Goal: Task Accomplishment & Management: Manage account settings

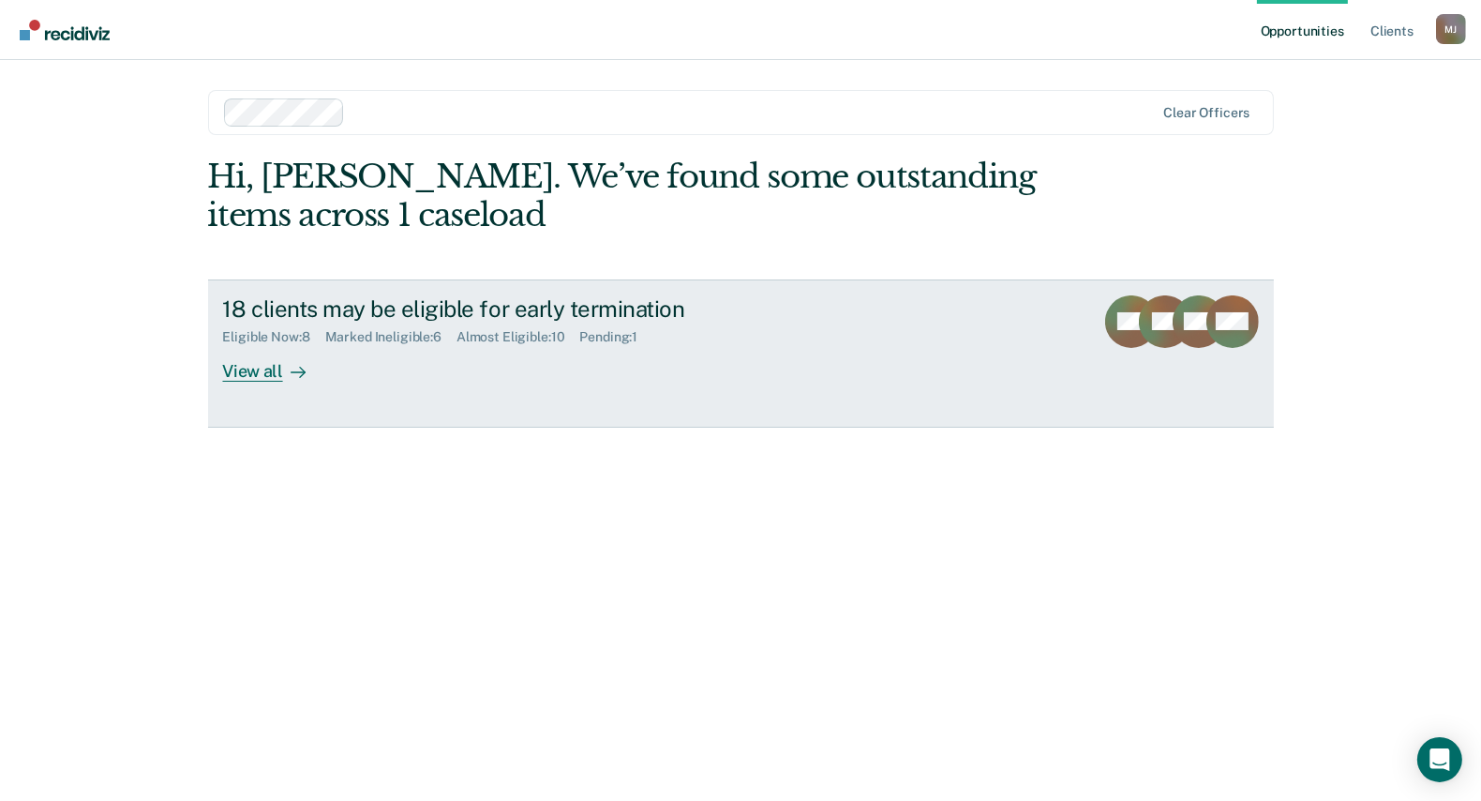
click at [248, 372] on div "View all" at bounding box center [275, 363] width 105 height 37
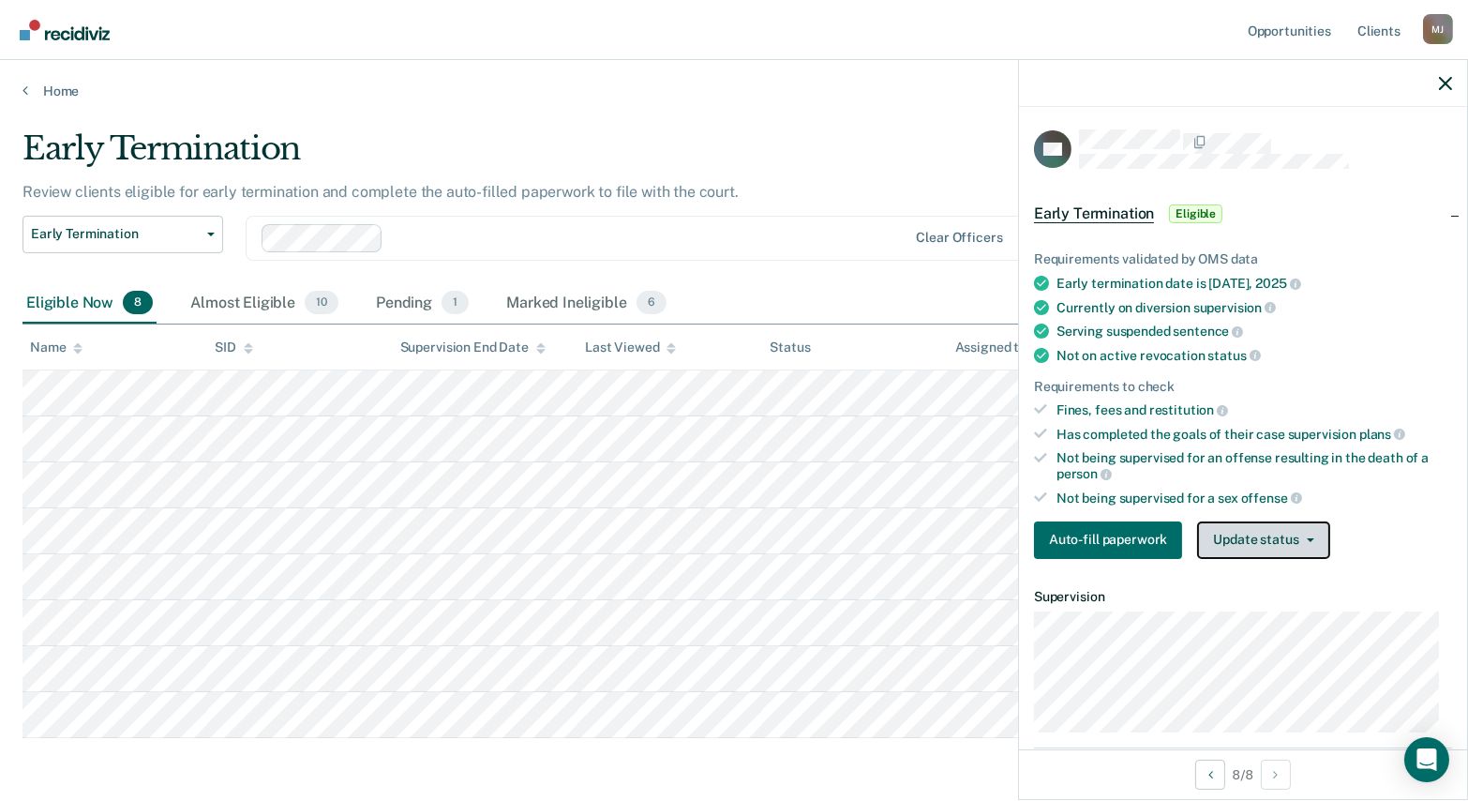
click at [1274, 531] on button "Update status" at bounding box center [1263, 540] width 132 height 38
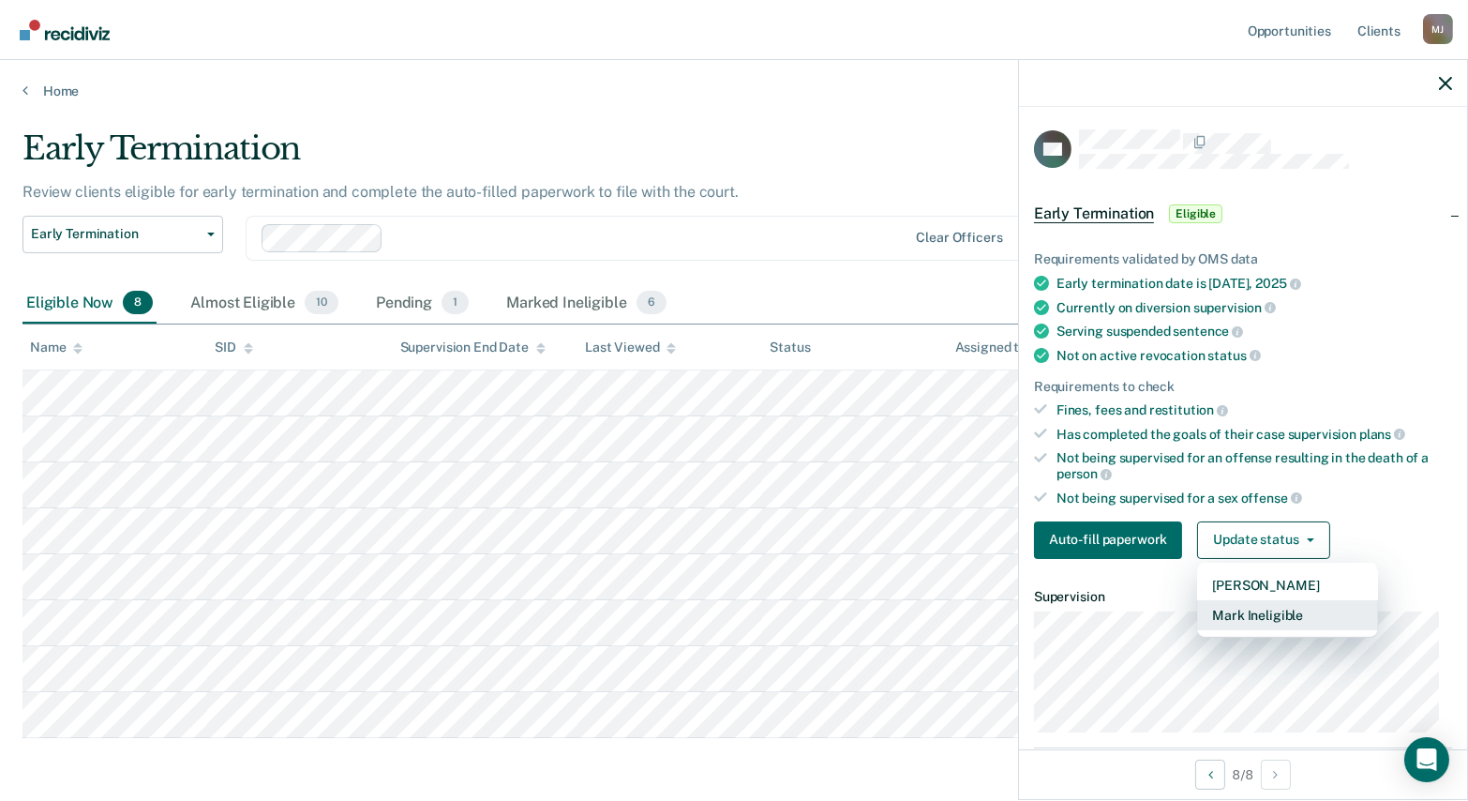
click at [1265, 608] on button "Mark Ineligible" at bounding box center [1287, 615] width 181 height 30
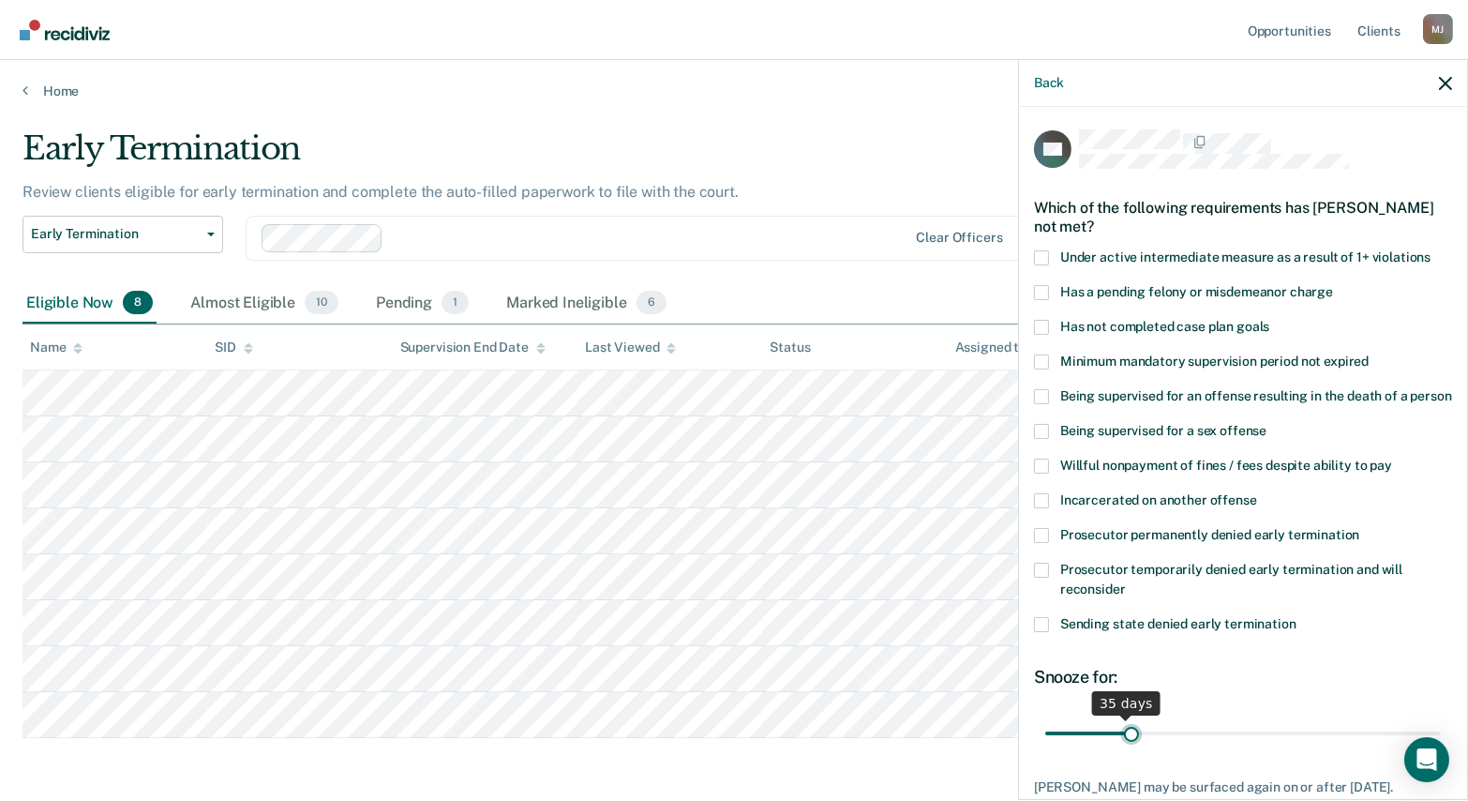
drag, startPoint x: 1115, startPoint y: 748, endPoint x: 1129, endPoint y: 745, distance: 14.3
click at [1129, 745] on input "range" at bounding box center [1243, 732] width 396 height 33
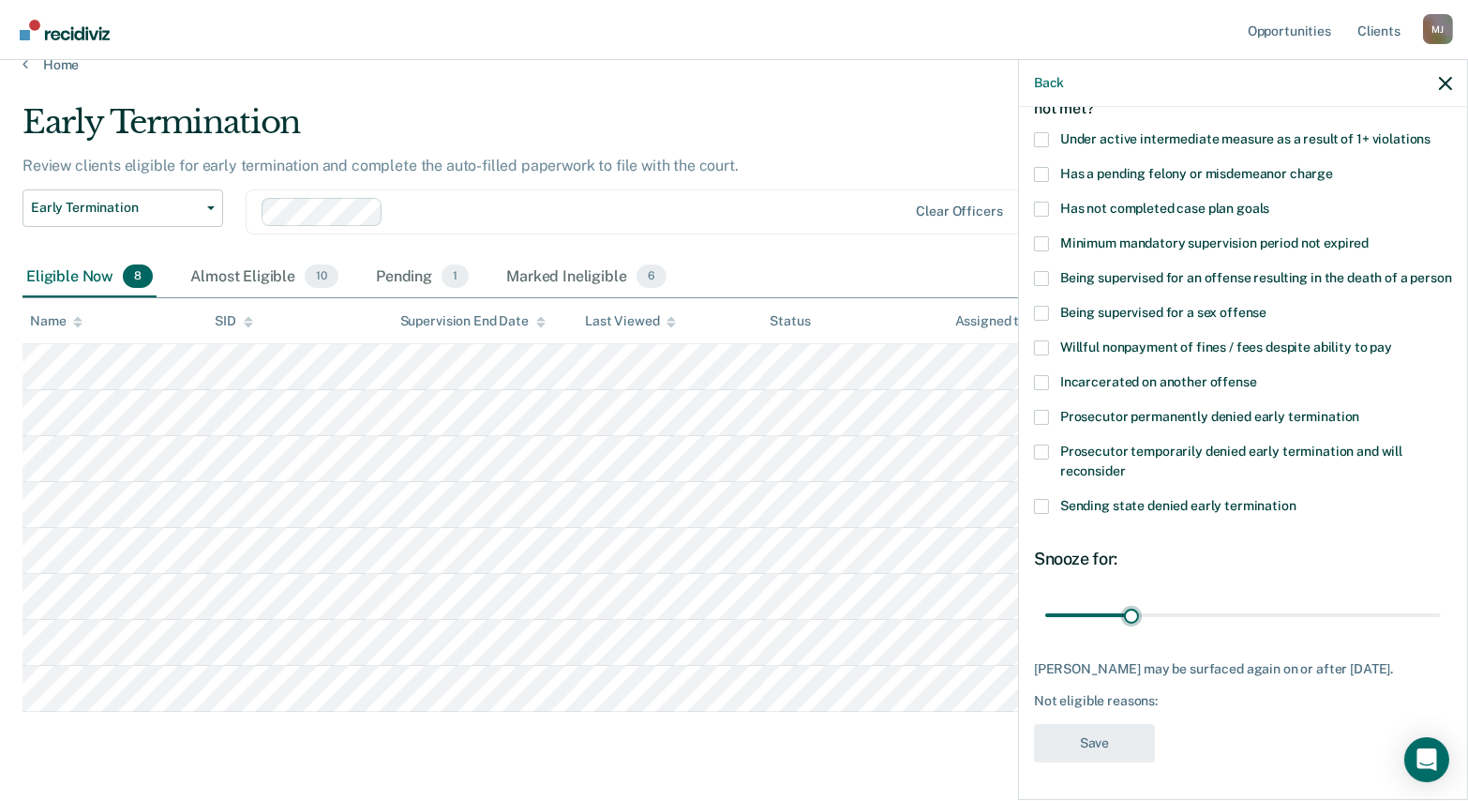
scroll to position [70, 0]
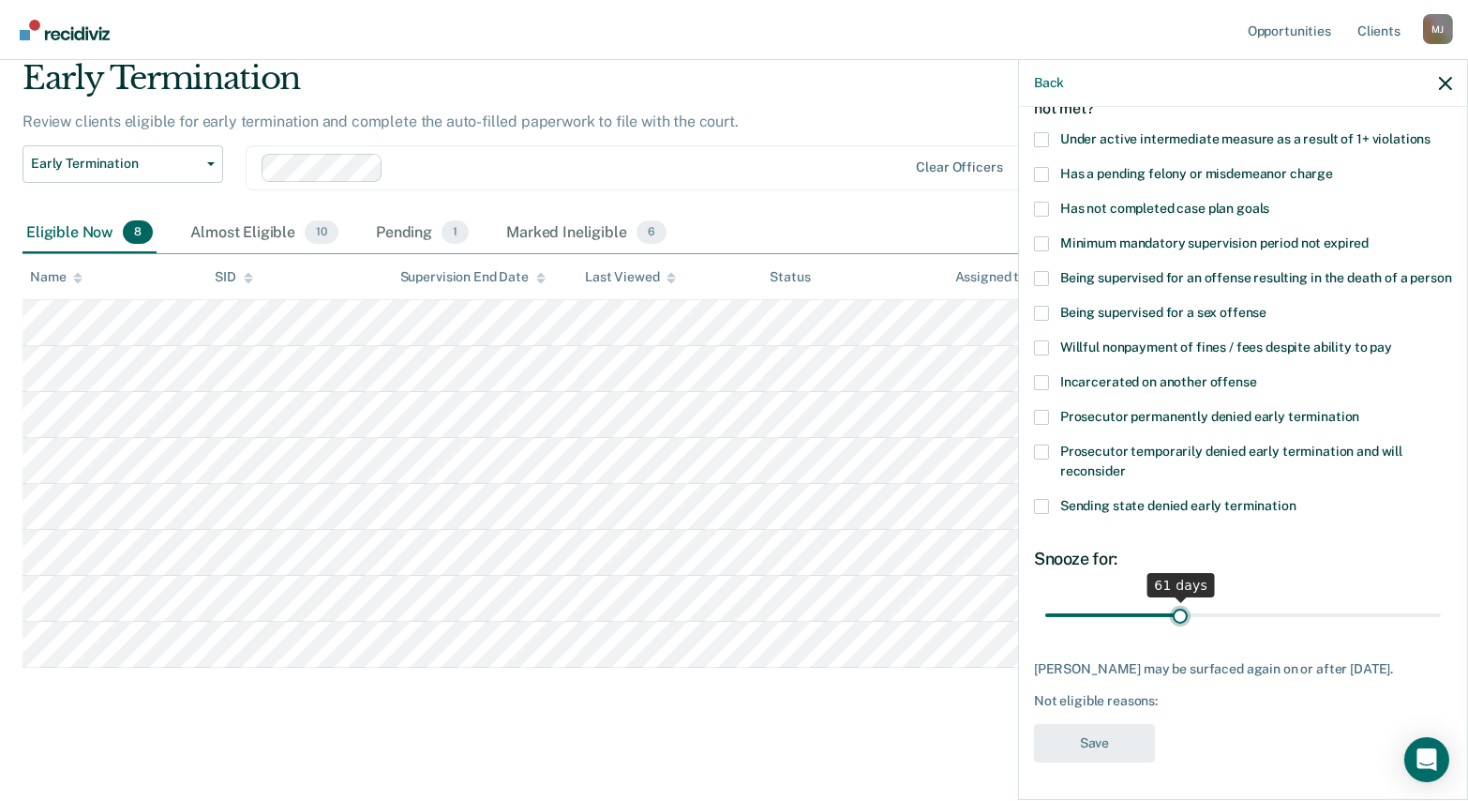
drag, startPoint x: 1129, startPoint y: 614, endPoint x: 1177, endPoint y: 615, distance: 47.8
click at [1177, 615] on input "range" at bounding box center [1243, 614] width 396 height 33
type input "62"
click at [1177, 616] on input "range" at bounding box center [1243, 614] width 396 height 33
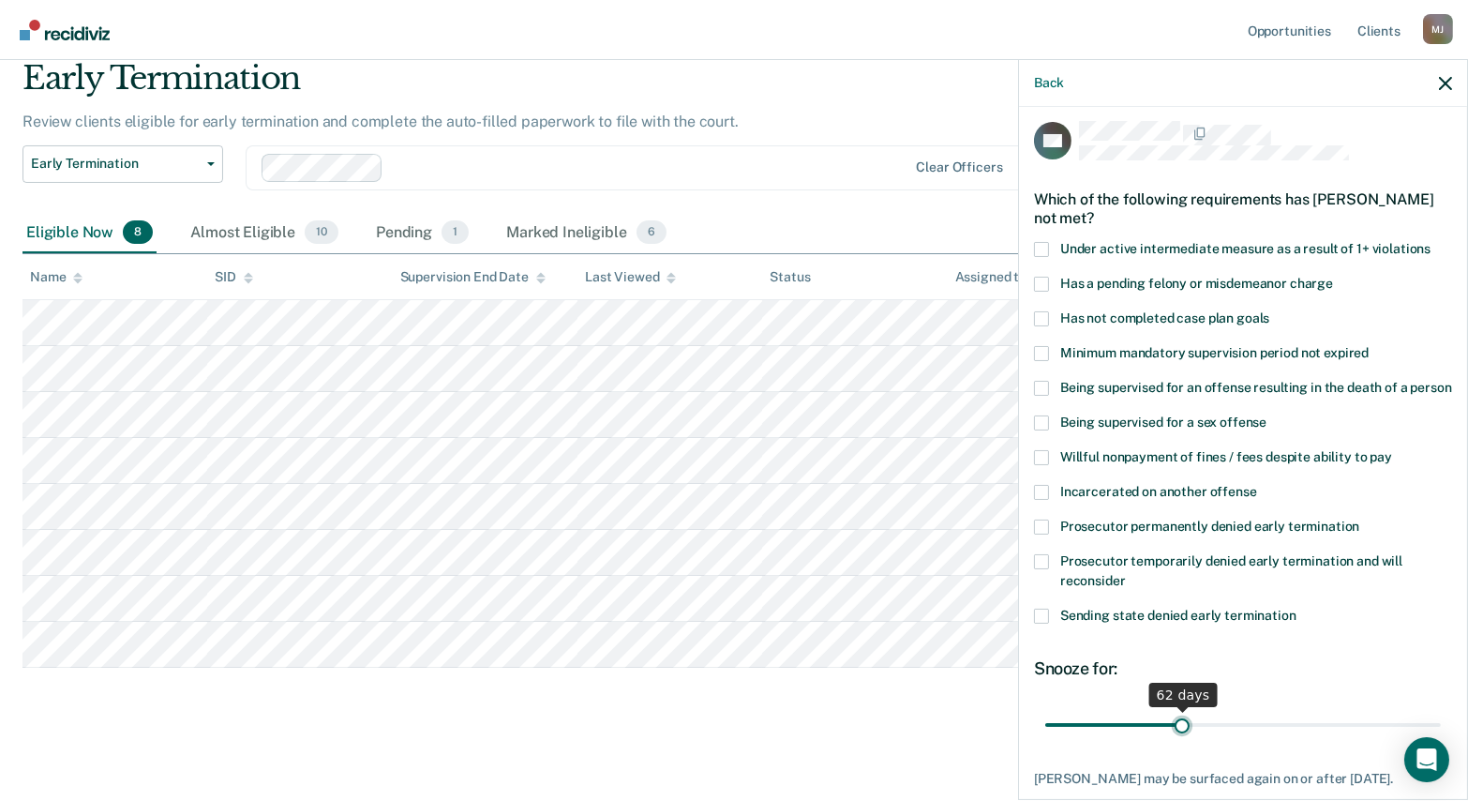
scroll to position [0, 0]
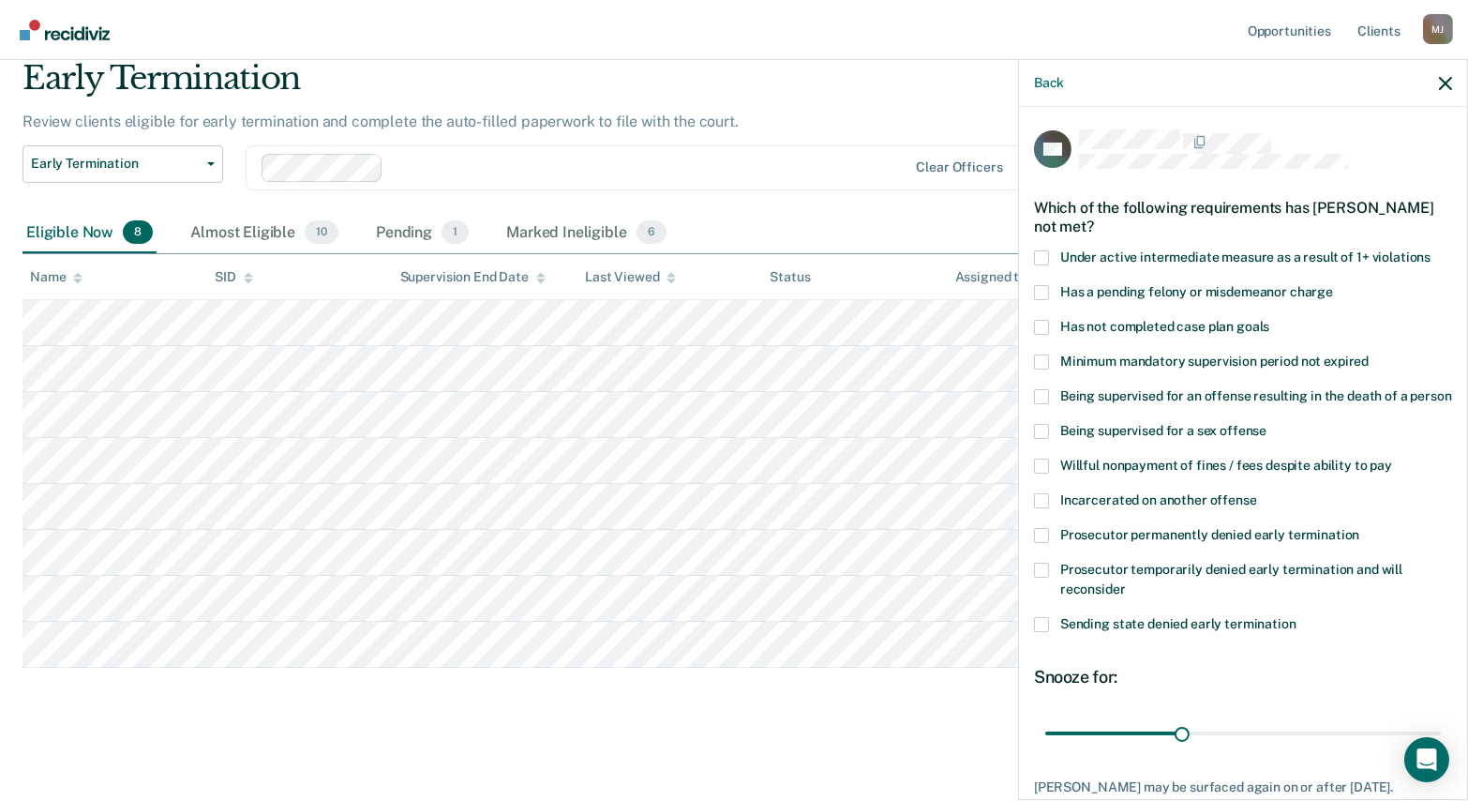
click at [1041, 323] on span at bounding box center [1041, 327] width 15 height 15
click at [1269, 320] on input "Has not completed case plan goals" at bounding box center [1269, 320] width 0 height 0
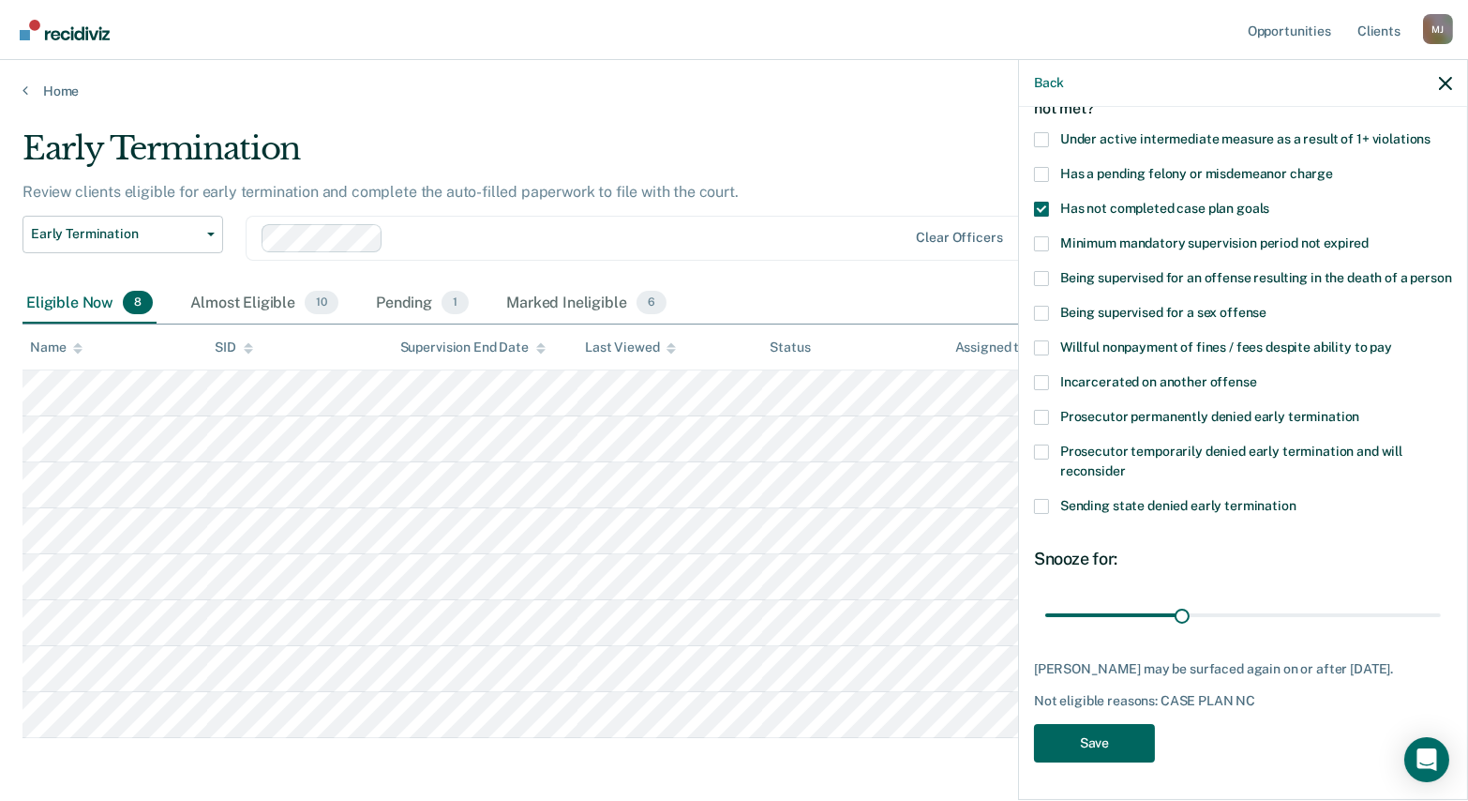
scroll to position [149, 0]
click at [1111, 734] on button "Save" at bounding box center [1094, 743] width 121 height 38
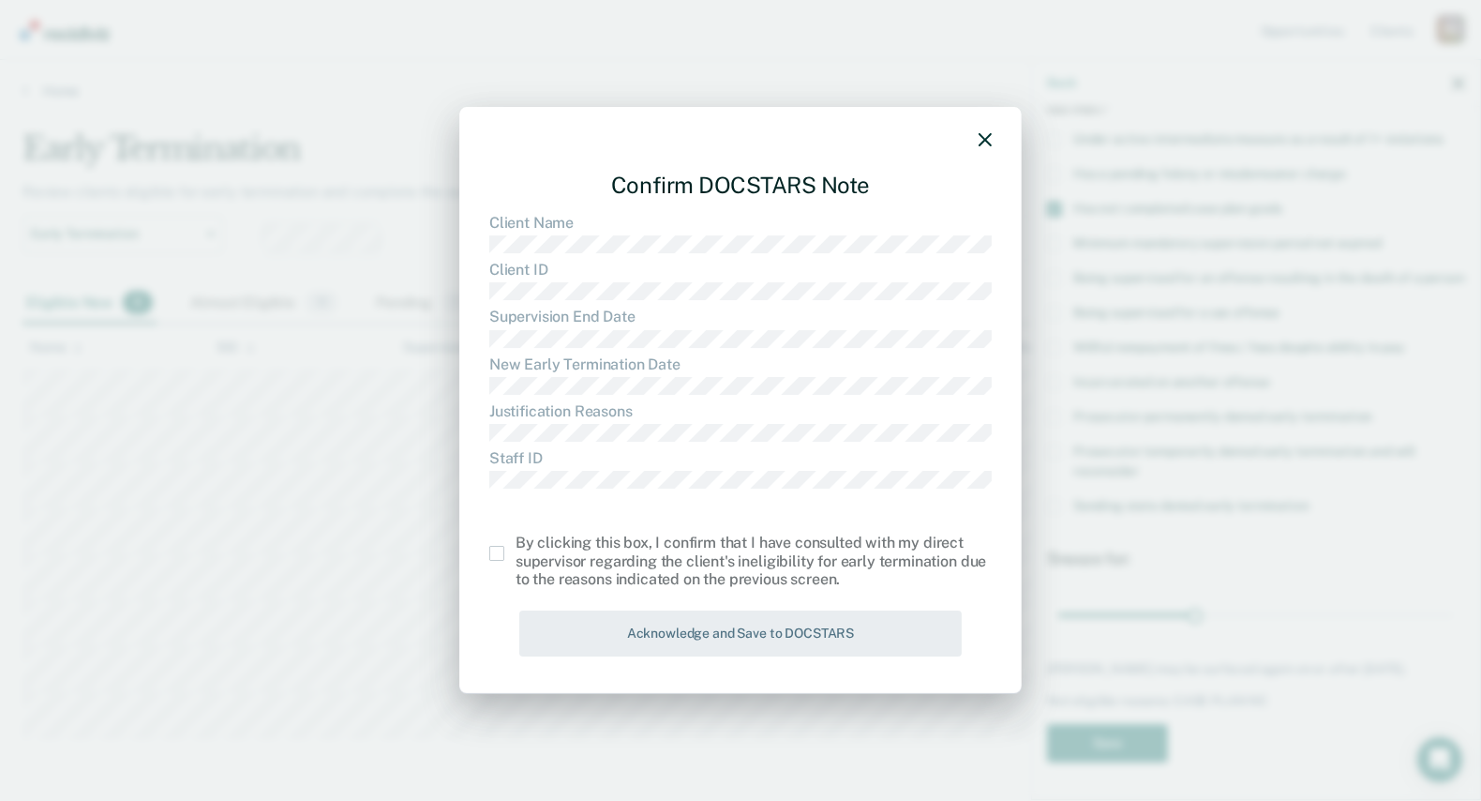
click at [495, 552] on span at bounding box center [496, 553] width 15 height 15
click at [516, 546] on input "checkbox" at bounding box center [516, 546] width 0 height 0
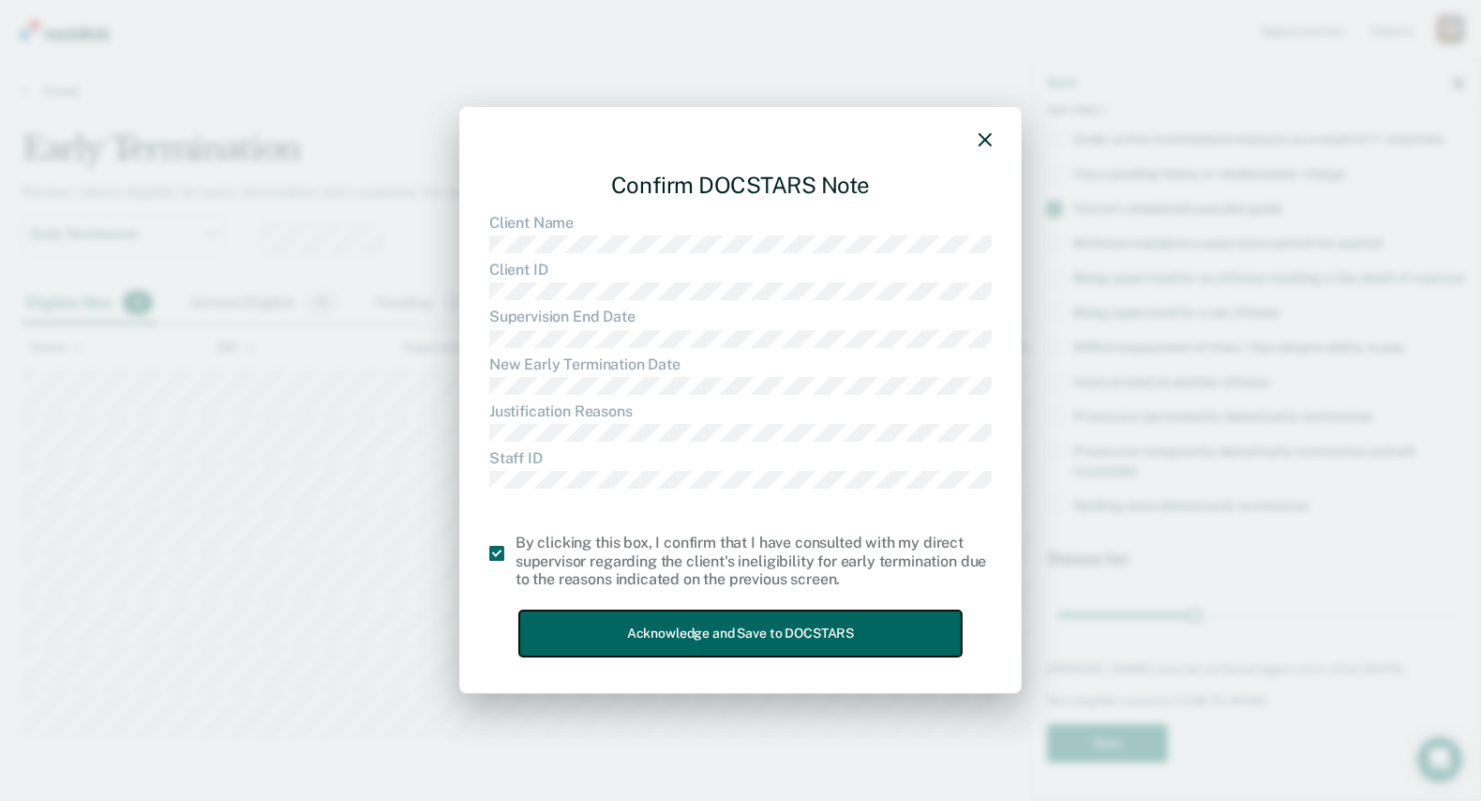
click at [636, 620] on button "Acknowledge and Save to DOCSTARS" at bounding box center [740, 633] width 443 height 46
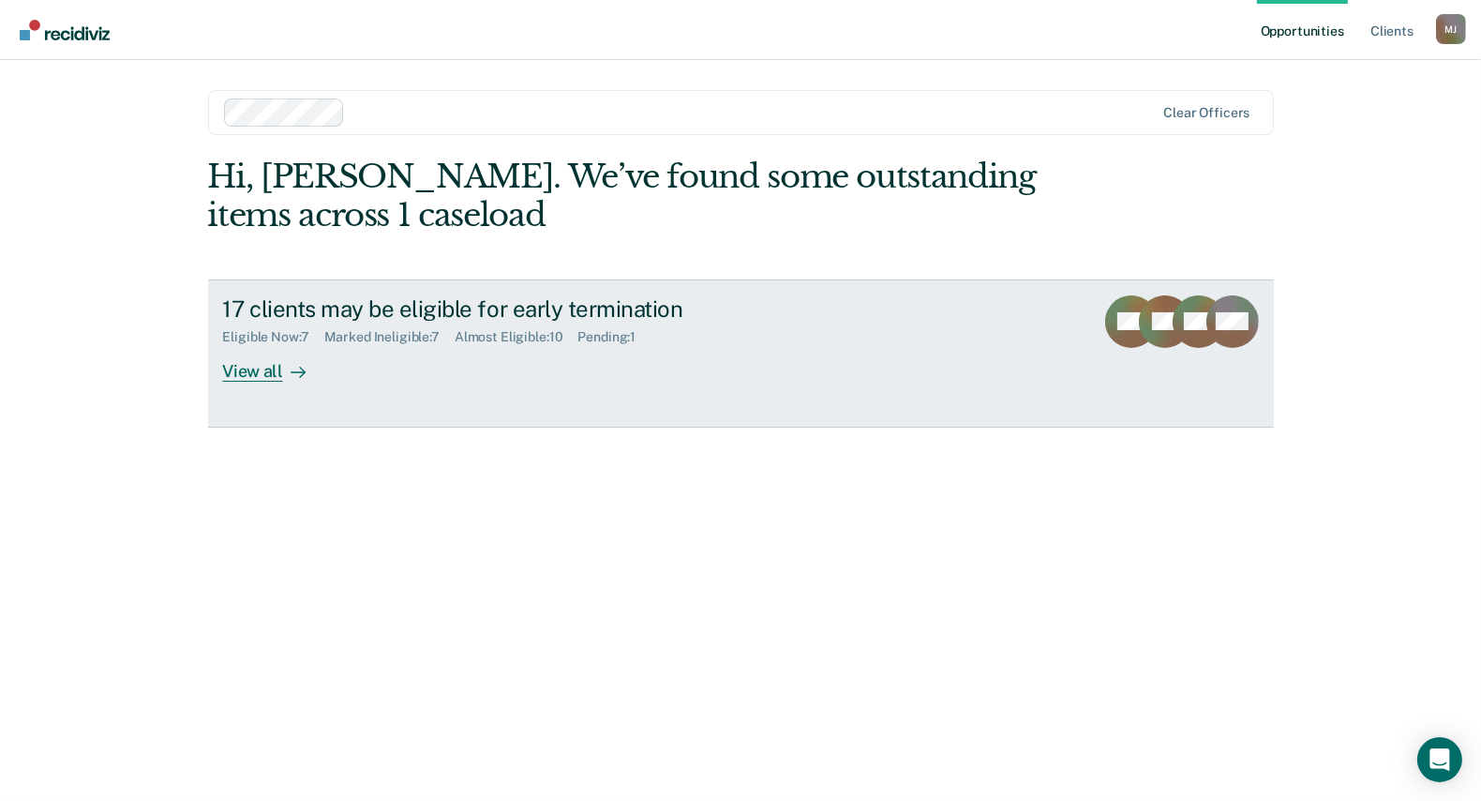
click at [265, 366] on div "View all" at bounding box center [275, 363] width 105 height 37
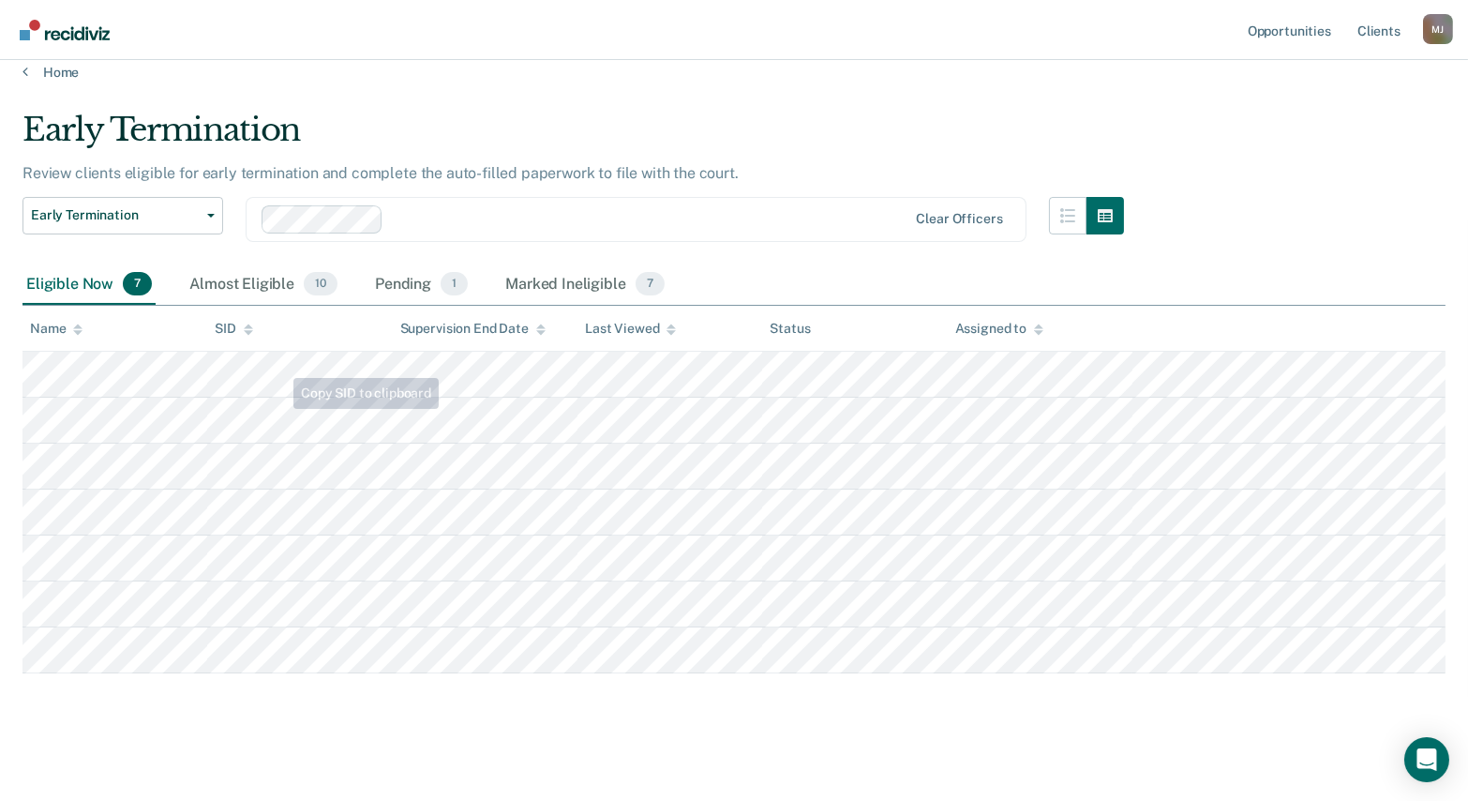
scroll to position [24, 0]
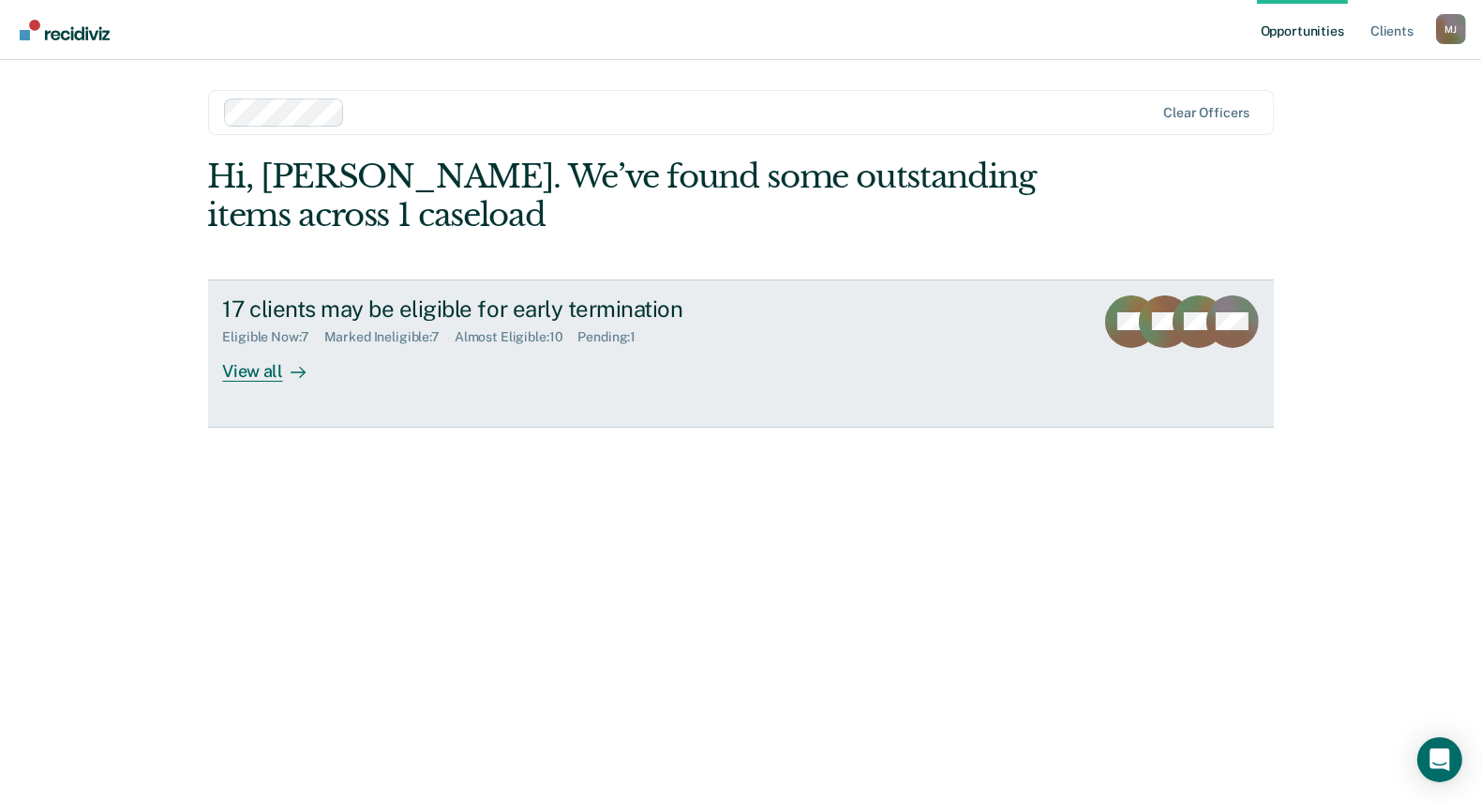
click at [358, 359] on div "17 clients may be eligible for early termination Eligible Now : 7 Marked Inelig…" at bounding box center [574, 338] width 703 height 86
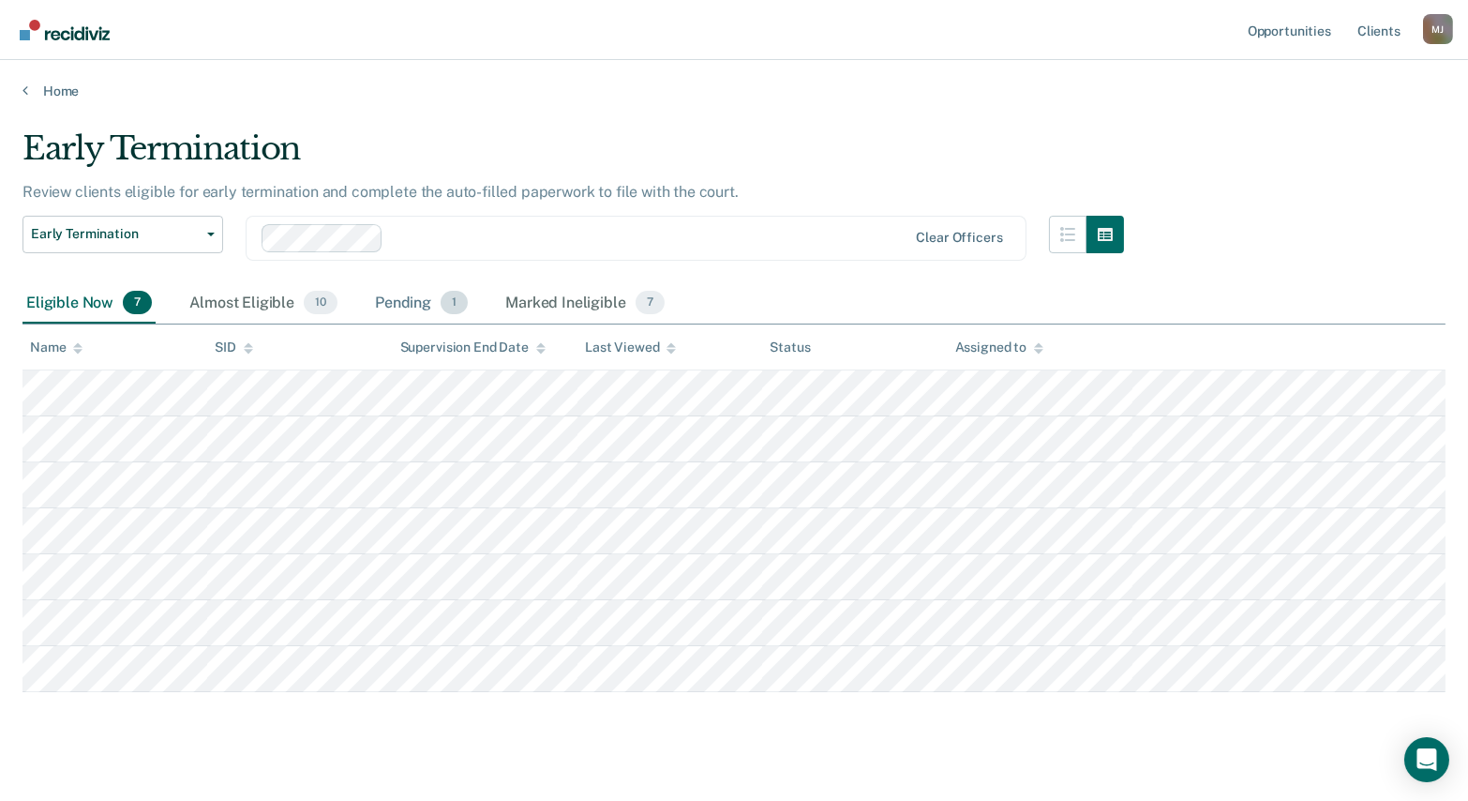
click at [418, 306] on div "Pending 1" at bounding box center [421, 303] width 100 height 41
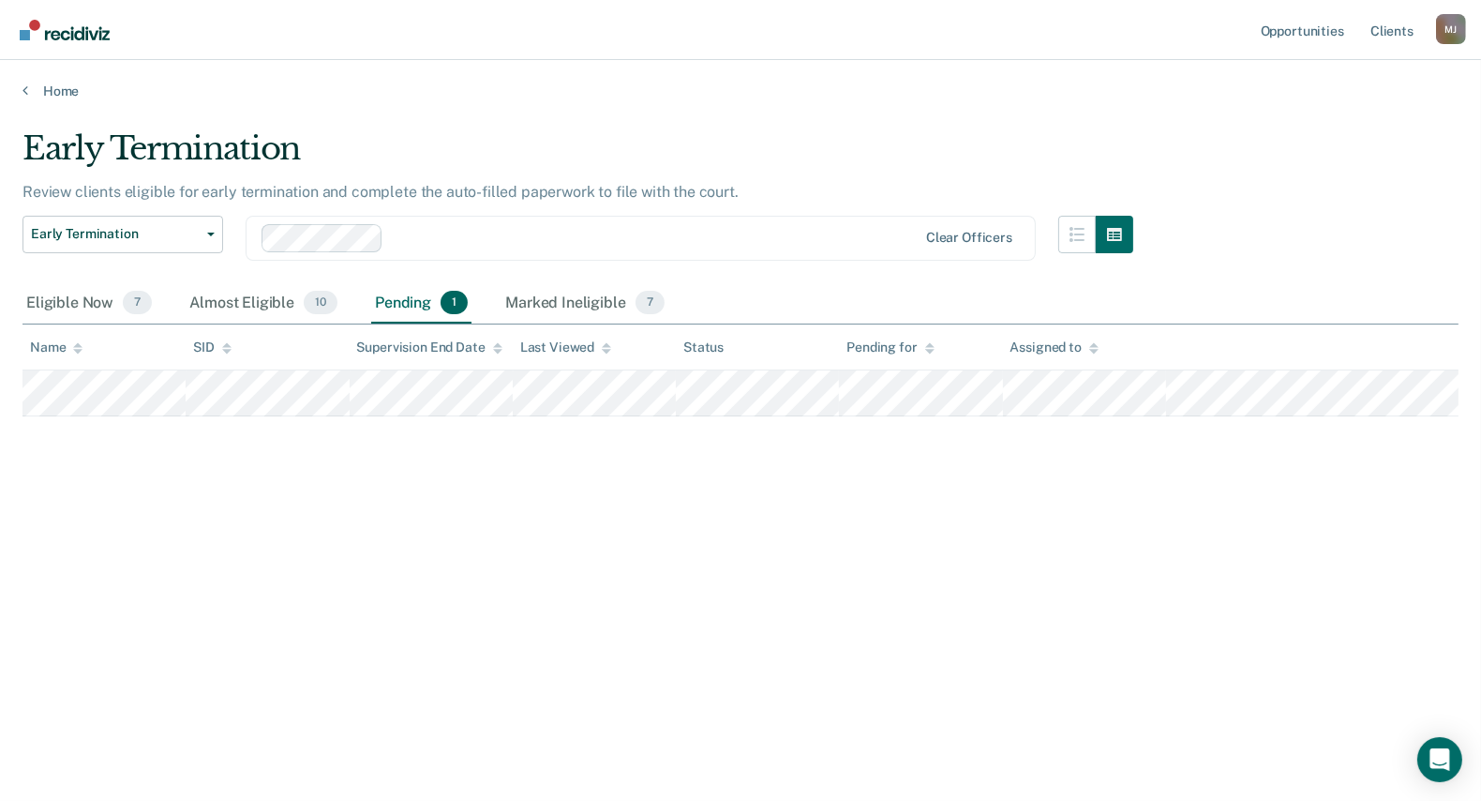
click at [693, 503] on div "Early Termination Review clients eligible for early termination and complete th…" at bounding box center [741, 394] width 1436 height 531
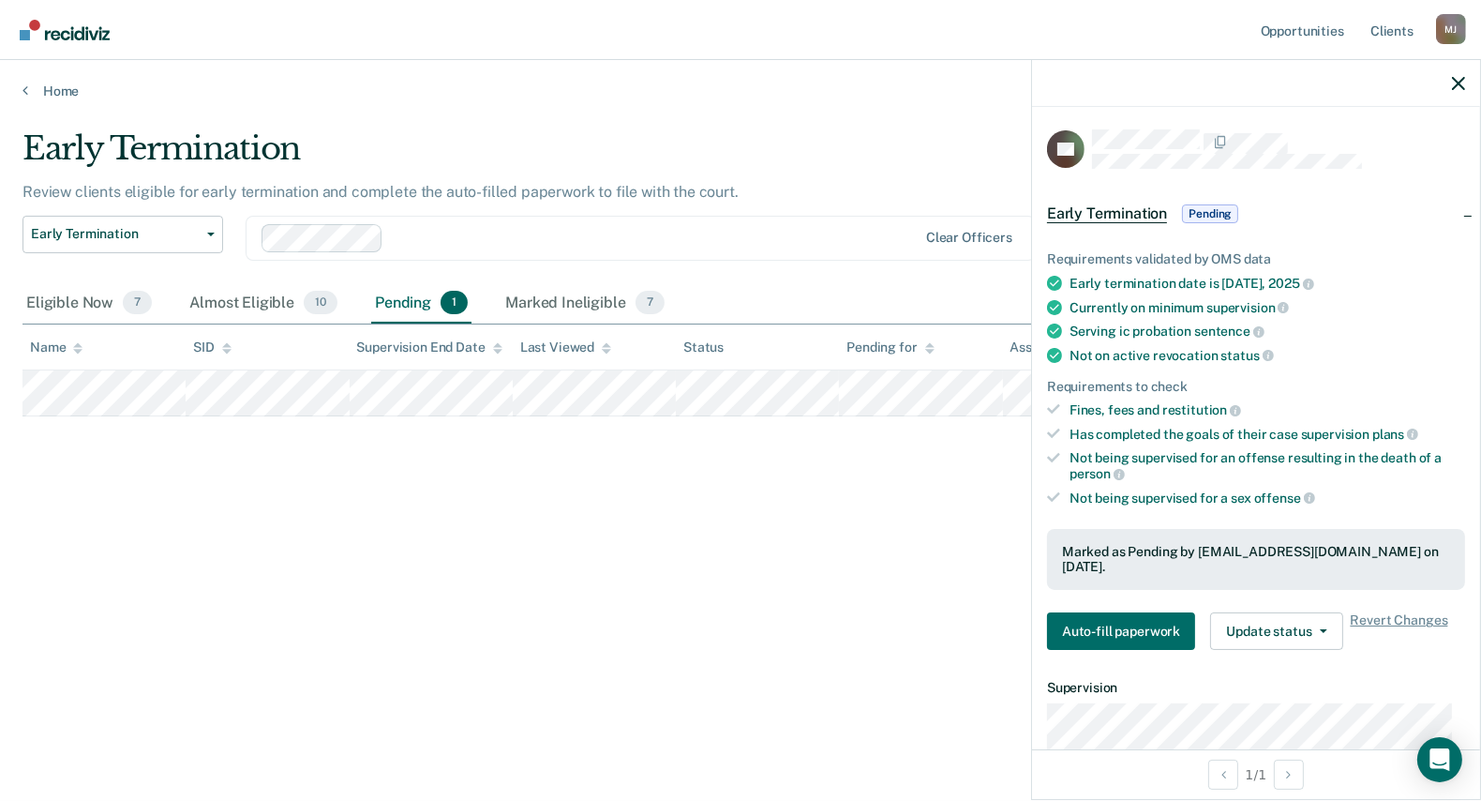
click at [841, 577] on div "Early Termination Review clients eligible for early termination and complete th…" at bounding box center [741, 394] width 1436 height 531
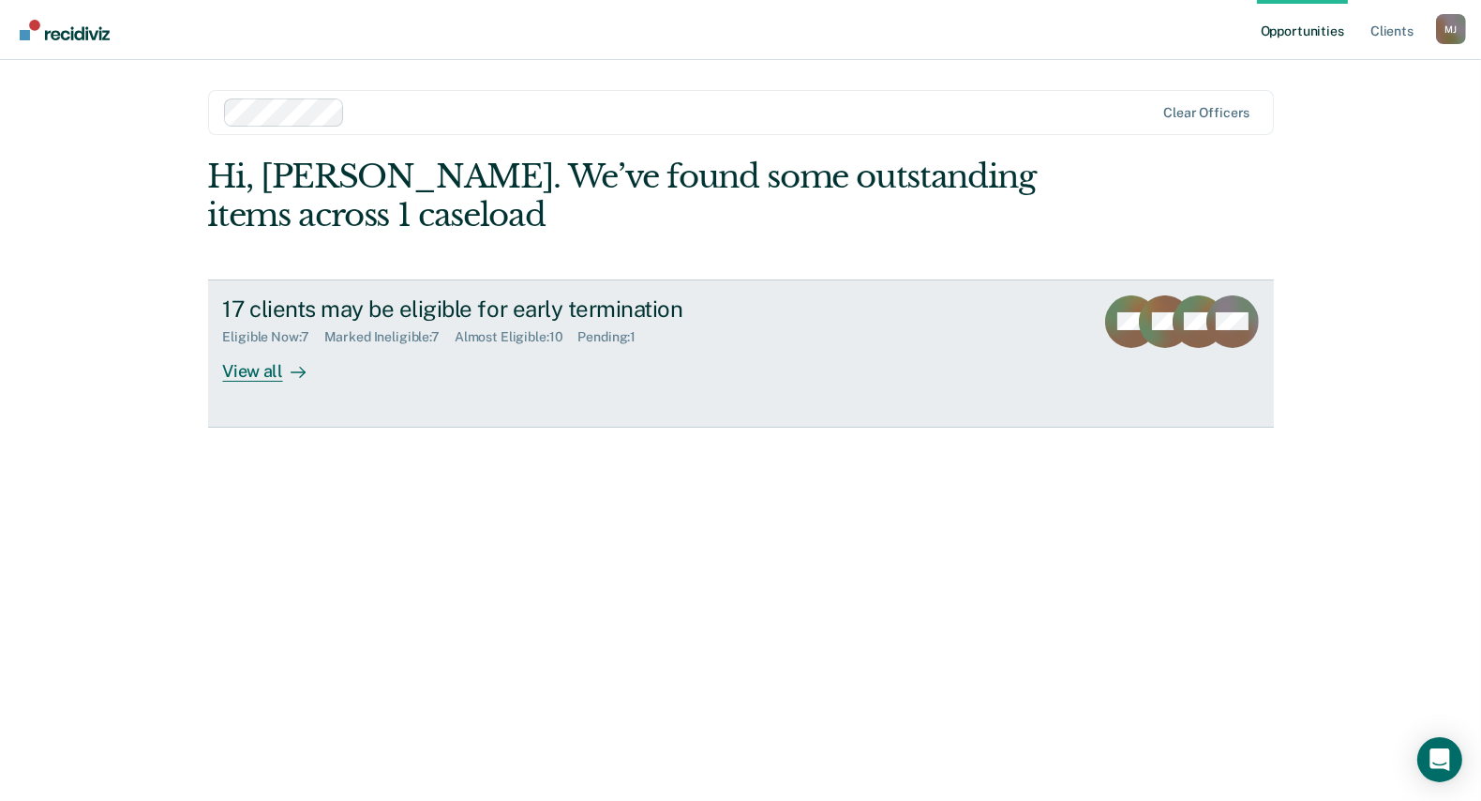
click at [265, 358] on div "View all" at bounding box center [275, 363] width 105 height 37
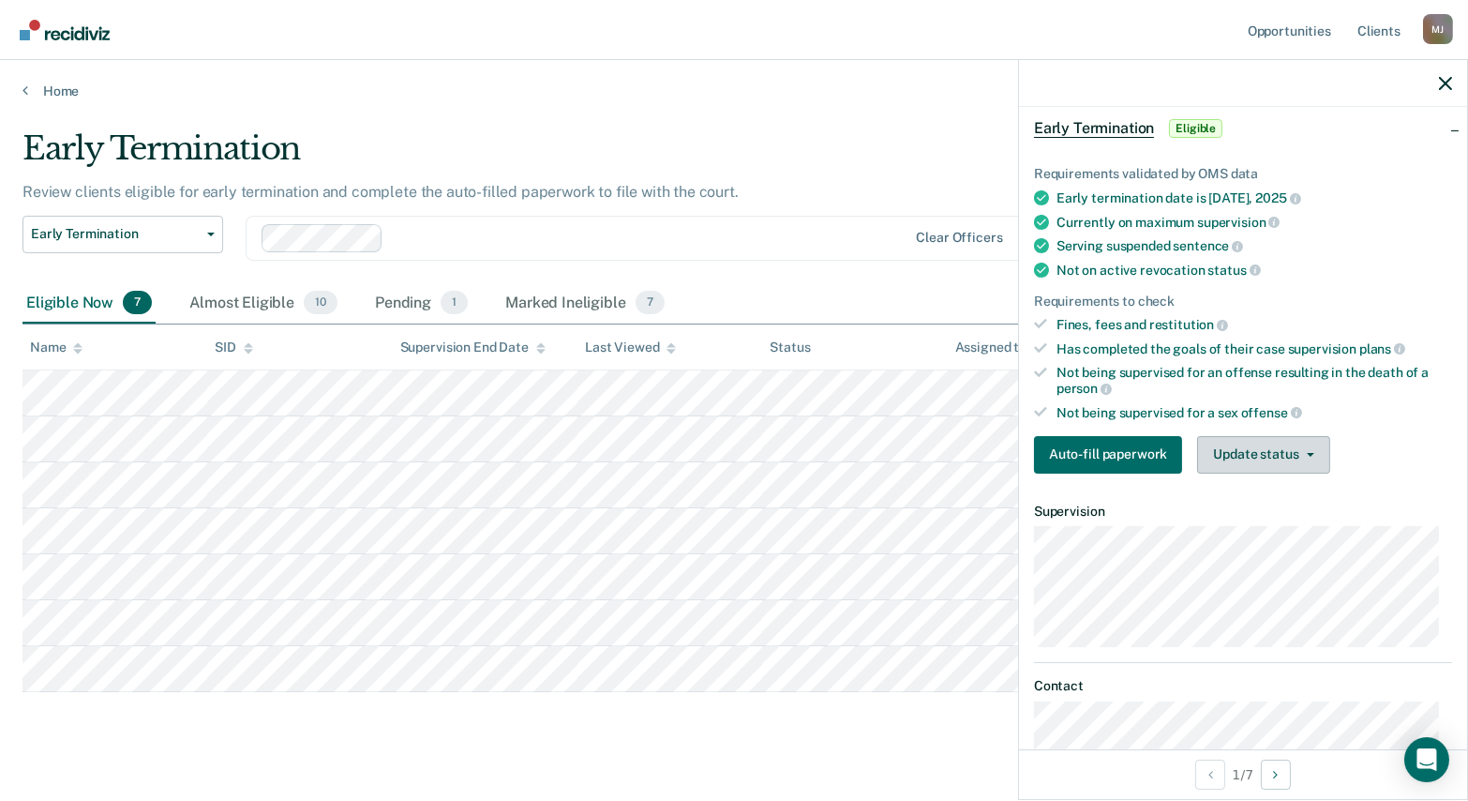
scroll to position [59, 0]
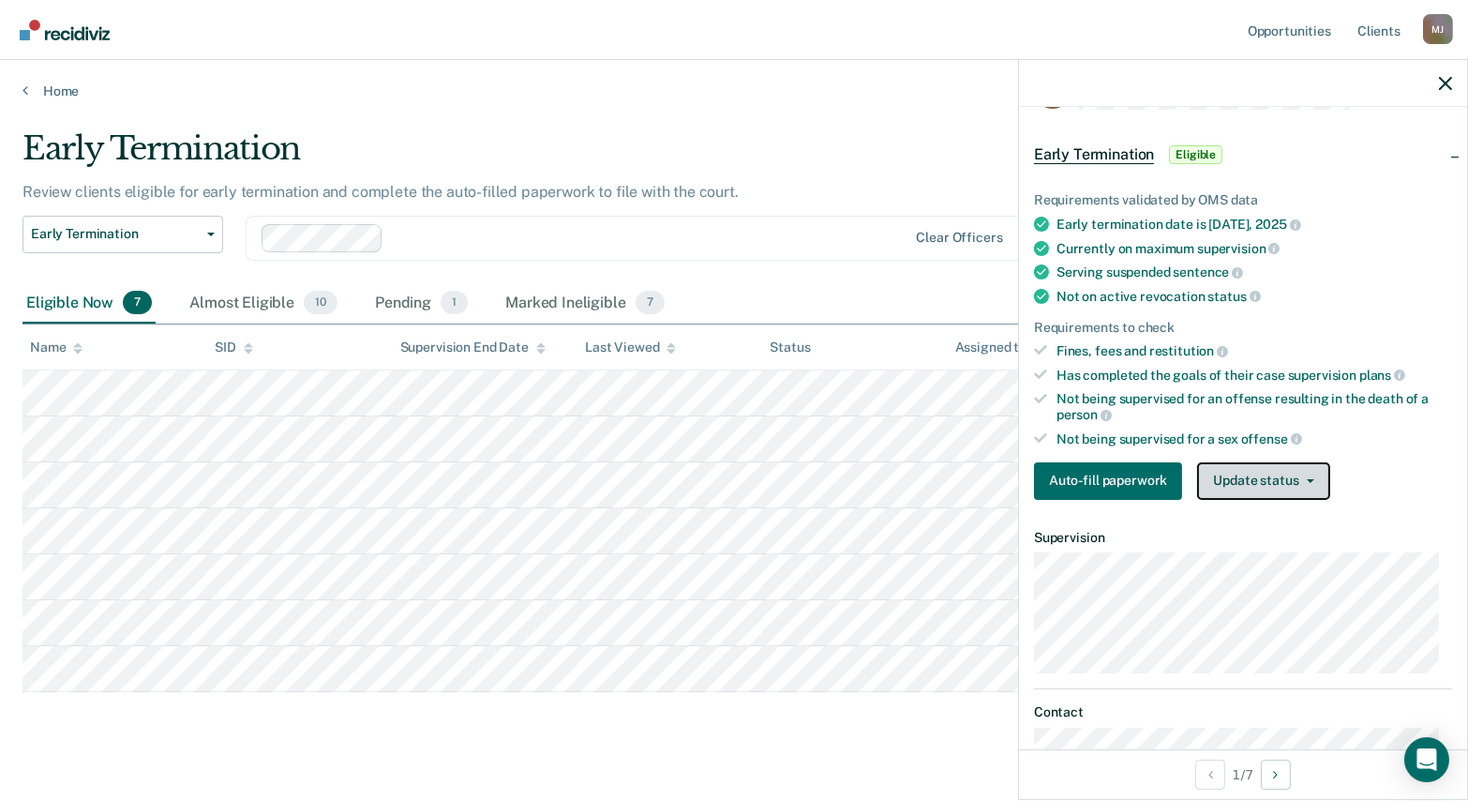
click at [1264, 472] on button "Update status" at bounding box center [1263, 481] width 132 height 38
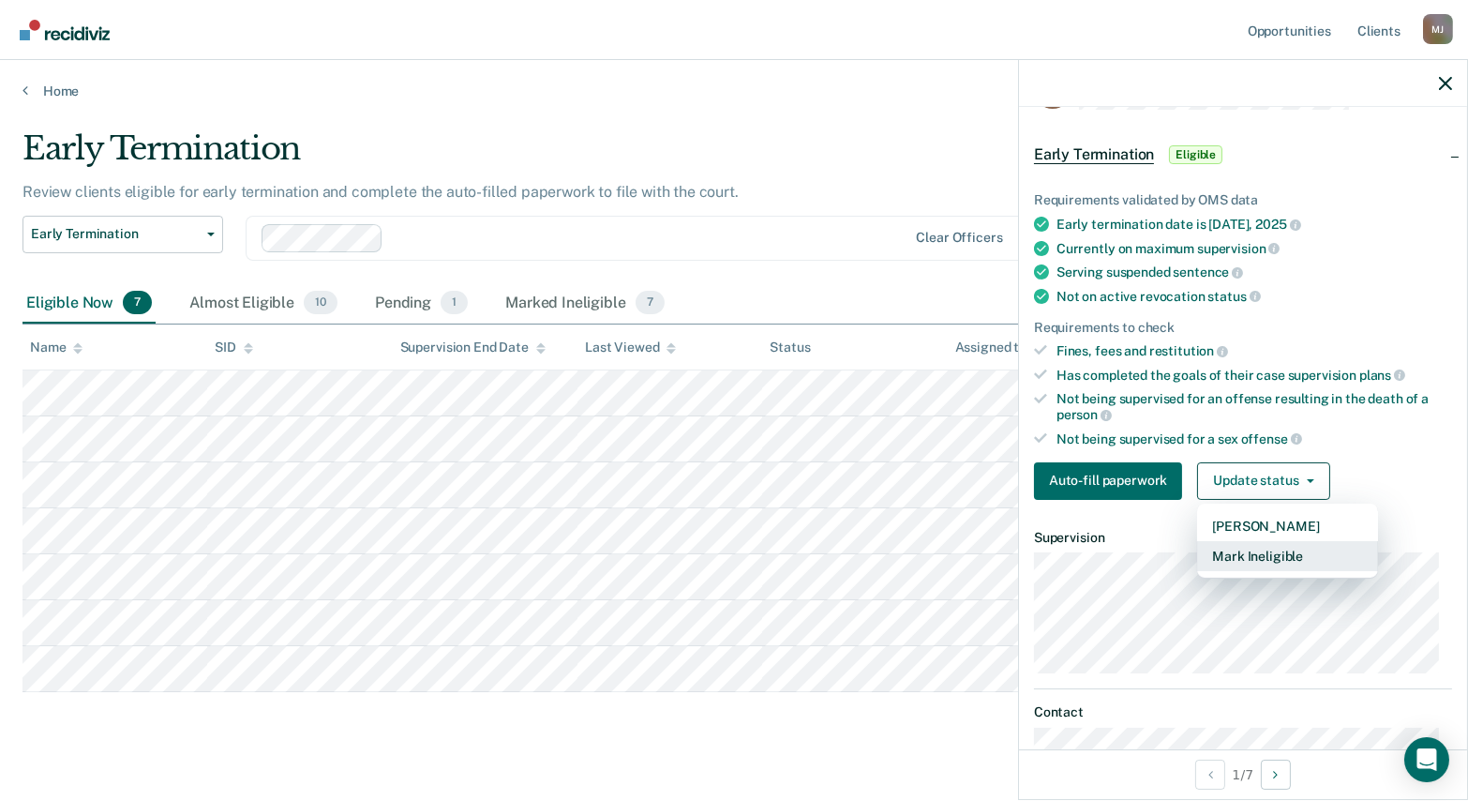
click at [1247, 541] on button "Mark Ineligible" at bounding box center [1287, 556] width 181 height 30
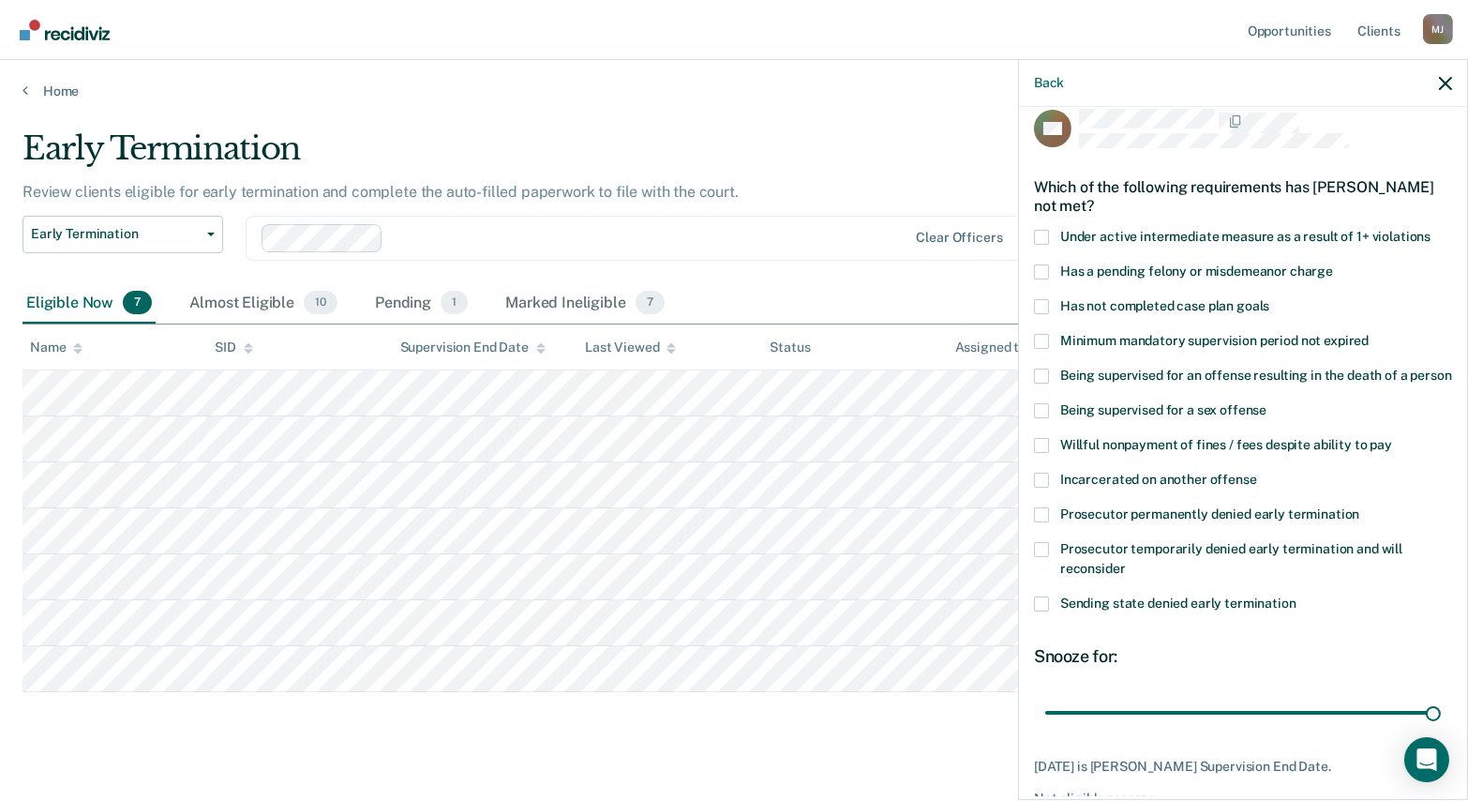
scroll to position [0, 0]
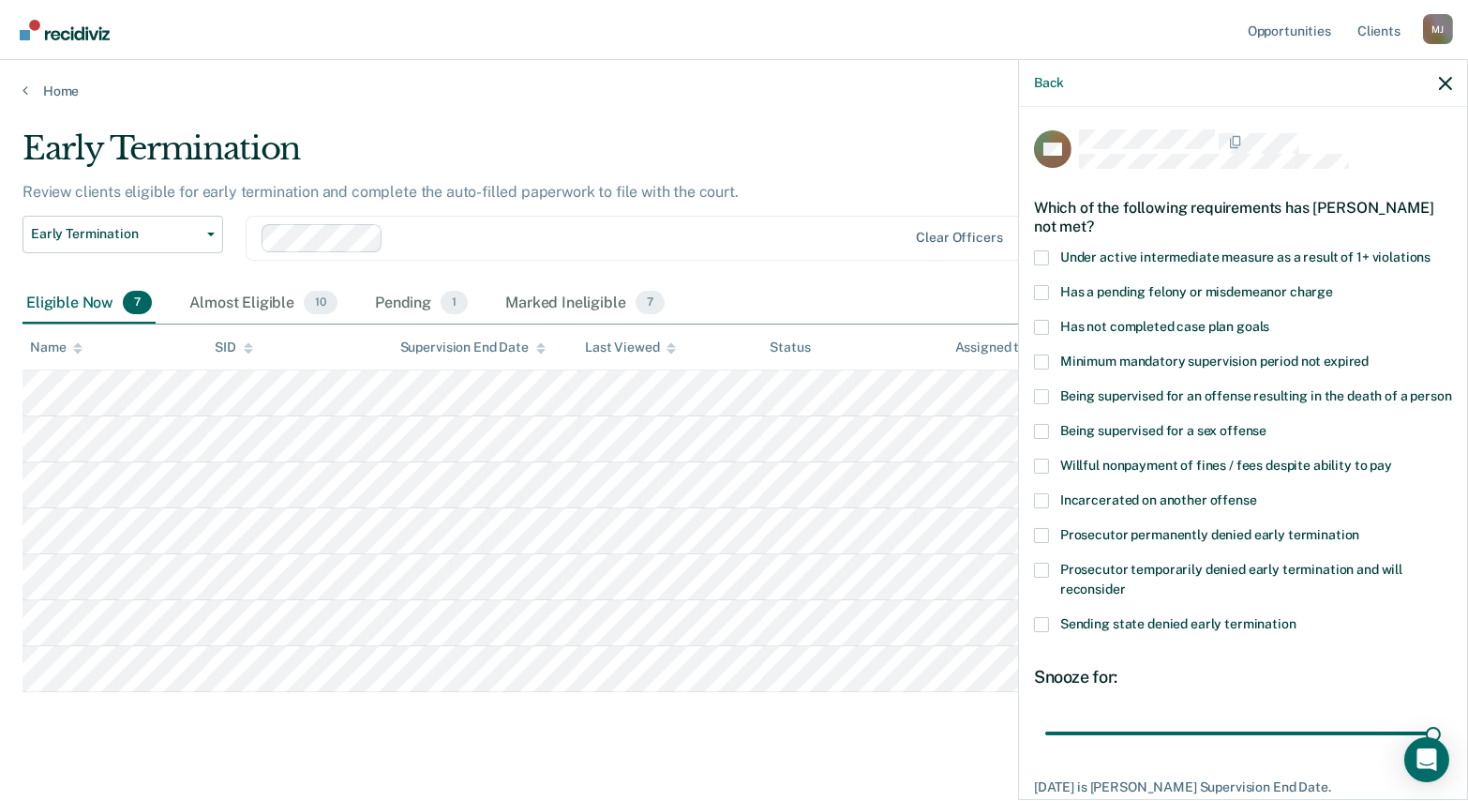
click at [1040, 320] on span at bounding box center [1041, 327] width 15 height 15
click at [1269, 320] on input "Has not completed case plan goals" at bounding box center [1269, 320] width 0 height 0
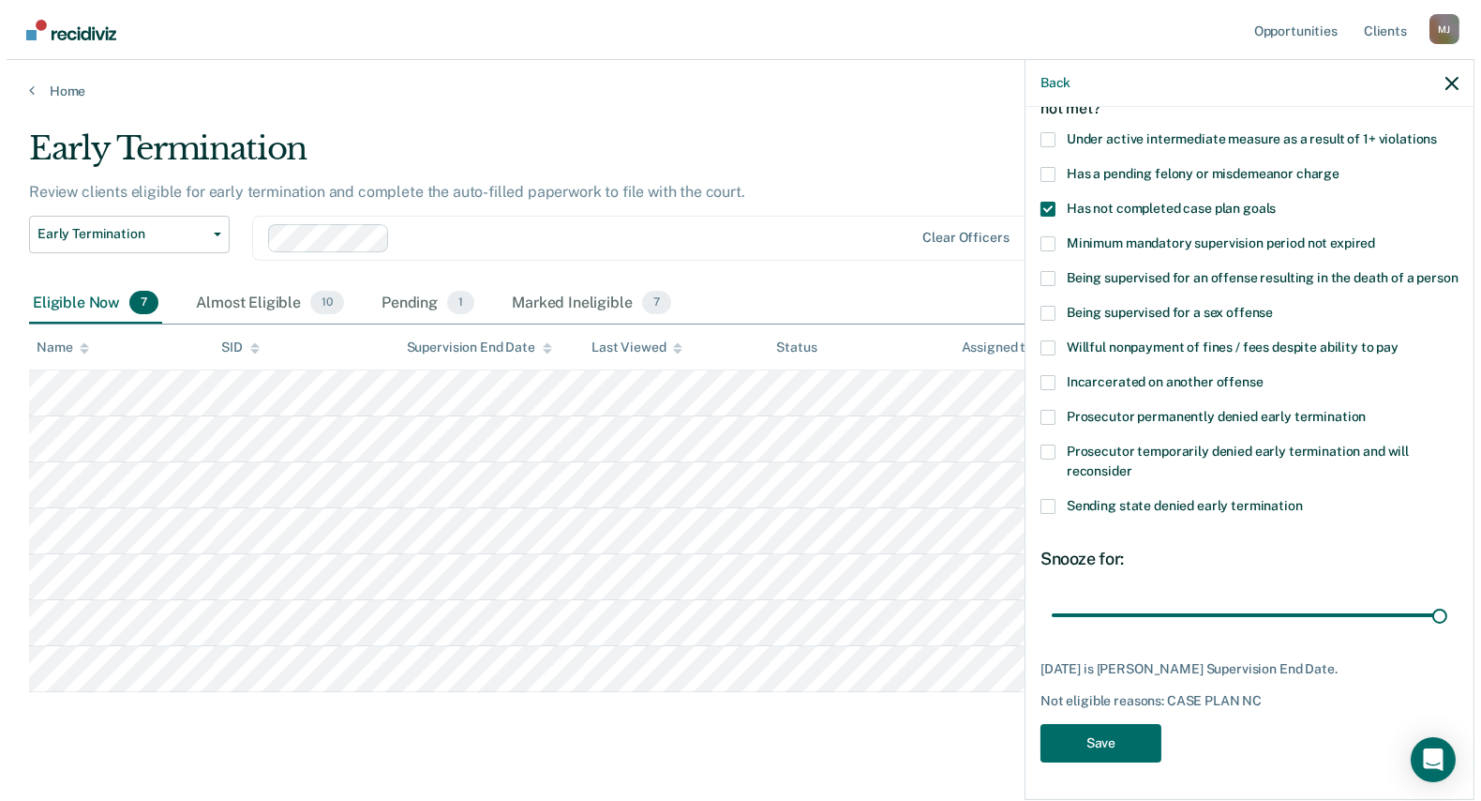
scroll to position [24, 0]
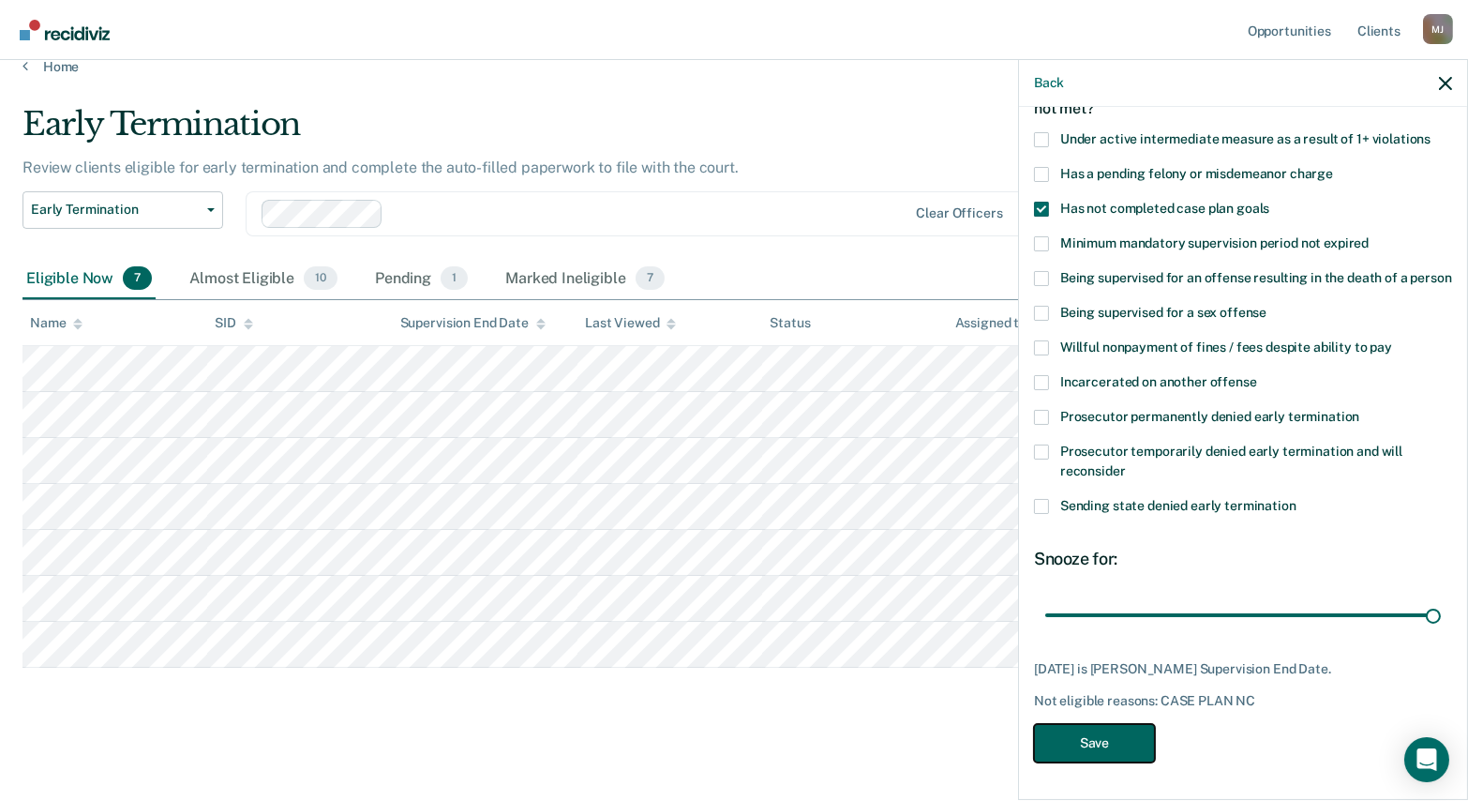
click at [1106, 745] on button "Save" at bounding box center [1094, 743] width 121 height 38
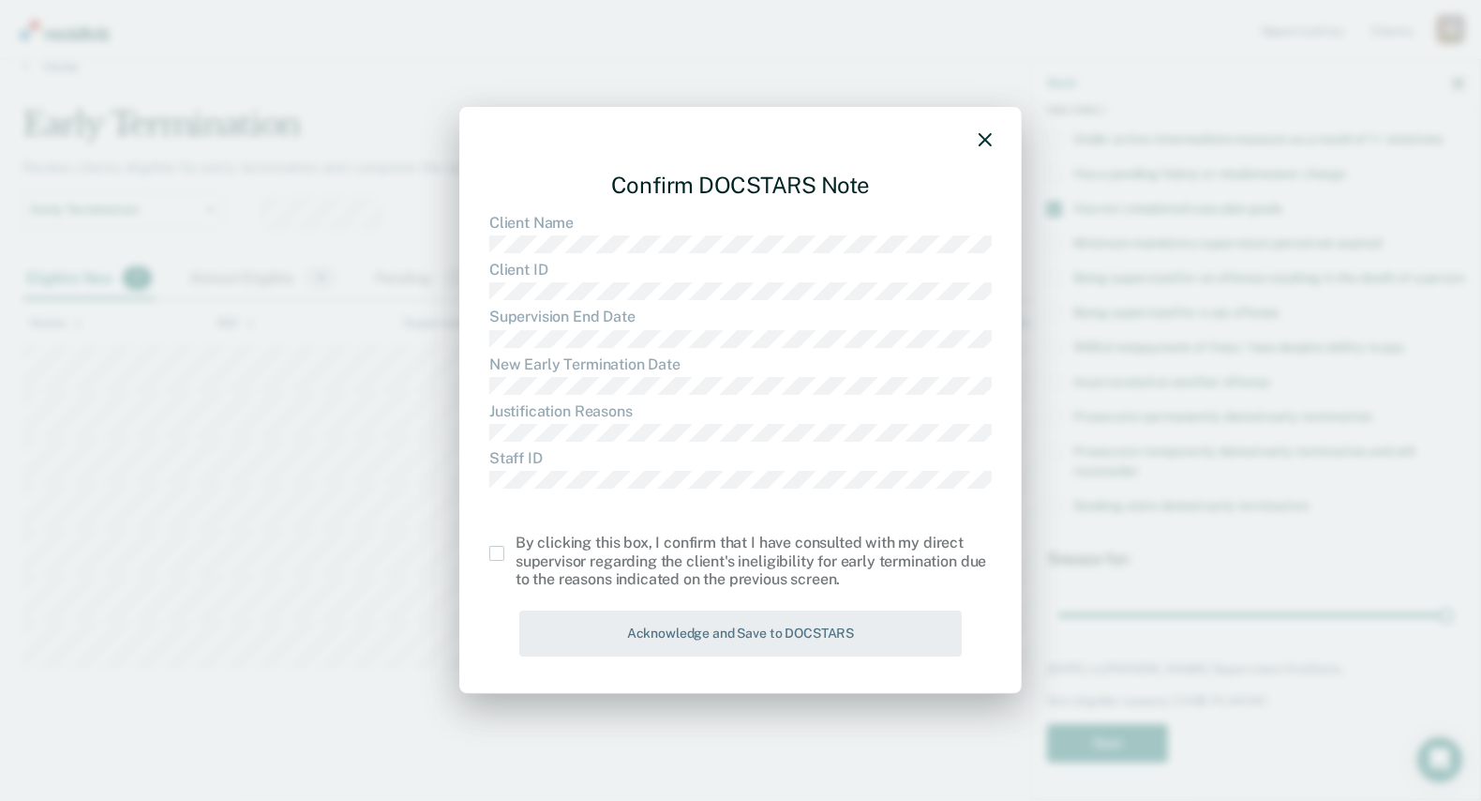
click at [498, 564] on div "By clicking this box, I confirm that I have consulted with my direct supervisor…" at bounding box center [740, 561] width 503 height 54
click at [504, 560] on label at bounding box center [502, 553] width 26 height 15
click at [516, 546] on input "checkbox" at bounding box center [516, 546] width 0 height 0
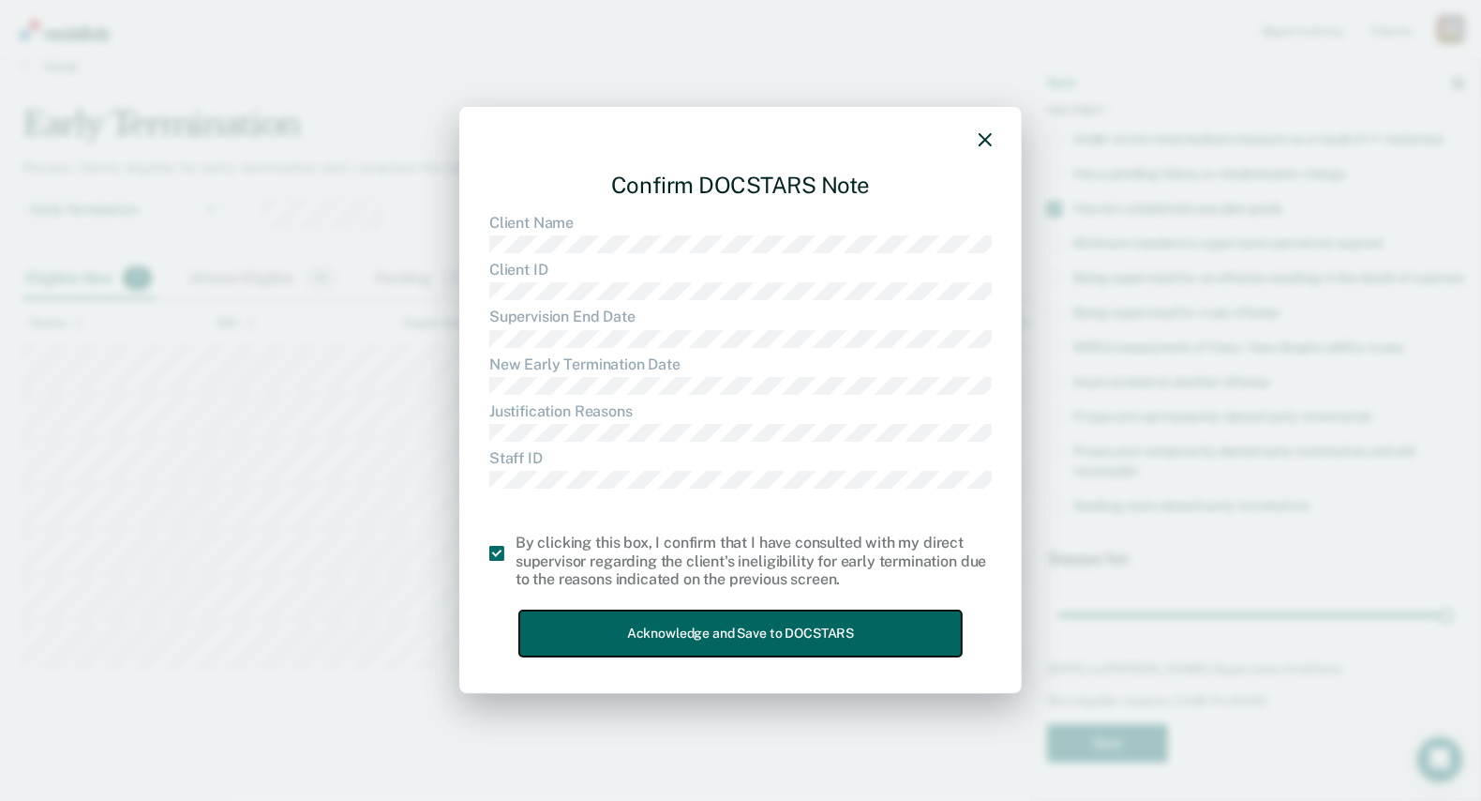
click at [609, 620] on button "Acknowledge and Save to DOCSTARS" at bounding box center [740, 633] width 443 height 46
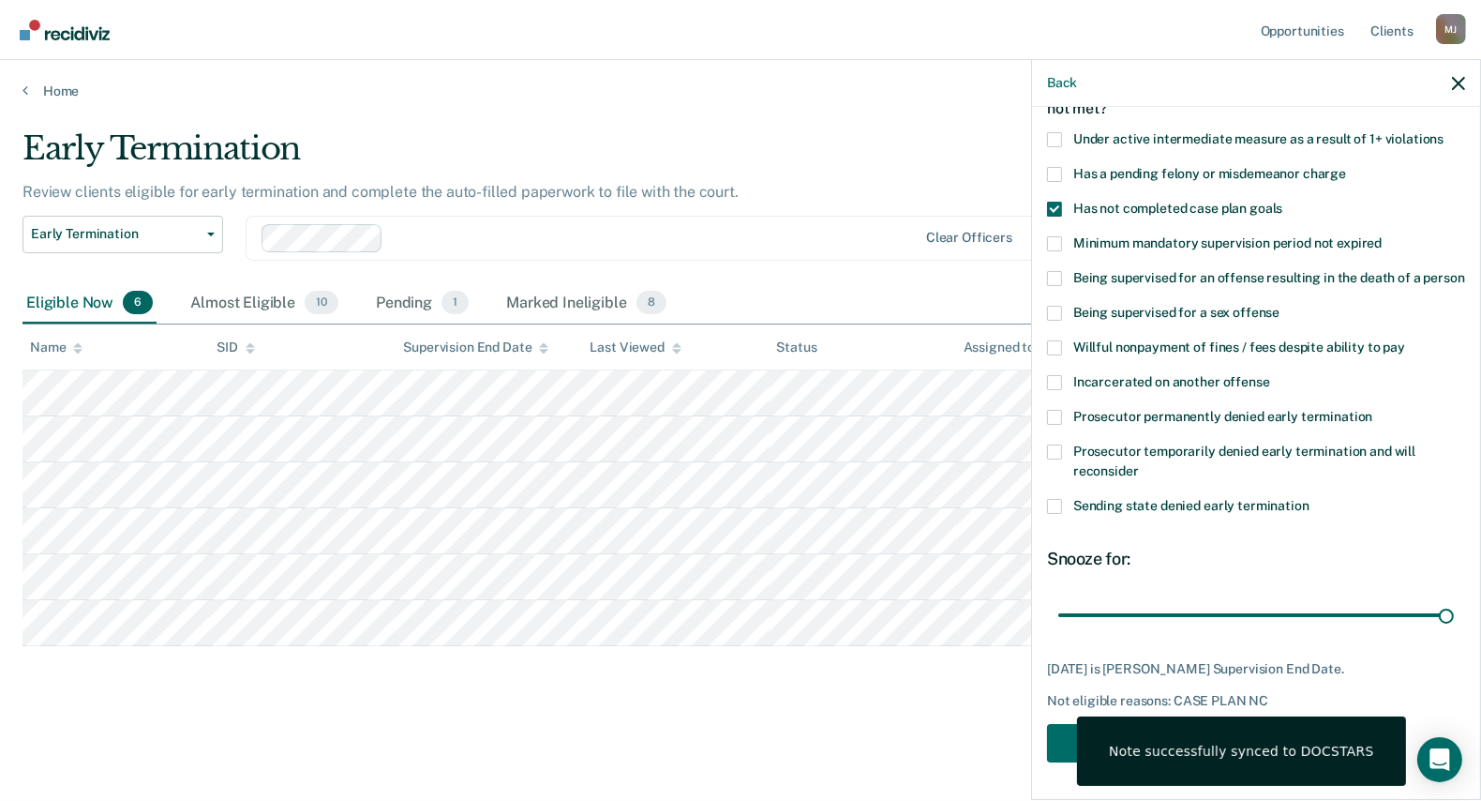
scroll to position [0, 0]
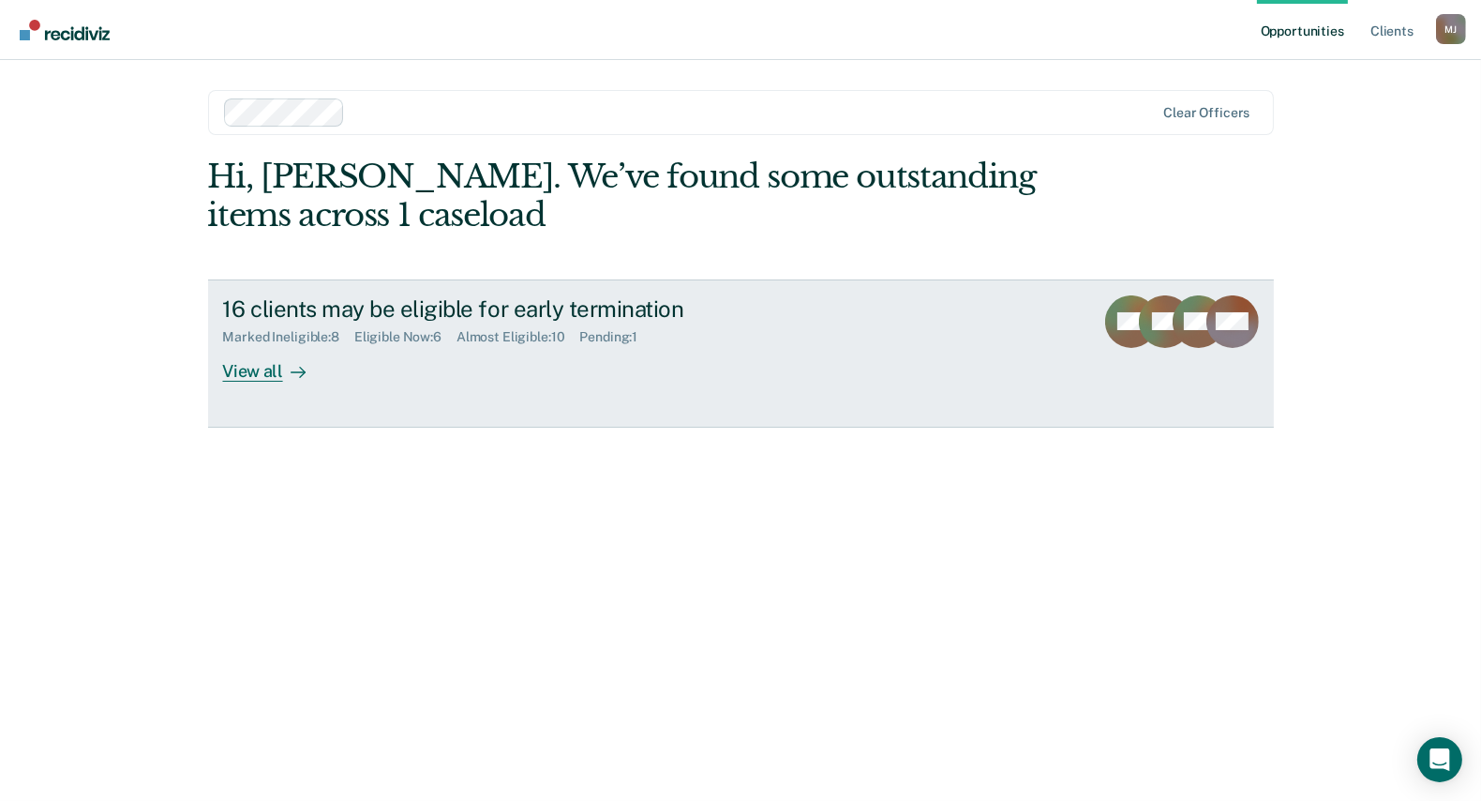
click at [275, 369] on div "View all" at bounding box center [275, 363] width 105 height 37
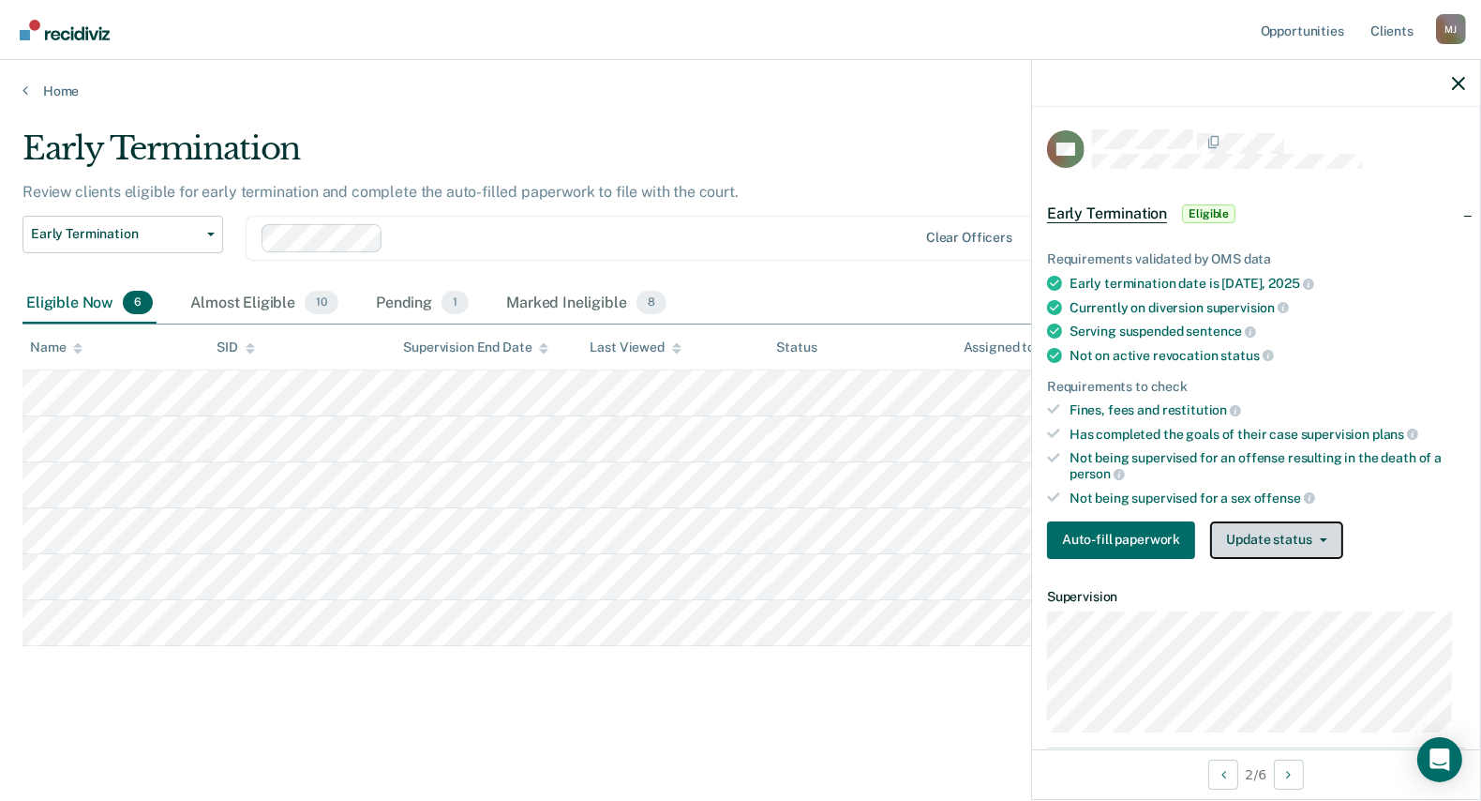
click at [1254, 528] on button "Update status" at bounding box center [1276, 540] width 132 height 38
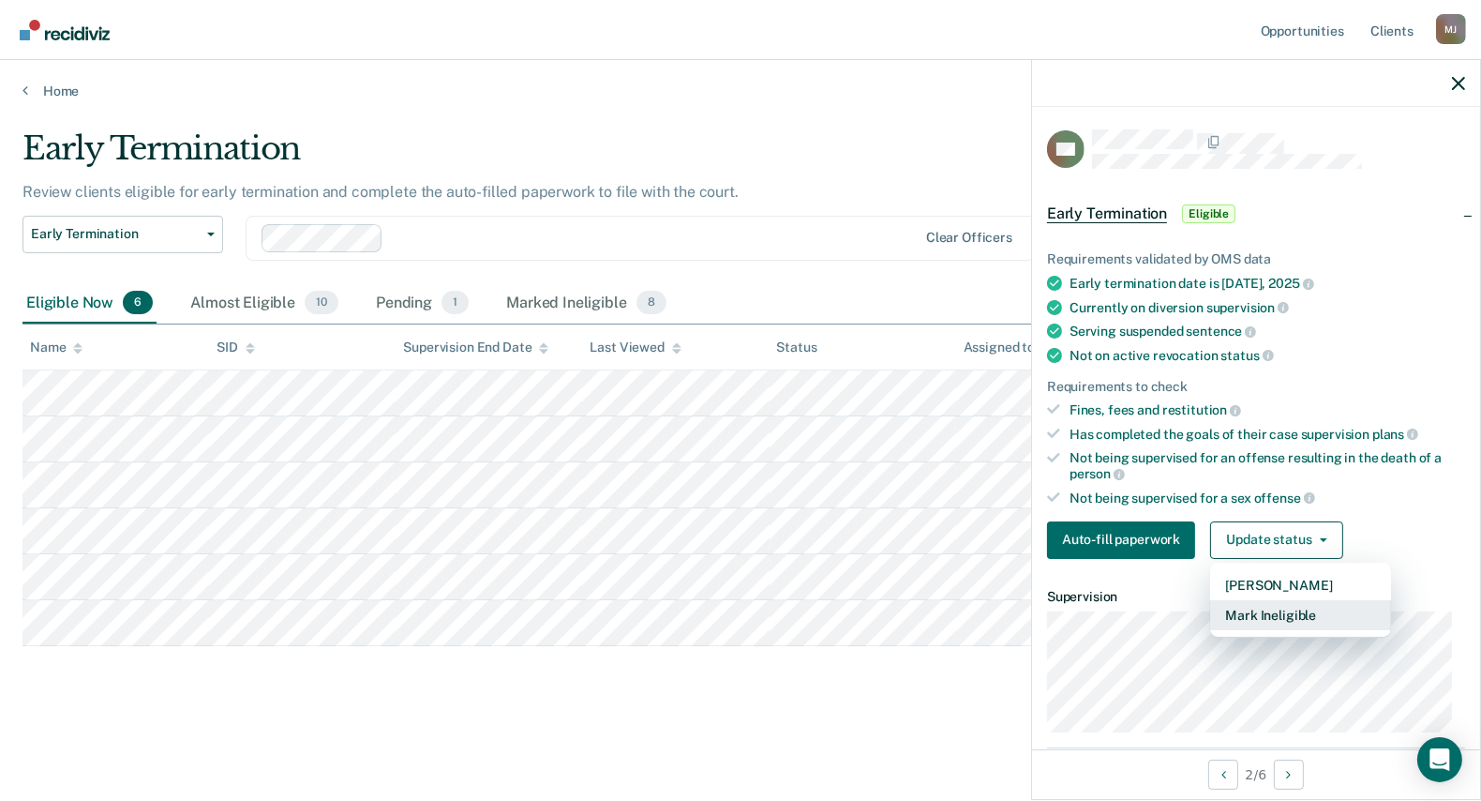
click at [1269, 607] on button "Mark Ineligible" at bounding box center [1300, 615] width 181 height 30
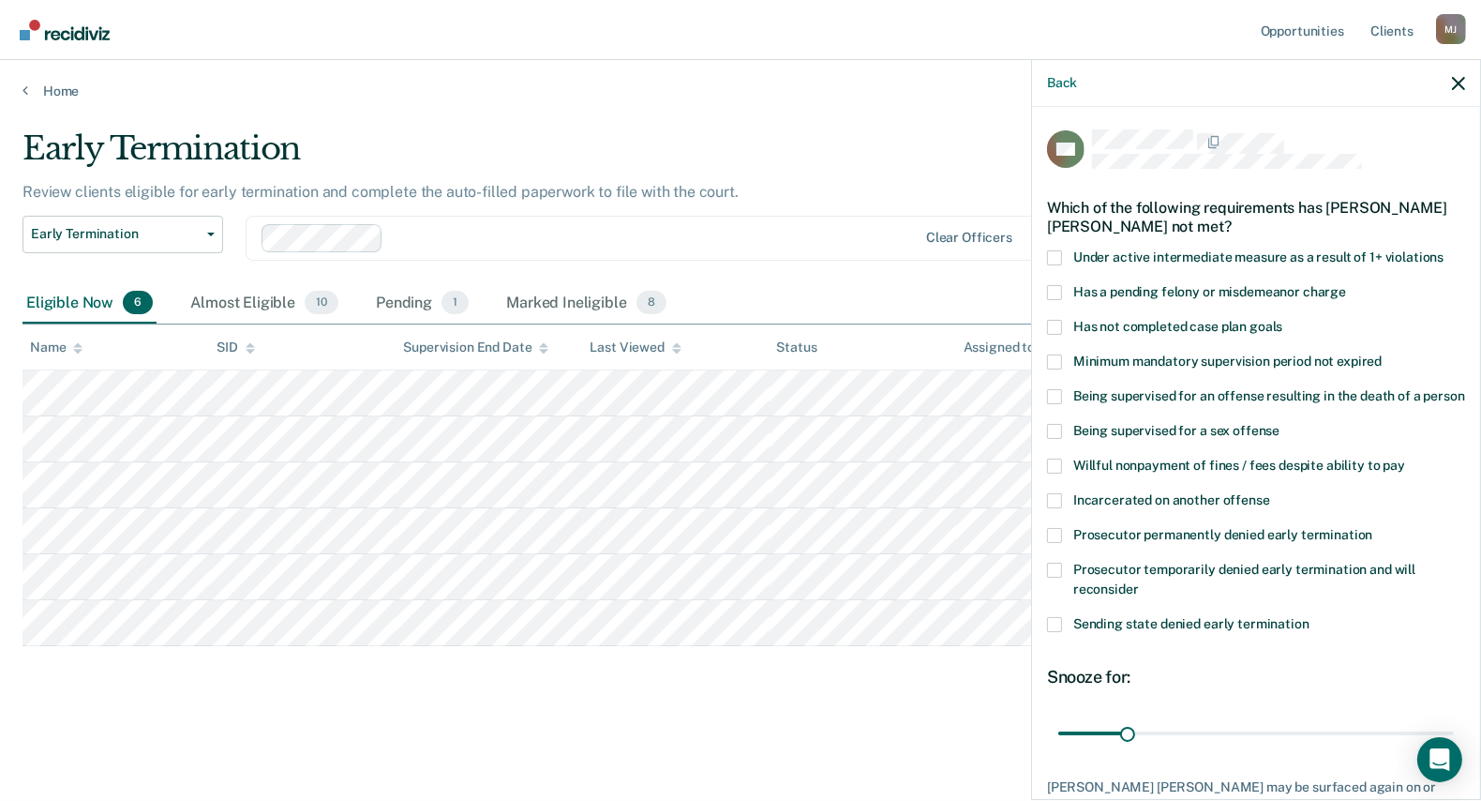
click at [1053, 323] on span at bounding box center [1054, 327] width 15 height 15
click at [1283, 320] on input "Has not completed case plan goals" at bounding box center [1283, 320] width 0 height 0
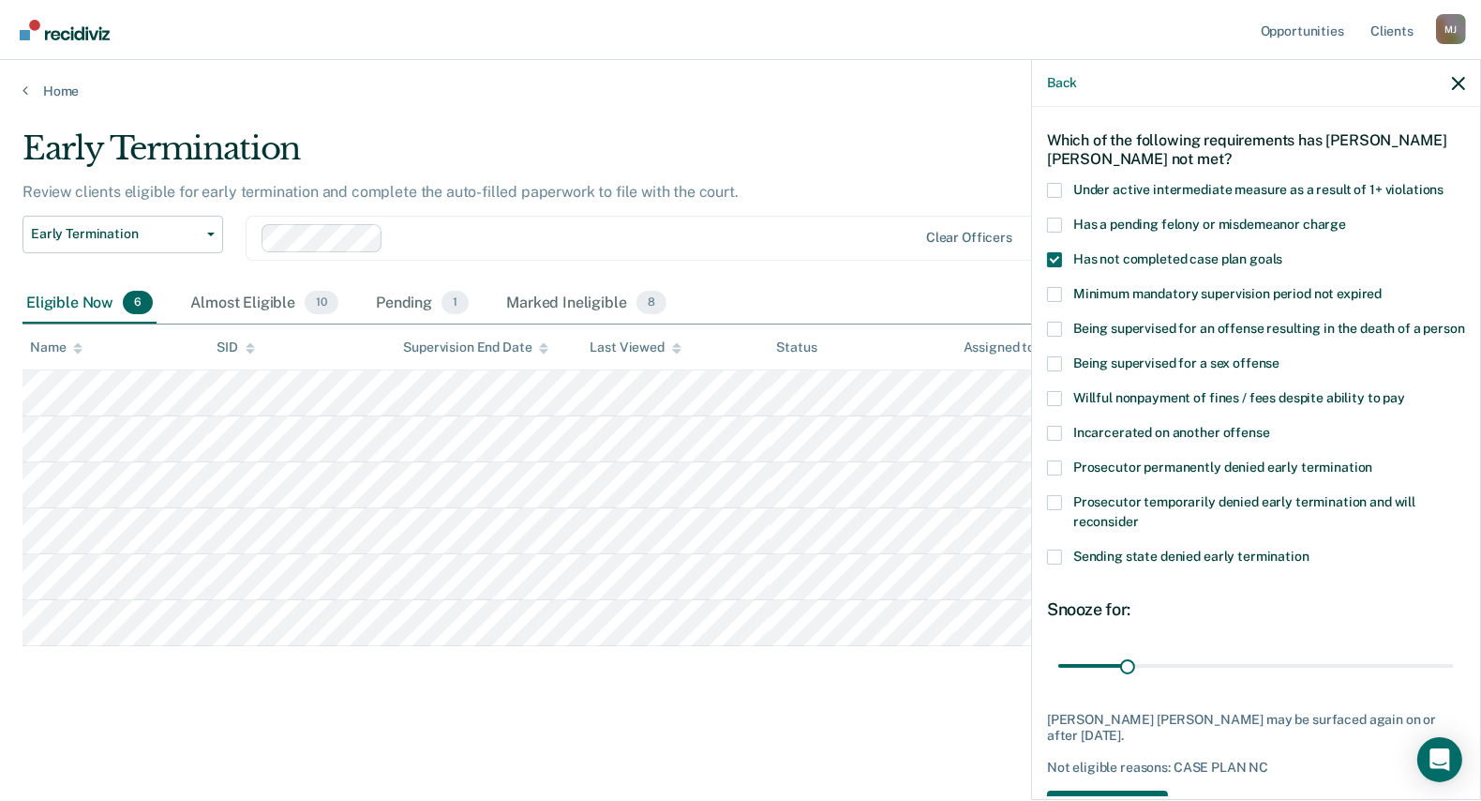
scroll to position [133, 0]
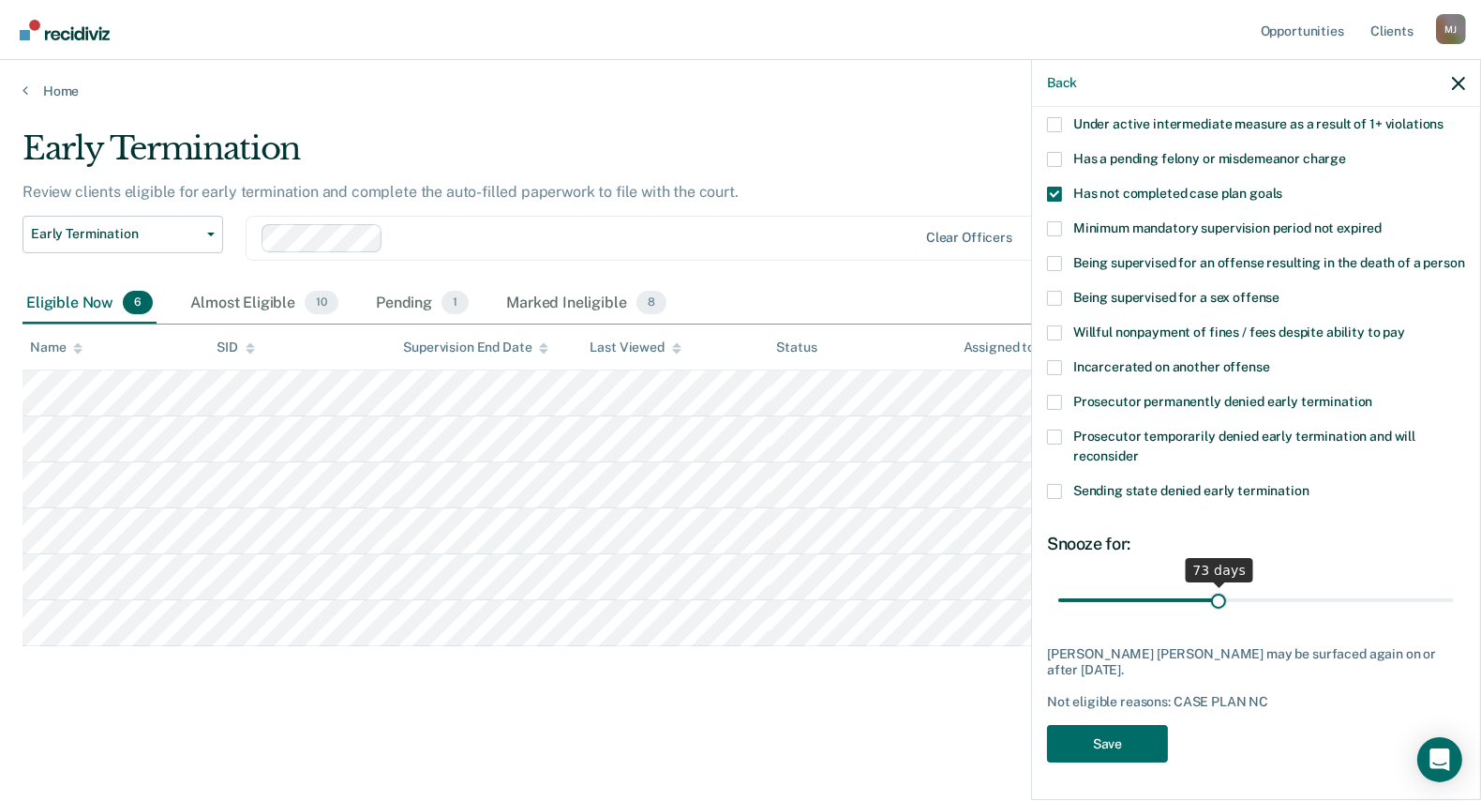
drag, startPoint x: 1129, startPoint y: 611, endPoint x: 1214, endPoint y: 627, distance: 86.8
type input "73"
click at [1214, 616] on input "range" at bounding box center [1257, 599] width 396 height 33
click at [1117, 746] on button "Save" at bounding box center [1107, 744] width 121 height 38
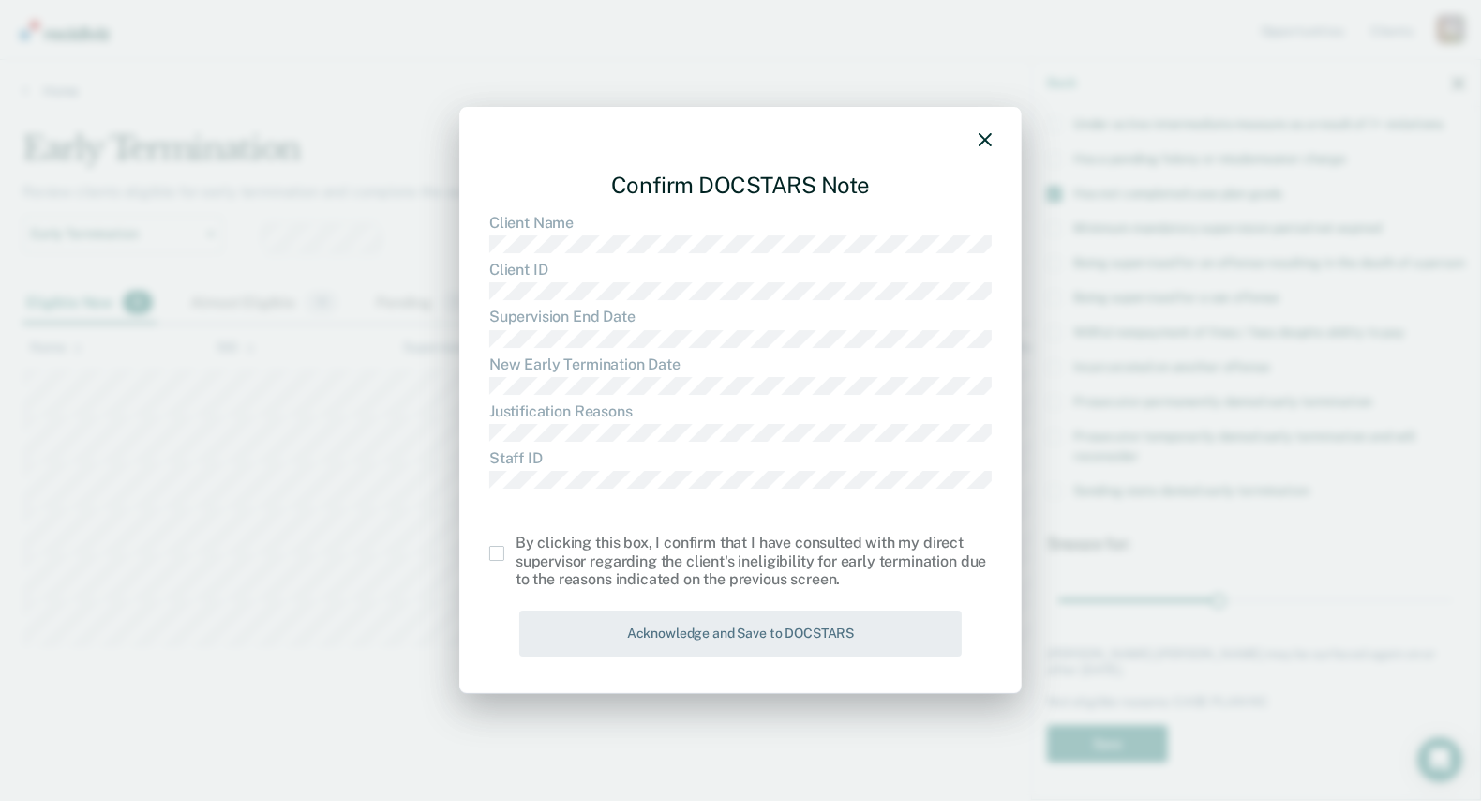
click at [493, 554] on span at bounding box center [496, 553] width 15 height 15
click at [516, 546] on input "checkbox" at bounding box center [516, 546] width 0 height 0
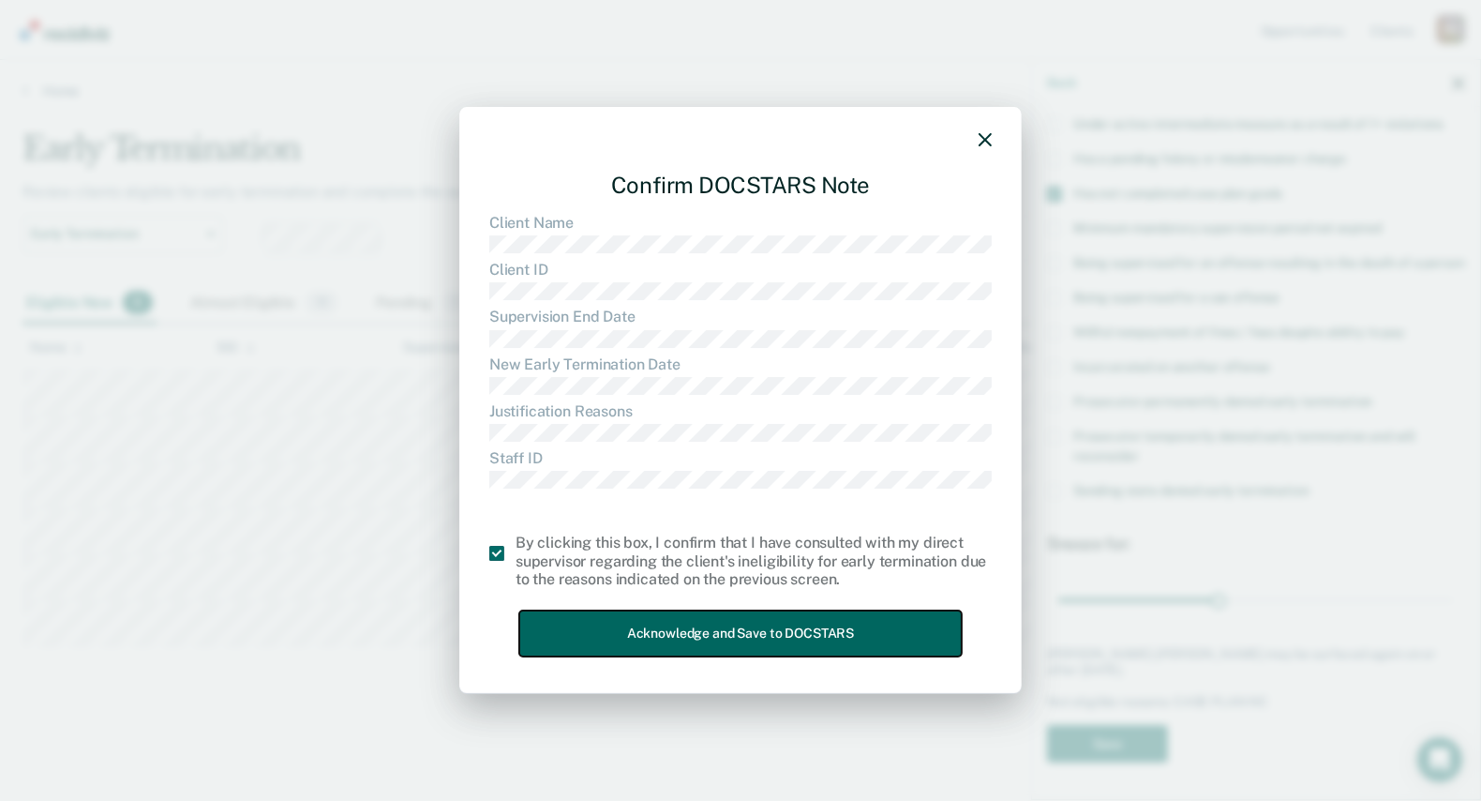
click at [606, 623] on button "Acknowledge and Save to DOCSTARS" at bounding box center [740, 633] width 443 height 46
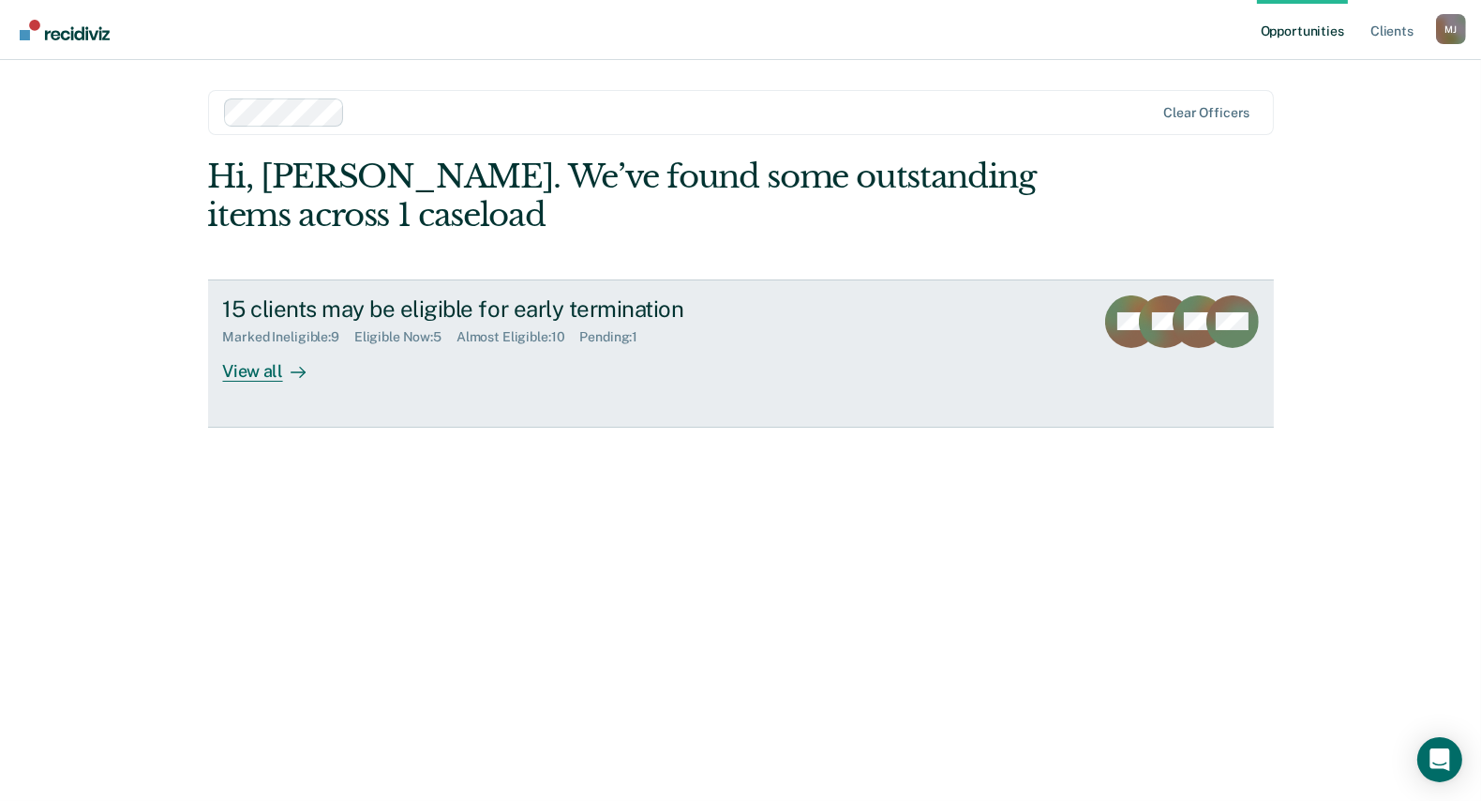
click at [252, 368] on div "View all" at bounding box center [275, 363] width 105 height 37
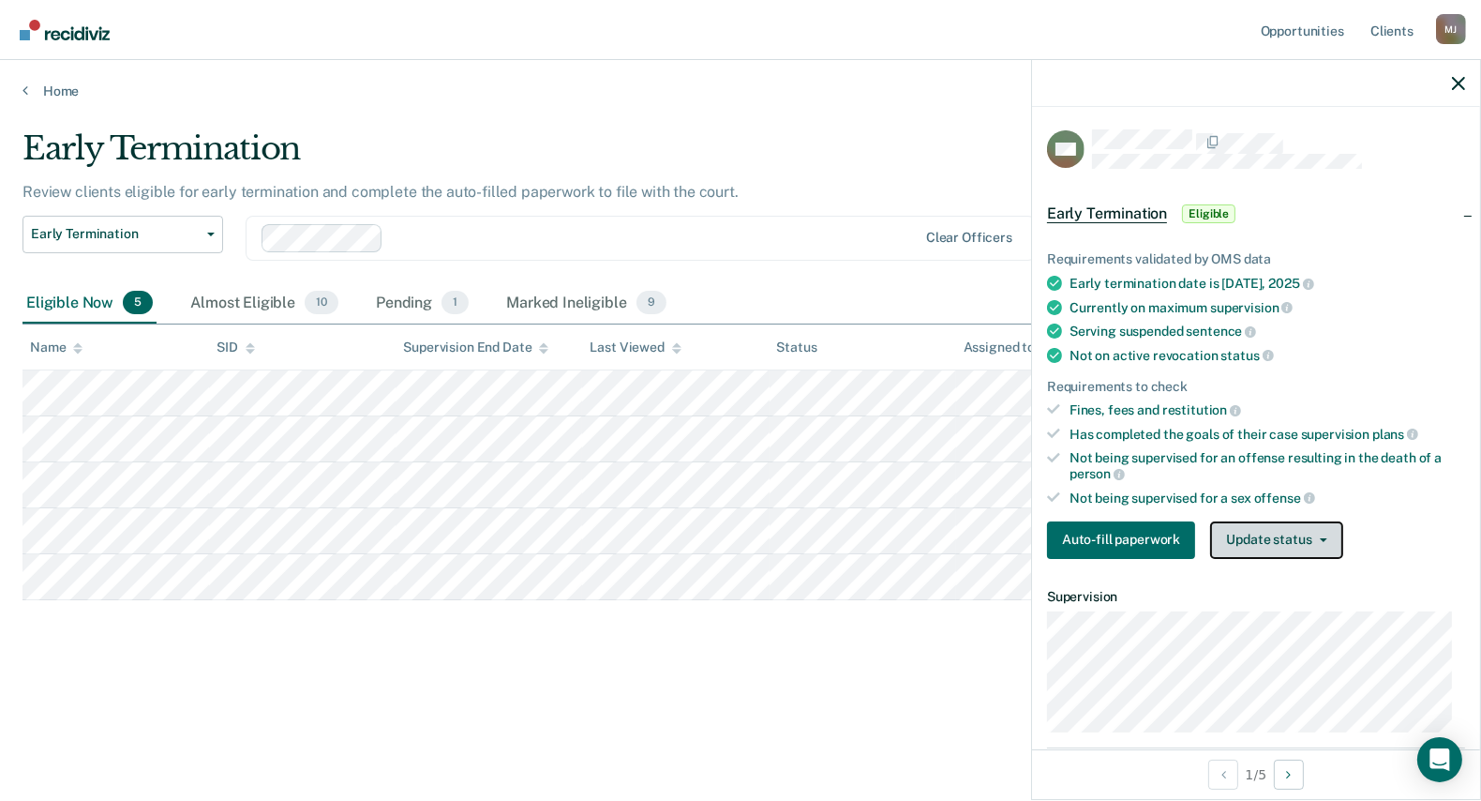
click at [1264, 530] on button "Update status" at bounding box center [1276, 540] width 132 height 38
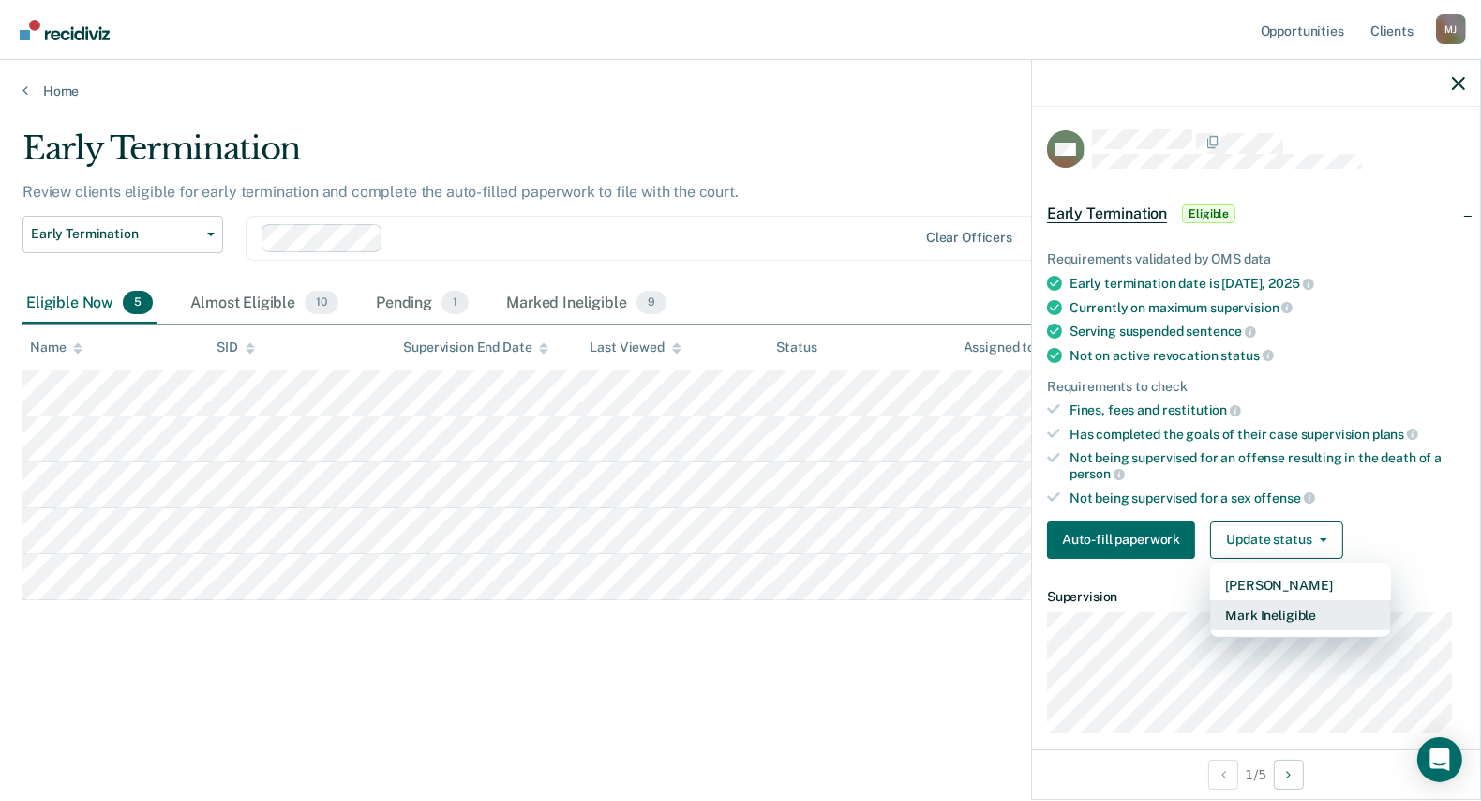
click at [1260, 607] on button "Mark Ineligible" at bounding box center [1300, 615] width 181 height 30
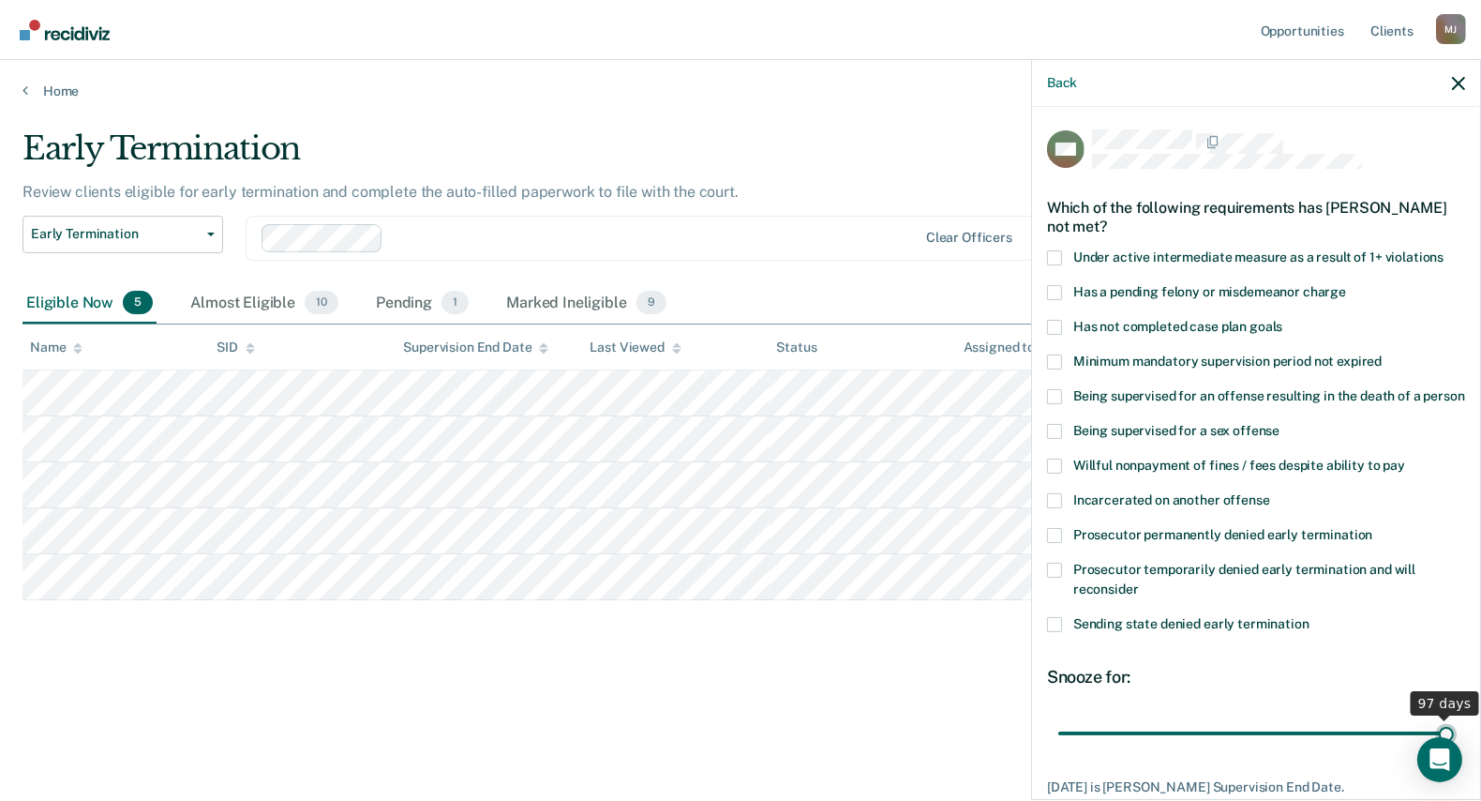
drag, startPoint x: 1170, startPoint y: 748, endPoint x: 1448, endPoint y: 747, distance: 277.5
type input "97"
click at [1448, 747] on input "range" at bounding box center [1257, 732] width 396 height 33
click at [1060, 285] on span at bounding box center [1054, 292] width 15 height 15
click at [1346, 285] on input "Has a pending felony or misdemeanor charge" at bounding box center [1346, 285] width 0 height 0
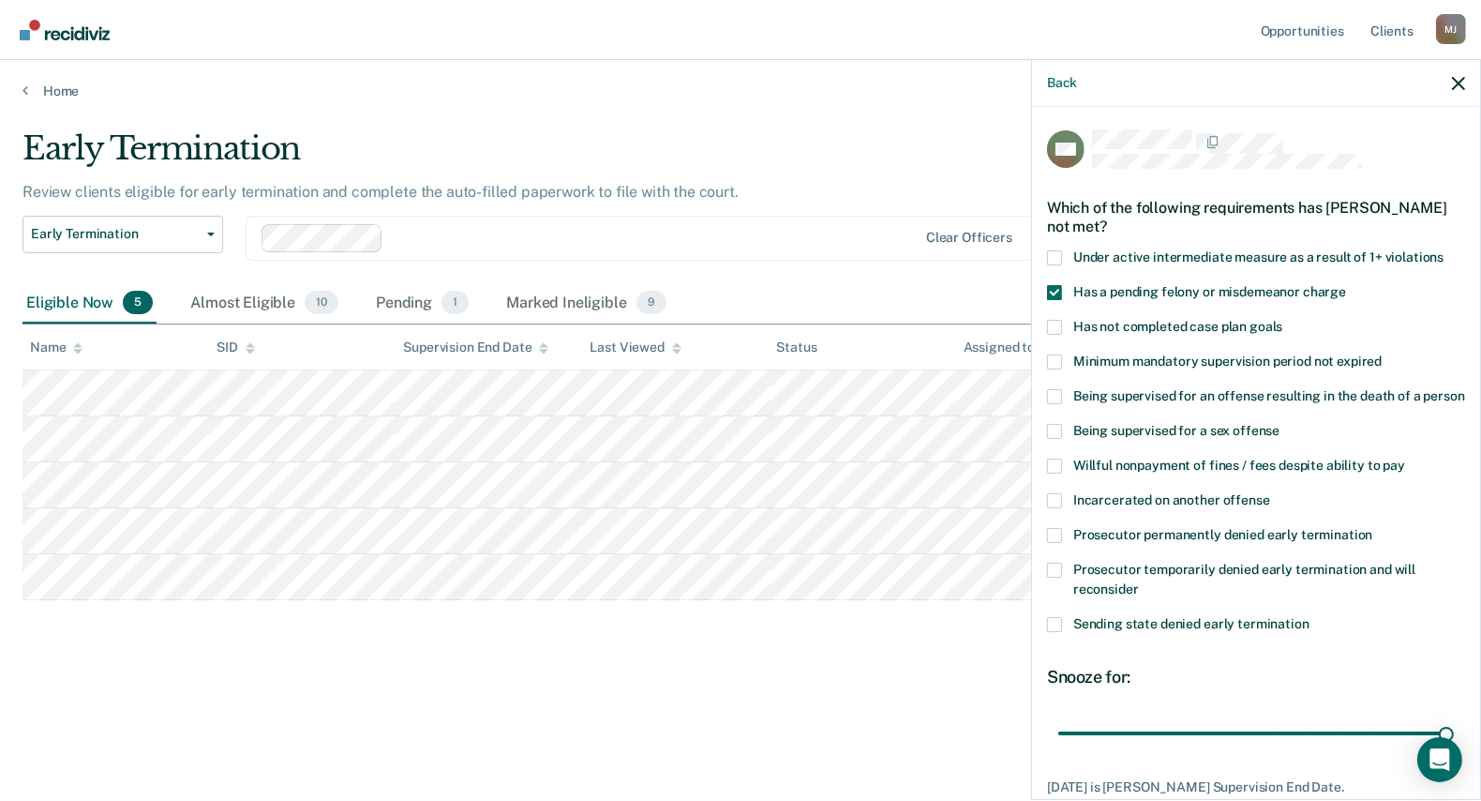
click at [1052, 332] on label "Has not completed case plan goals" at bounding box center [1256, 330] width 418 height 20
click at [1283, 320] on input "Has not completed case plan goals" at bounding box center [1283, 320] width 0 height 0
click at [1054, 292] on span at bounding box center [1054, 292] width 15 height 15
click at [1346, 285] on input "Has a pending felony or misdemeanor charge" at bounding box center [1346, 285] width 0 height 0
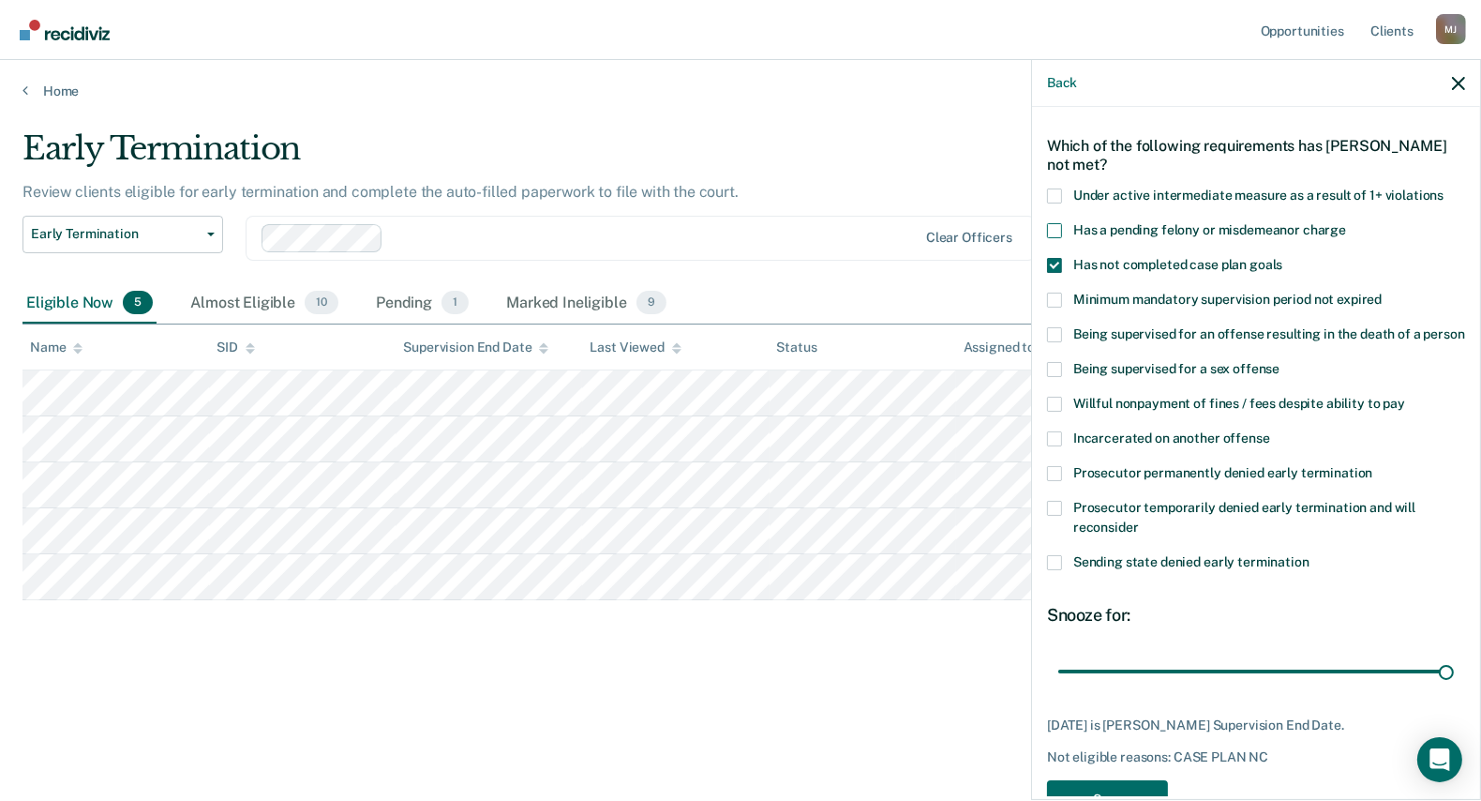
scroll to position [133, 0]
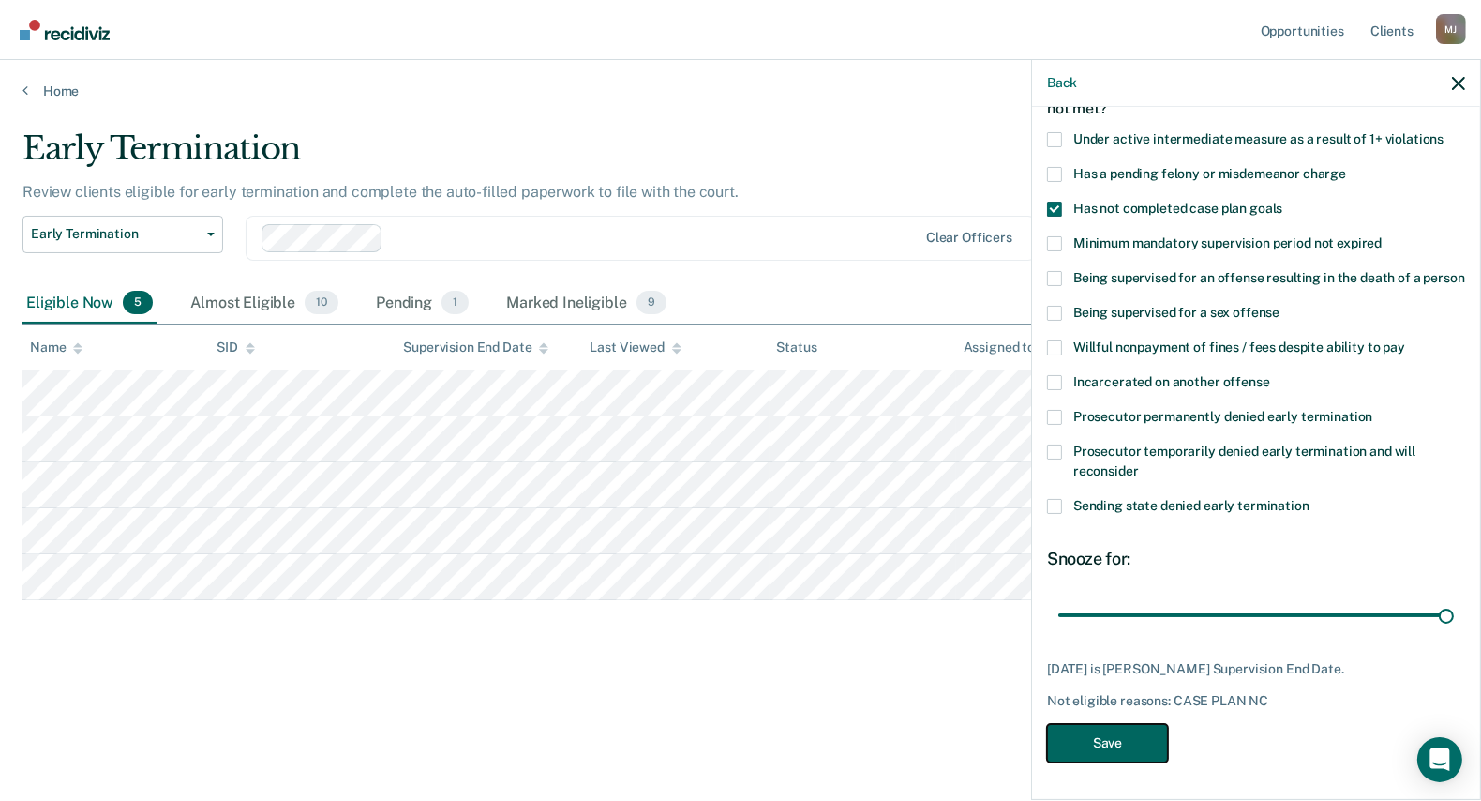
click at [1123, 733] on button "Save" at bounding box center [1107, 743] width 121 height 38
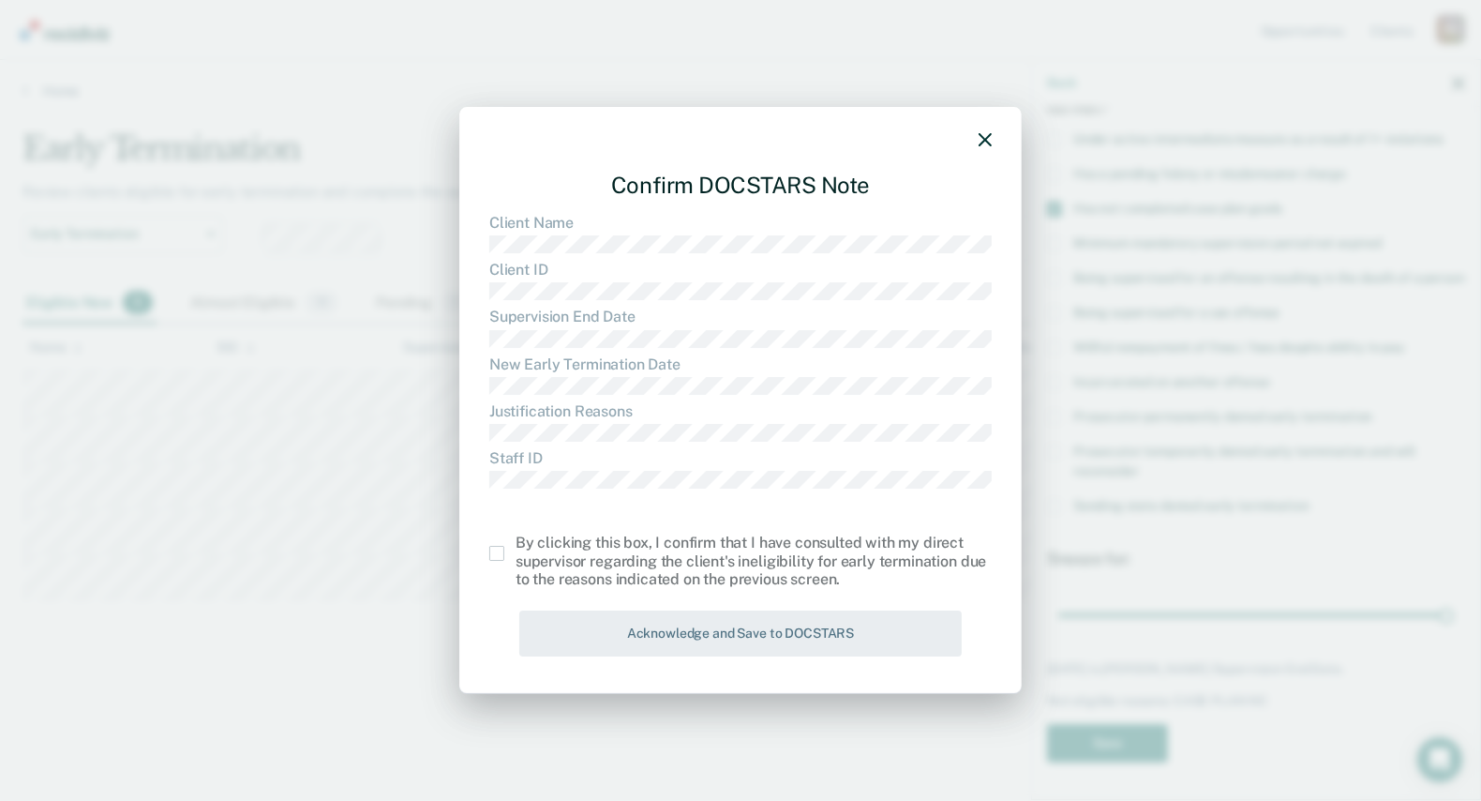
click at [495, 550] on span at bounding box center [496, 553] width 15 height 15
click at [516, 546] on input "checkbox" at bounding box center [516, 546] width 0 height 0
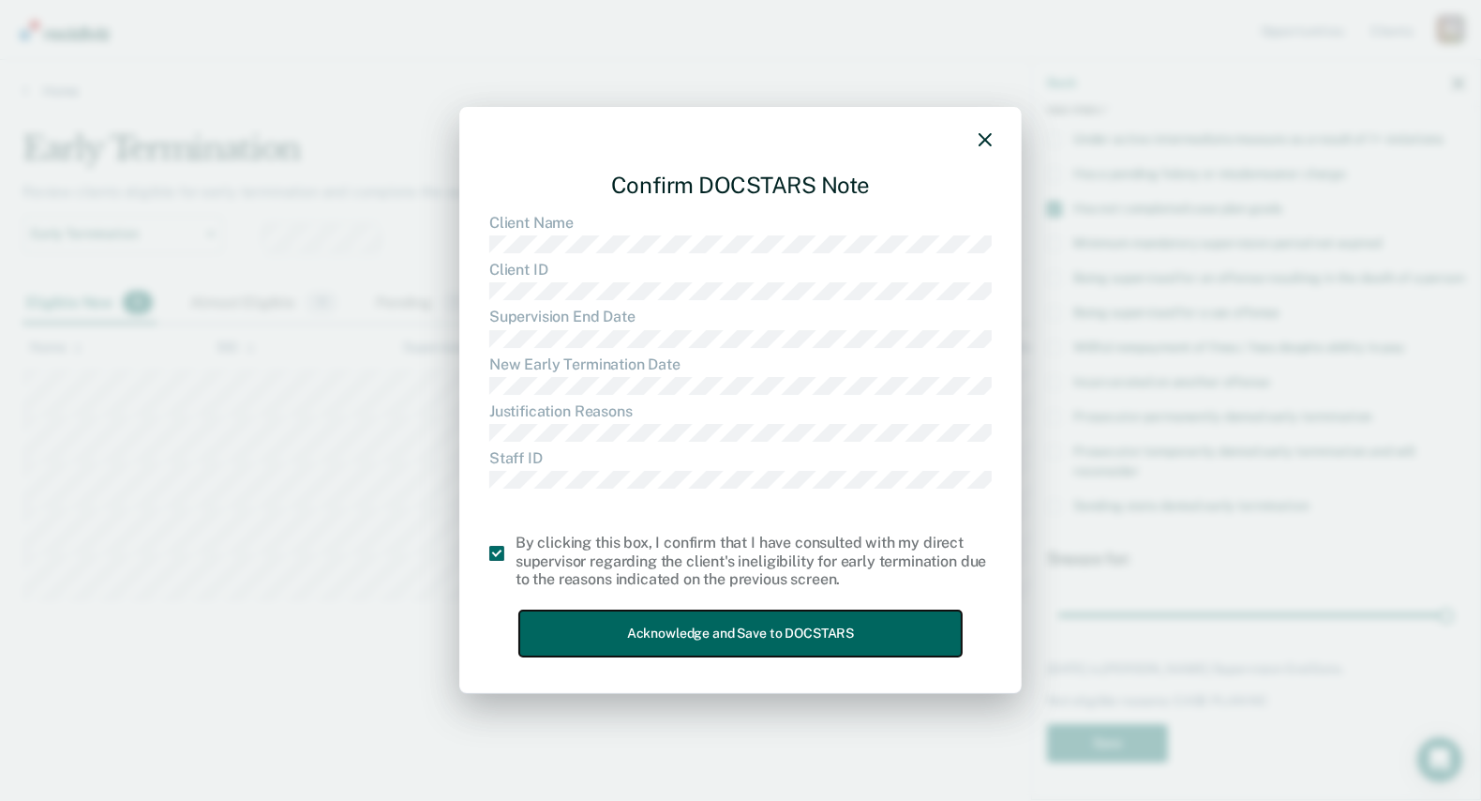
click at [610, 617] on button "Acknowledge and Save to DOCSTARS" at bounding box center [740, 633] width 443 height 46
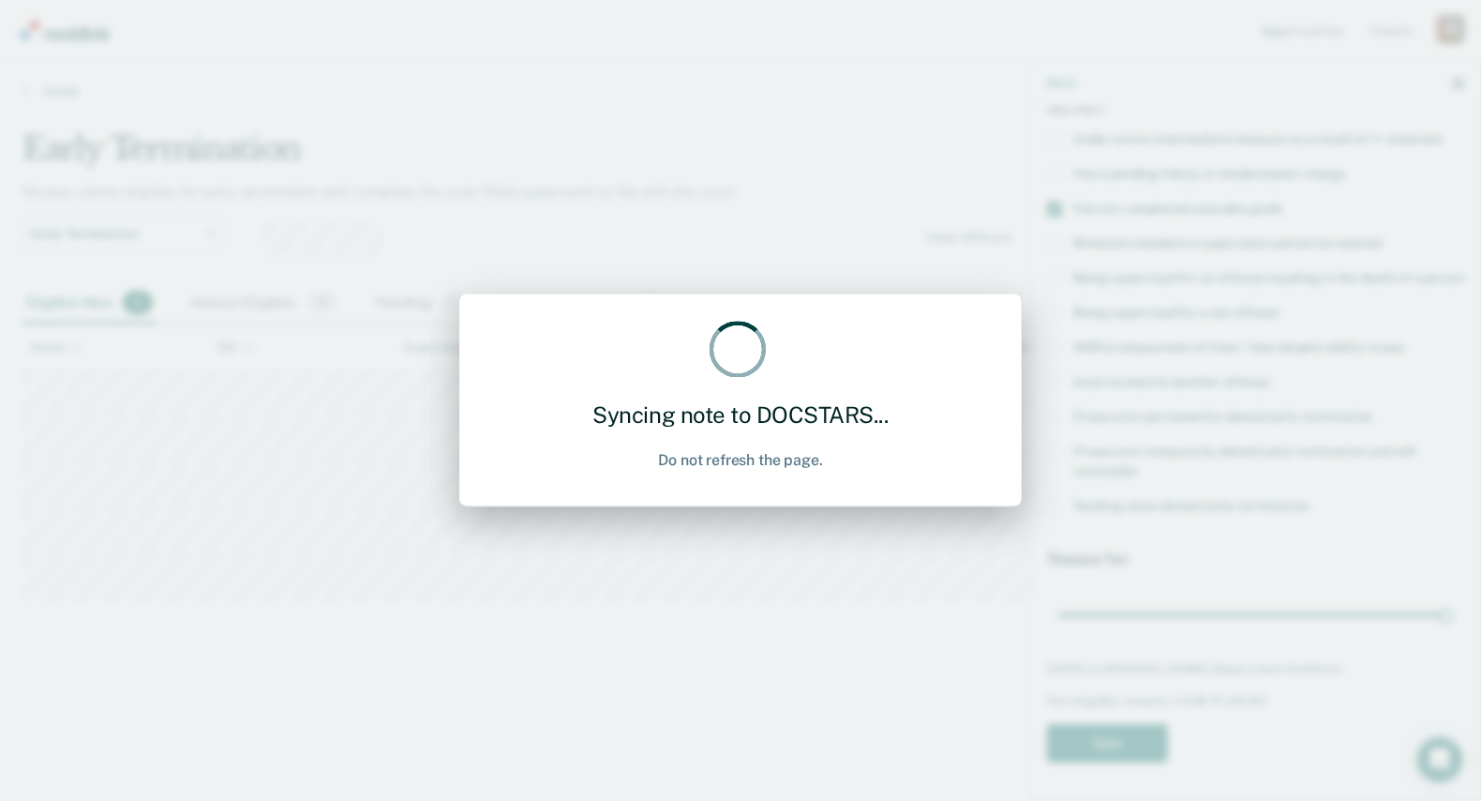
click at [632, 637] on div "Syncing note to DOCSTARS... Do not refresh the page." at bounding box center [740, 400] width 1481 height 801
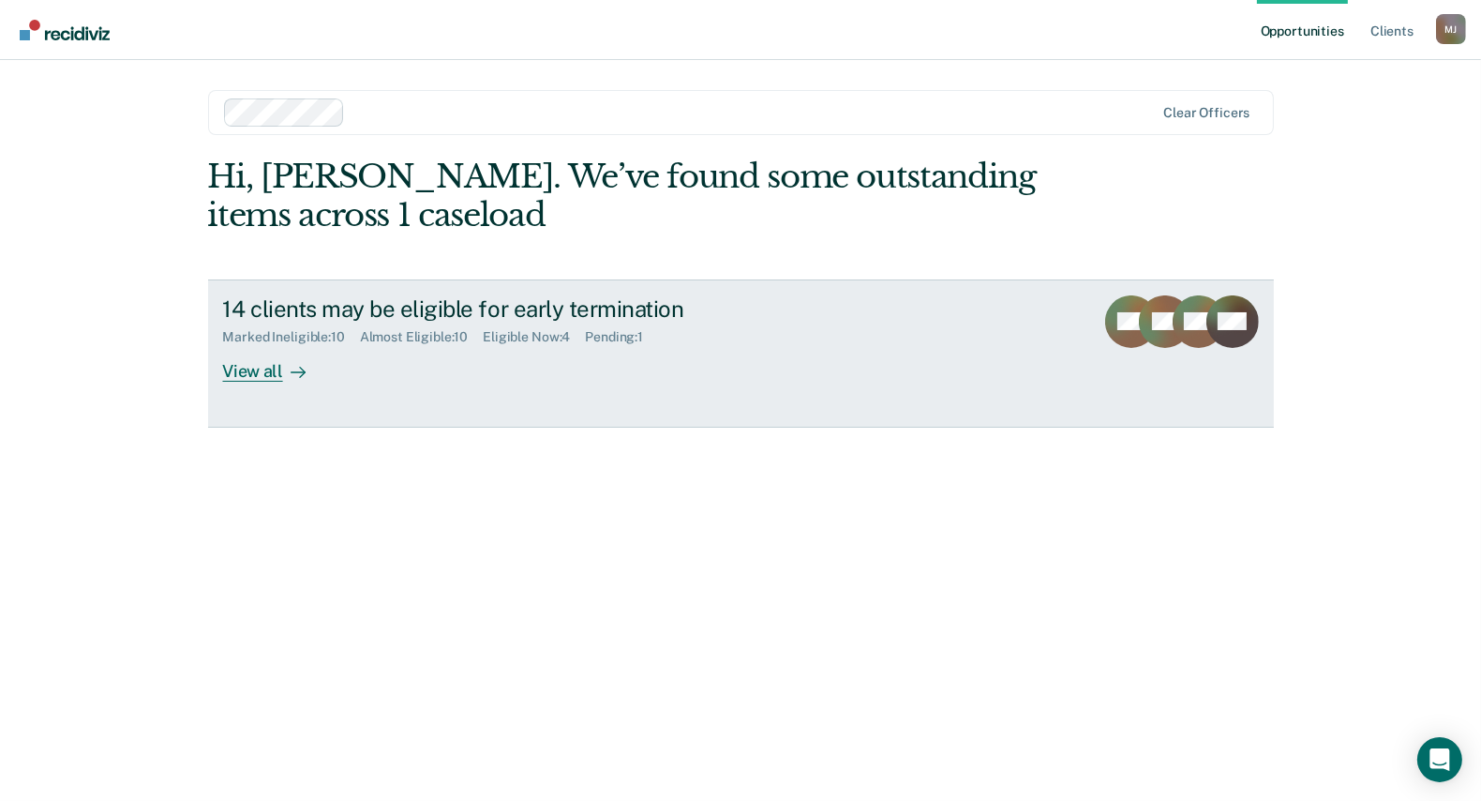
click at [303, 373] on icon at bounding box center [302, 372] width 5 height 10
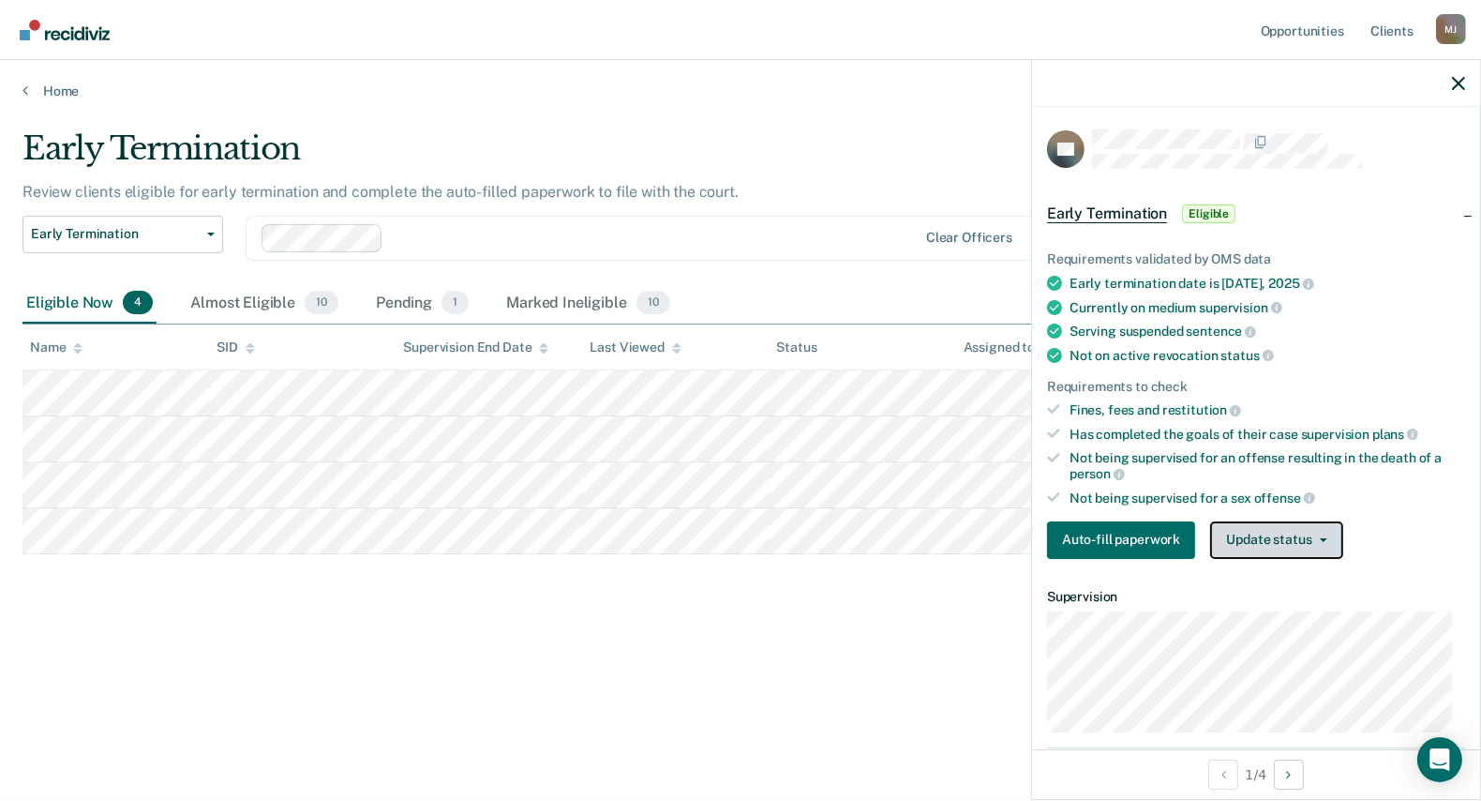
click at [1269, 530] on button "Update status" at bounding box center [1276, 540] width 132 height 38
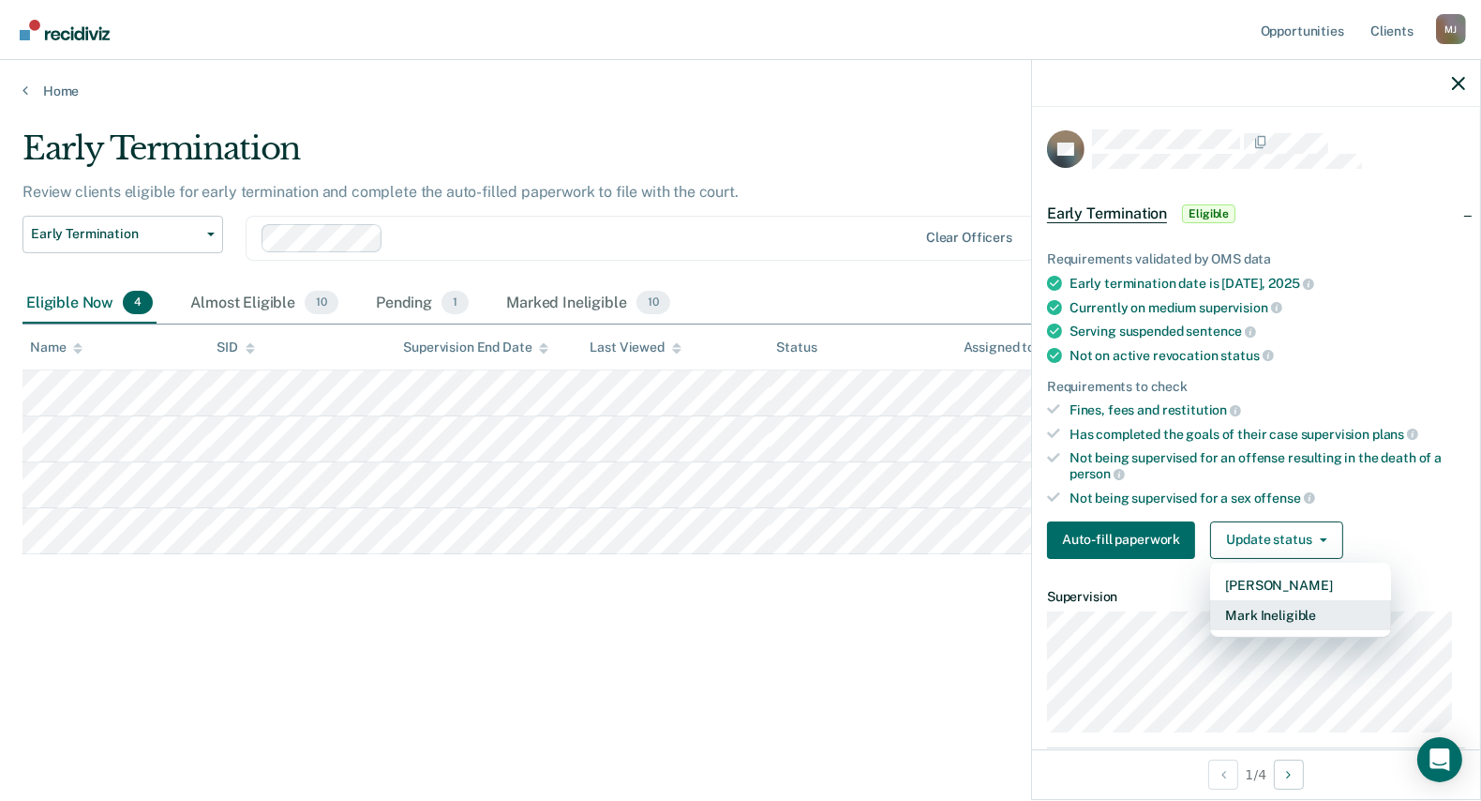
click at [1284, 608] on button "Mark Ineligible" at bounding box center [1300, 615] width 181 height 30
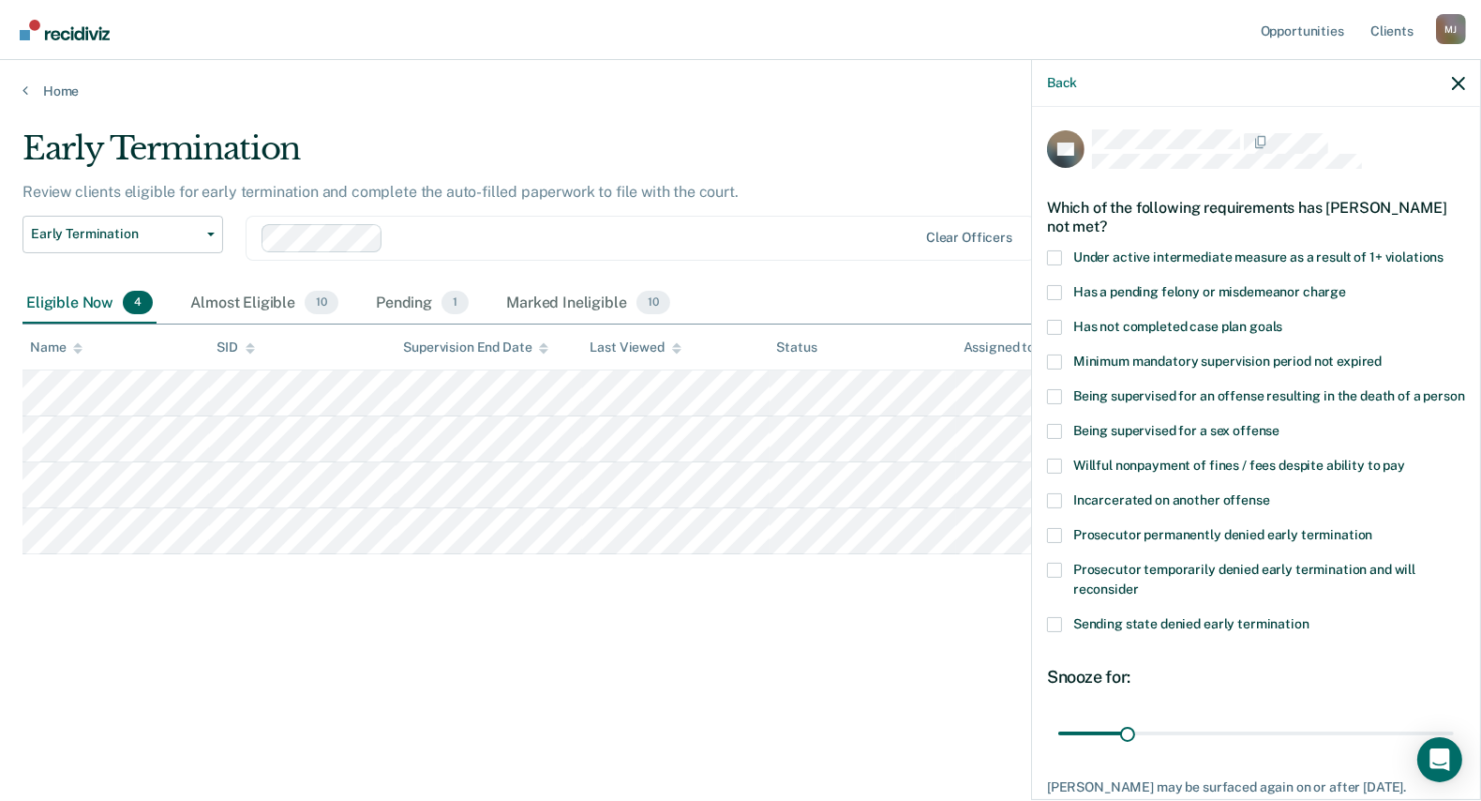
click at [1058, 290] on span at bounding box center [1054, 292] width 15 height 15
click at [1346, 285] on input "Has a pending felony or misdemeanor charge" at bounding box center [1346, 285] width 0 height 0
click at [1059, 320] on span at bounding box center [1054, 327] width 15 height 15
click at [1283, 320] on input "Has not completed case plan goals" at bounding box center [1283, 320] width 0 height 0
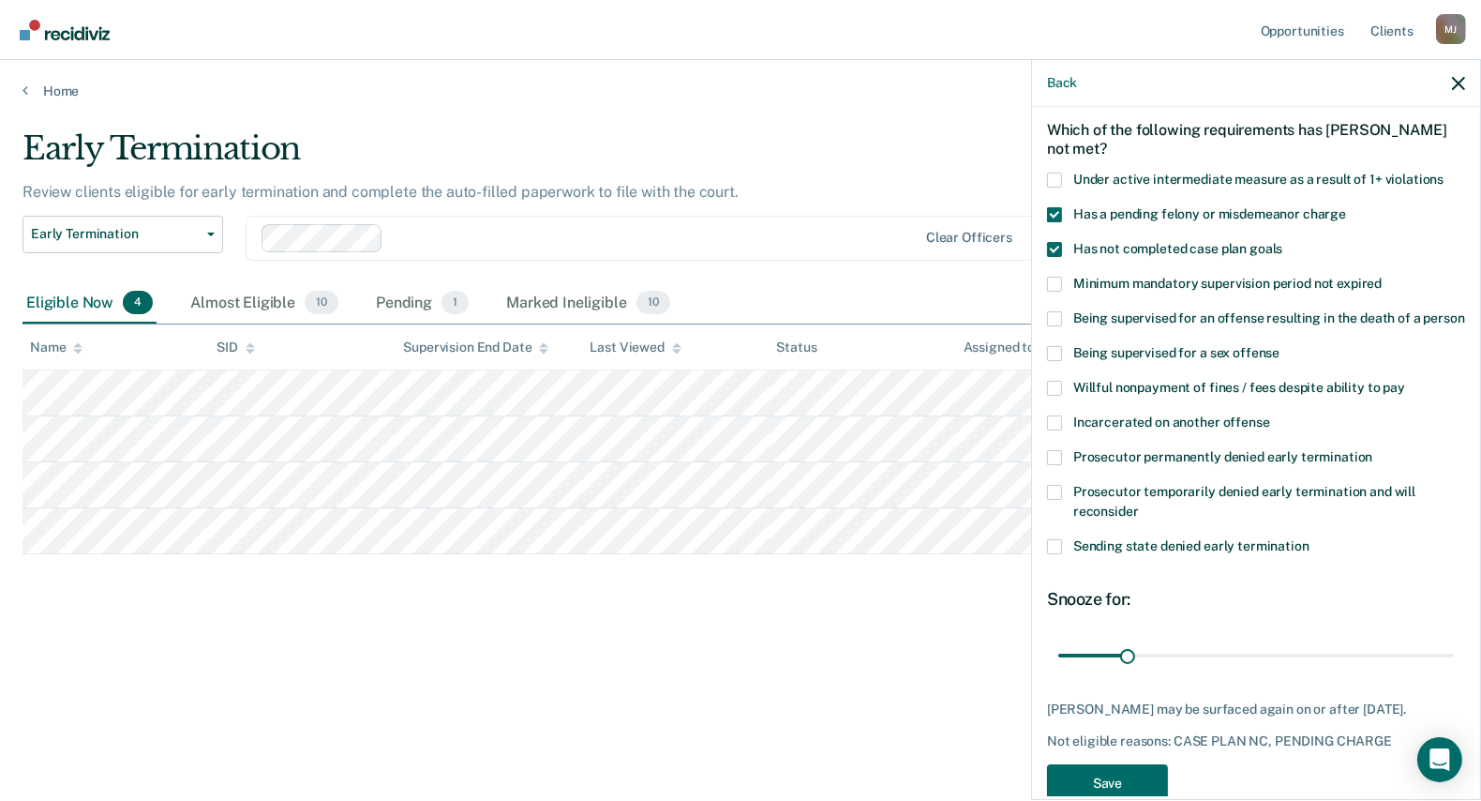
scroll to position [149, 0]
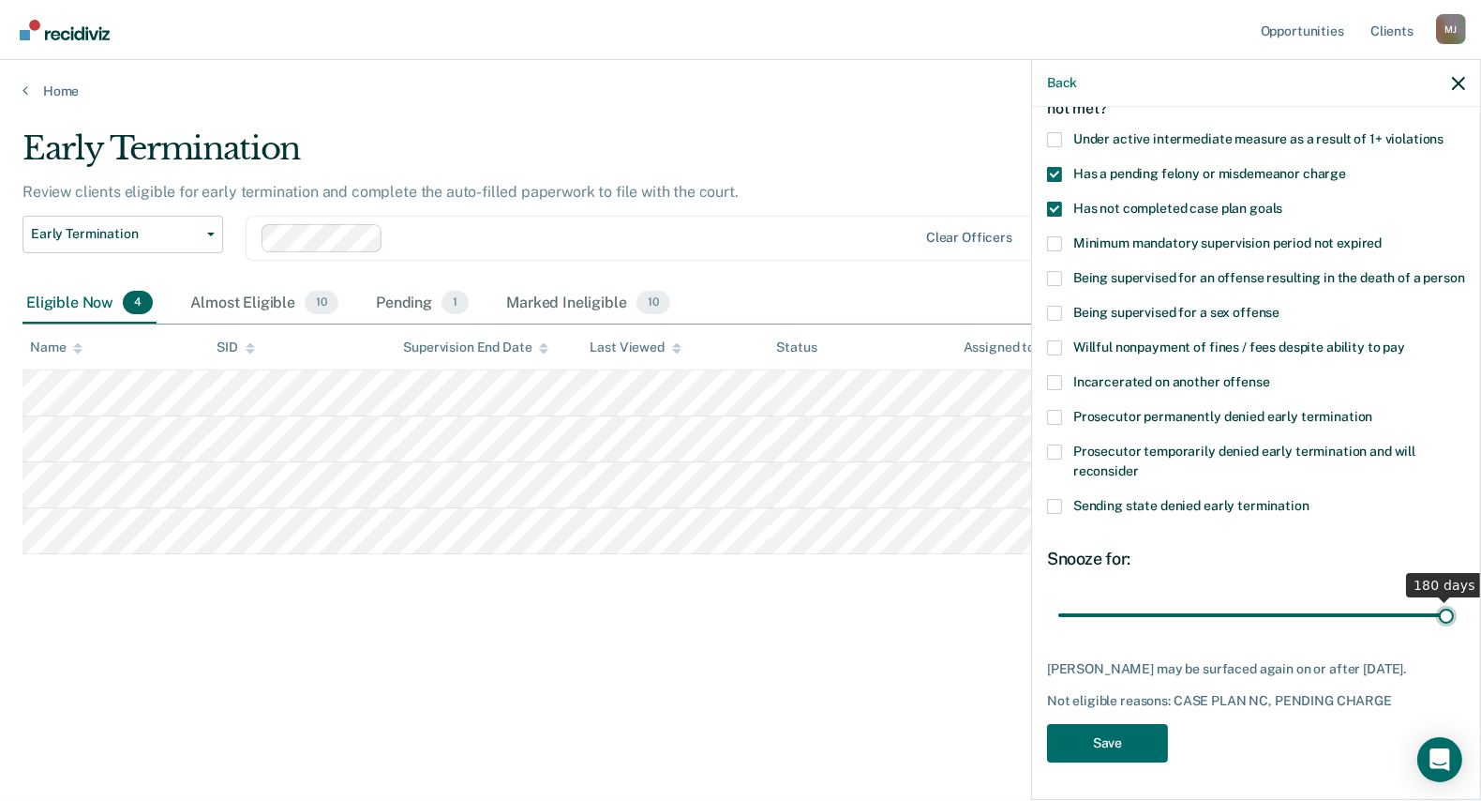
drag, startPoint x: 1134, startPoint y: 604, endPoint x: 1523, endPoint y: 593, distance: 389.2
type input "180"
click at [1454, 598] on input "range" at bounding box center [1257, 614] width 396 height 33
click at [1100, 747] on button "Save" at bounding box center [1107, 743] width 121 height 38
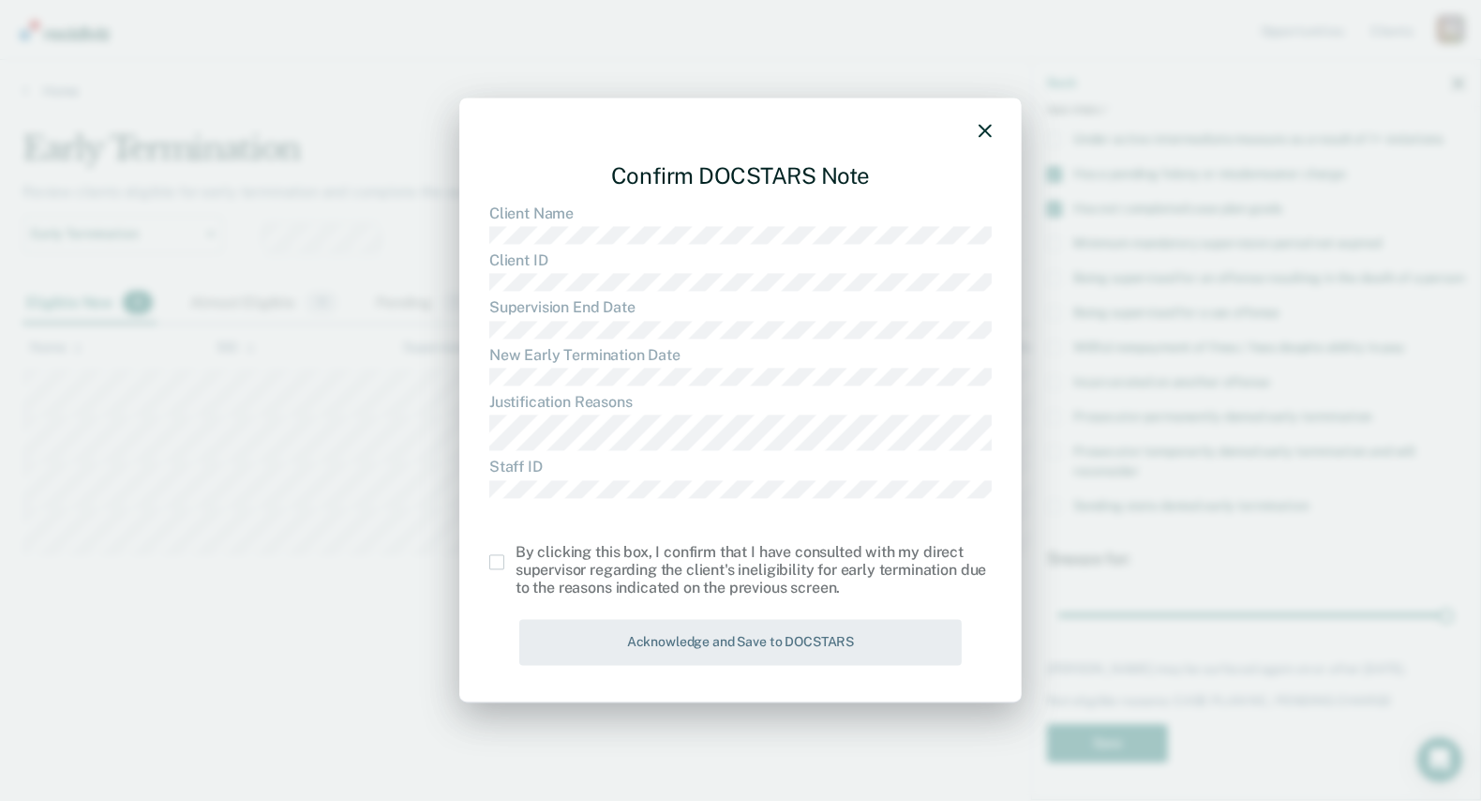
click at [489, 563] on span at bounding box center [496, 562] width 15 height 15
click at [516, 555] on input "checkbox" at bounding box center [516, 555] width 0 height 0
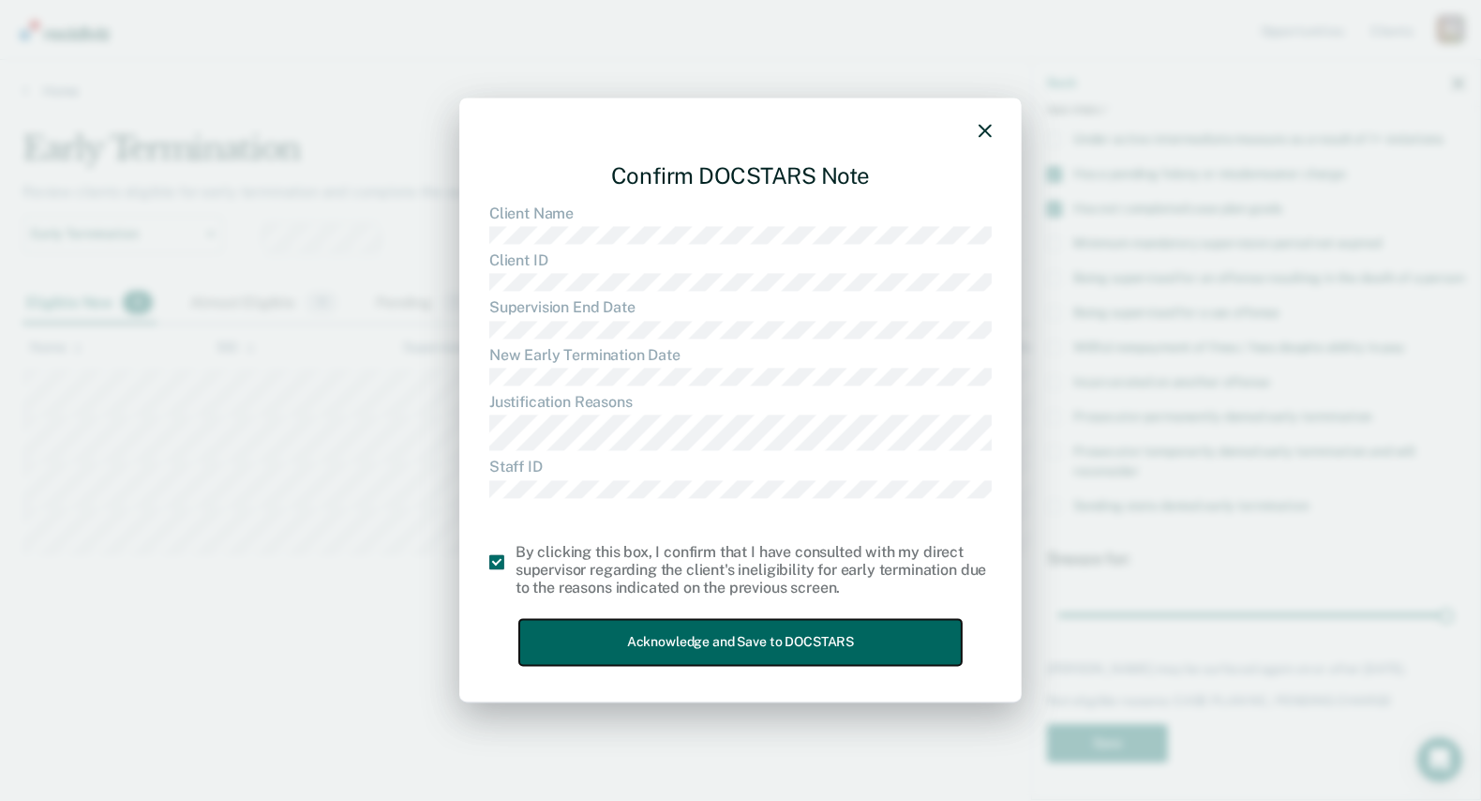
click at [609, 623] on button "Acknowledge and Save to DOCSTARS" at bounding box center [740, 643] width 443 height 46
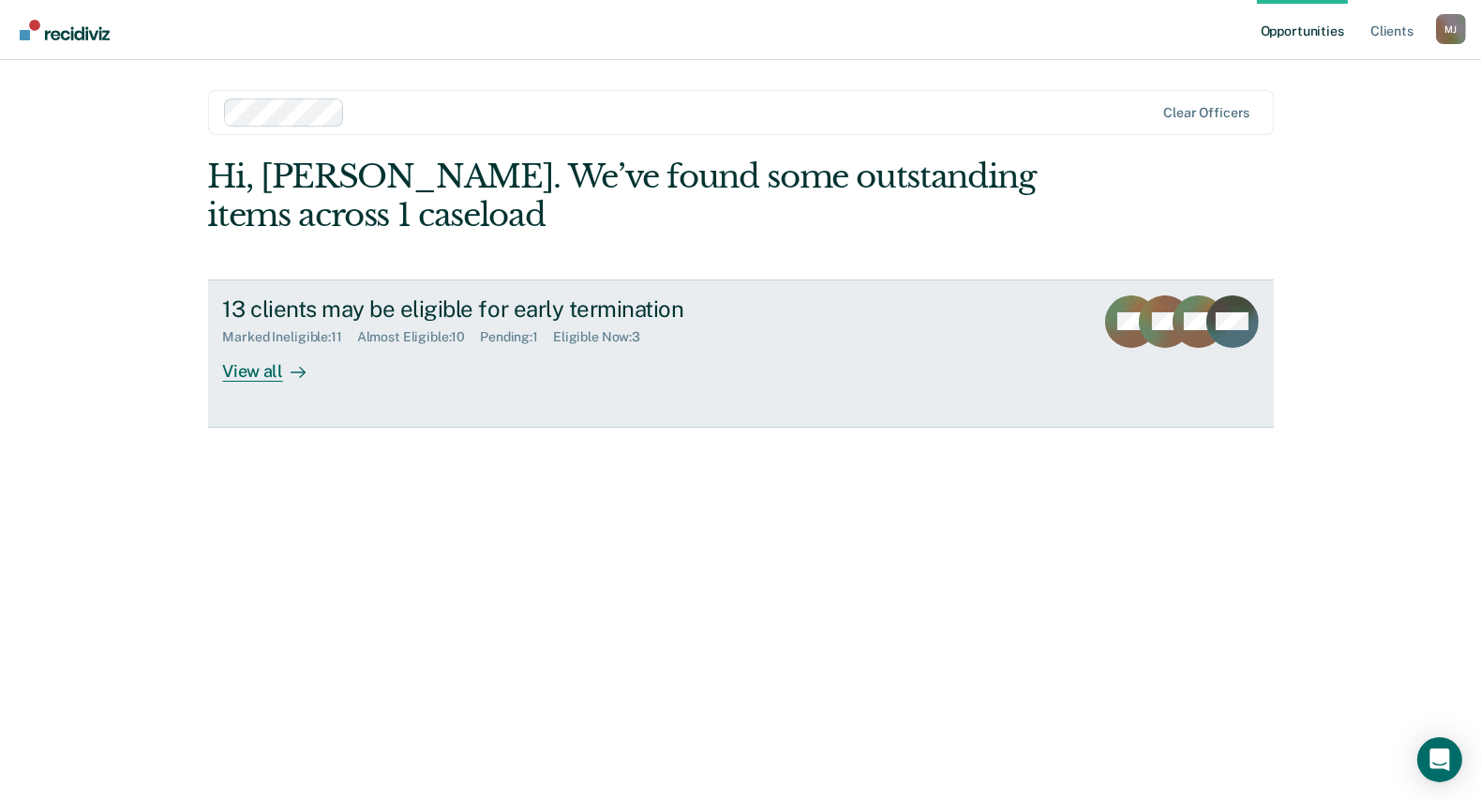
click at [257, 356] on div "View all" at bounding box center [275, 363] width 105 height 37
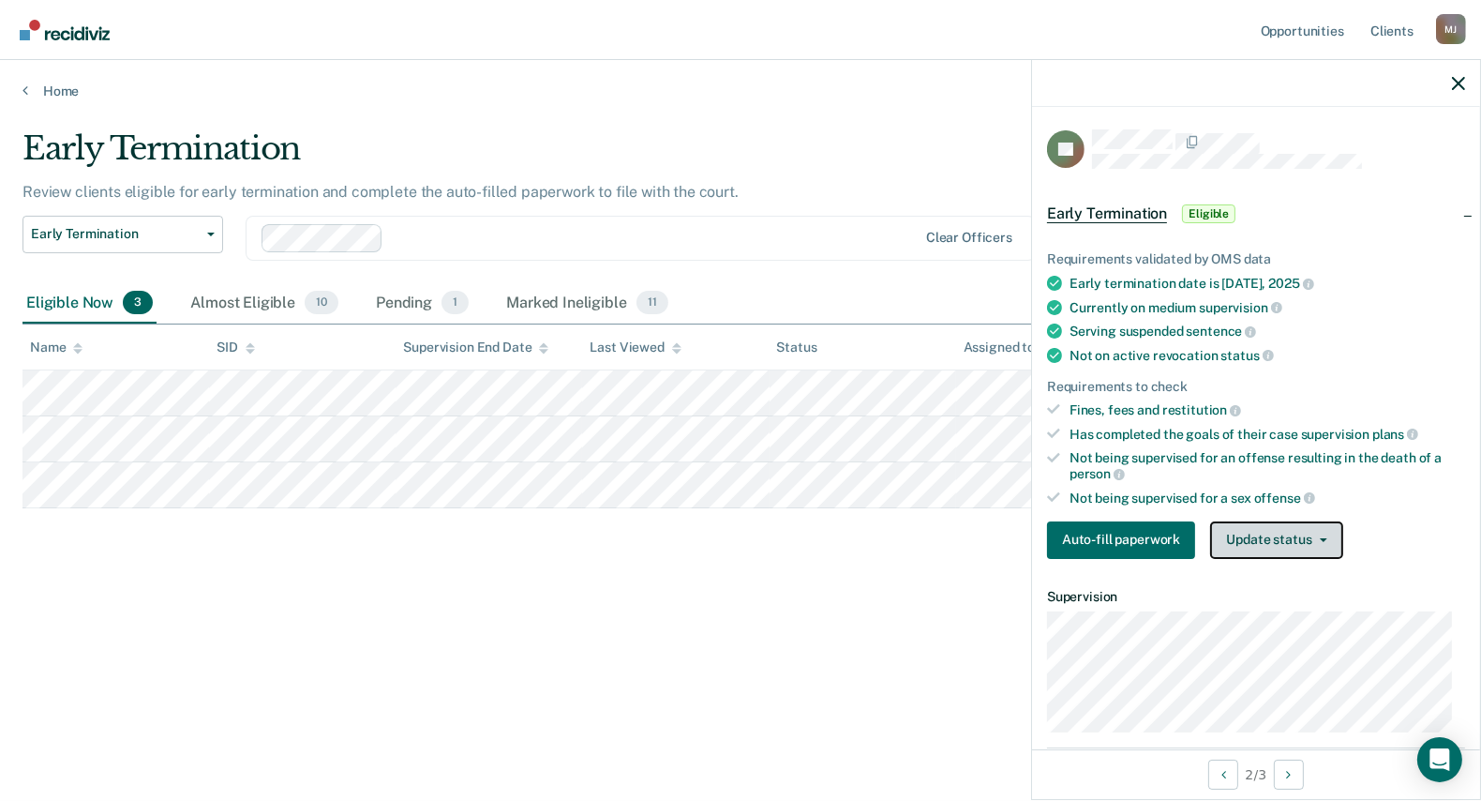
click at [1270, 531] on button "Update status" at bounding box center [1276, 540] width 132 height 38
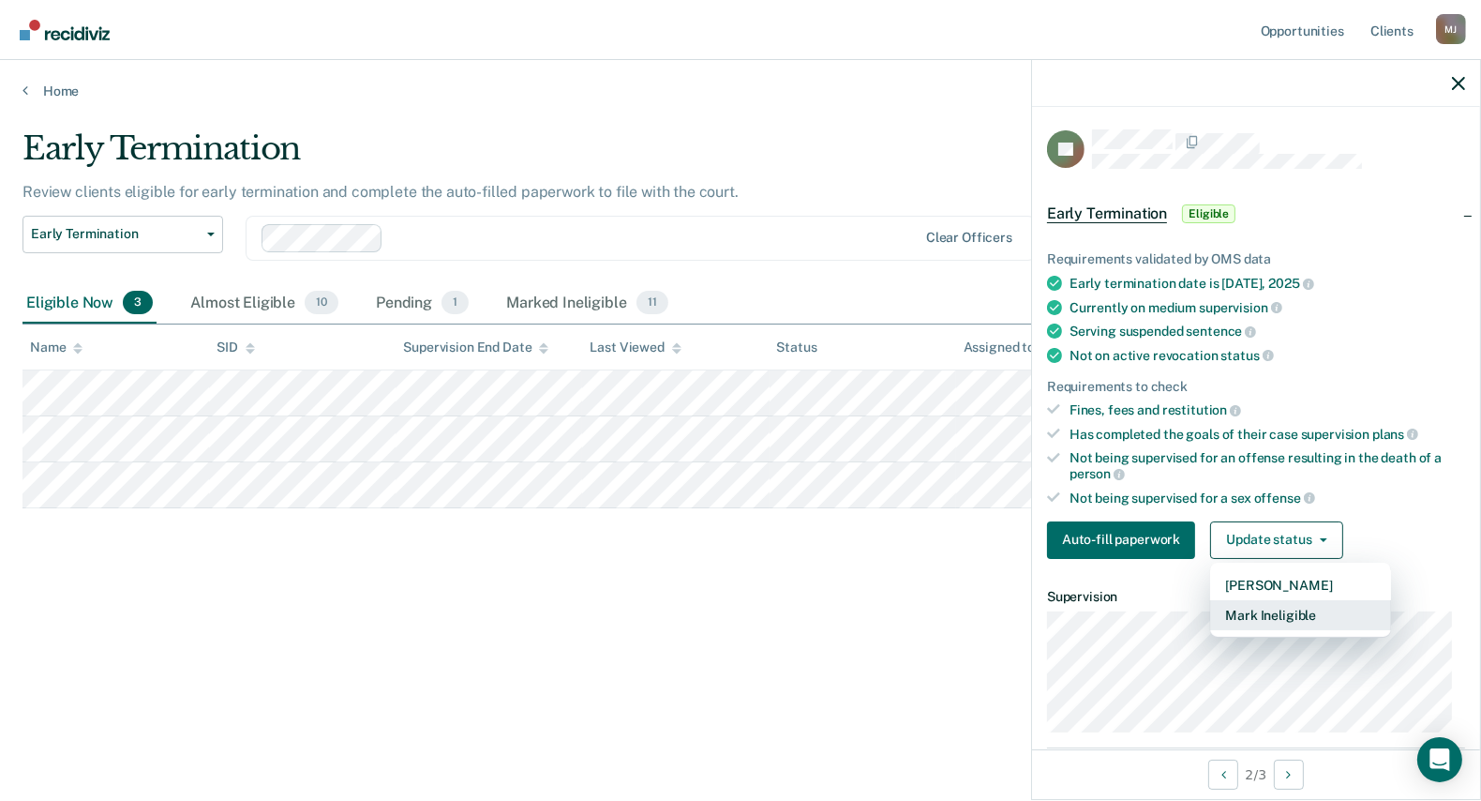
click at [1258, 607] on button "Mark Ineligible" at bounding box center [1300, 615] width 181 height 30
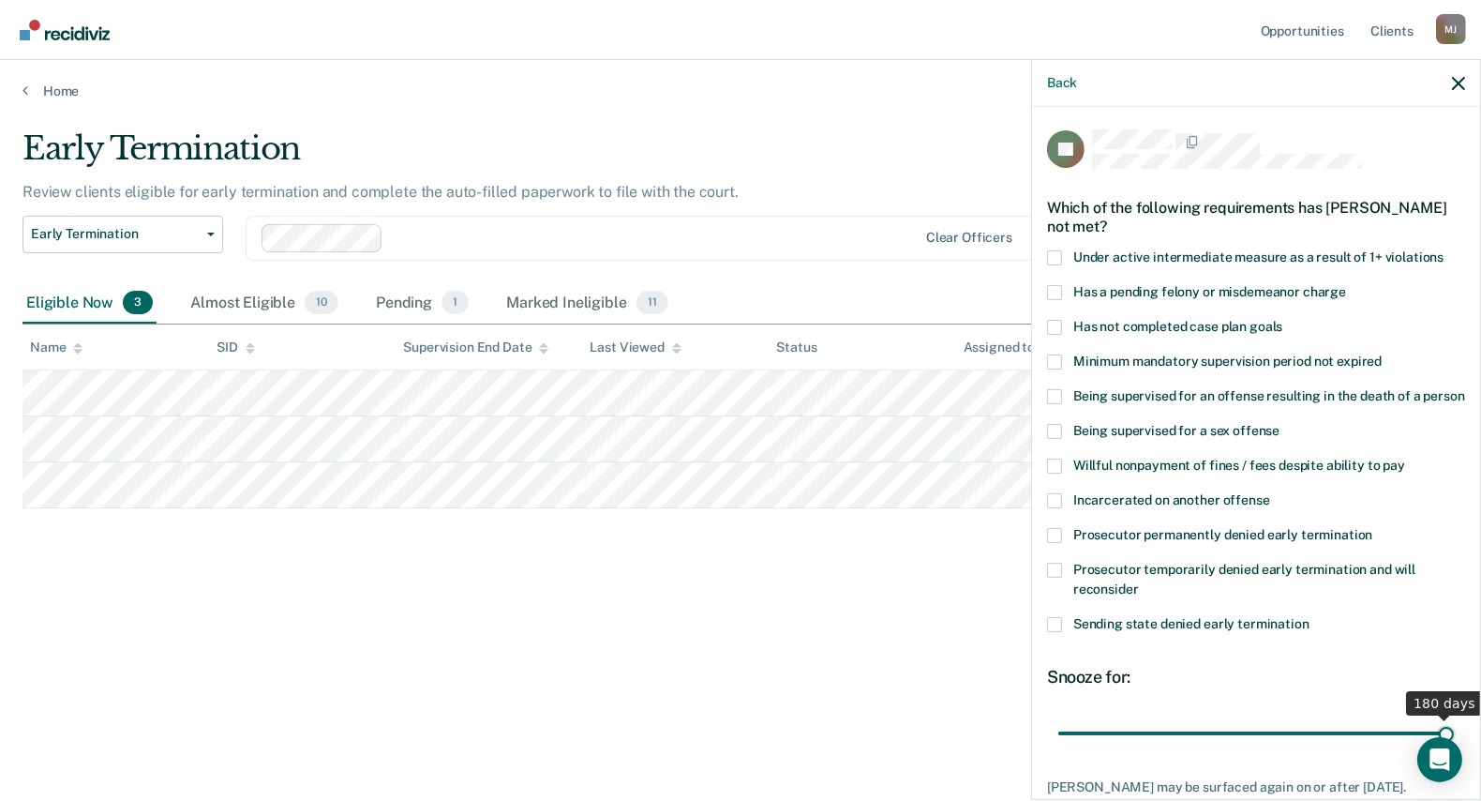
drag, startPoint x: 1128, startPoint y: 757, endPoint x: 1522, endPoint y: 749, distance: 393.9
type input "180"
click at [1454, 749] on input "range" at bounding box center [1257, 732] width 396 height 33
click at [1060, 285] on span at bounding box center [1054, 292] width 15 height 15
click at [1346, 285] on input "Has a pending felony or misdemeanor charge" at bounding box center [1346, 285] width 0 height 0
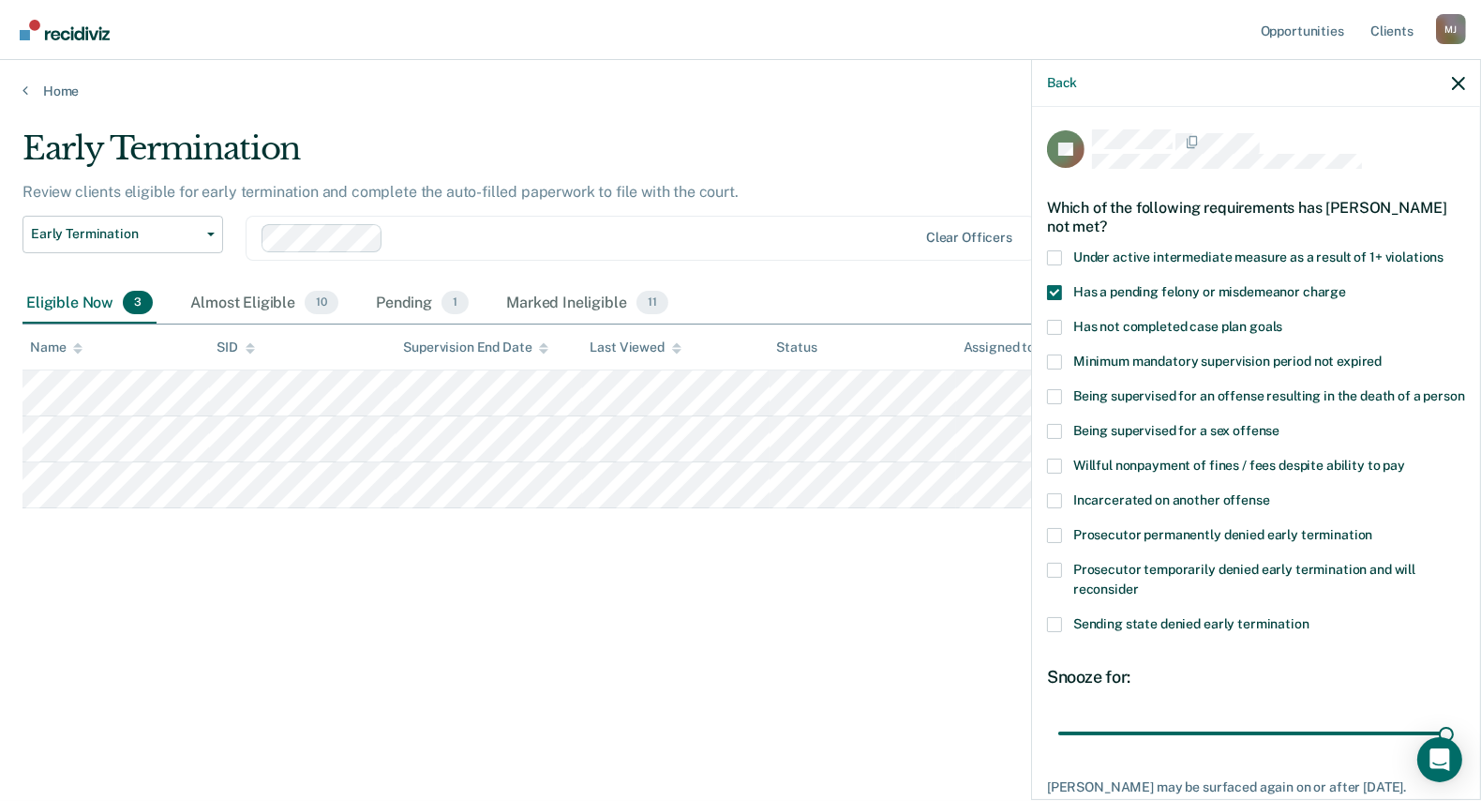
click at [1062, 320] on label "Has not completed case plan goals" at bounding box center [1256, 330] width 418 height 20
click at [1283, 320] on input "Has not completed case plan goals" at bounding box center [1283, 320] width 0 height 0
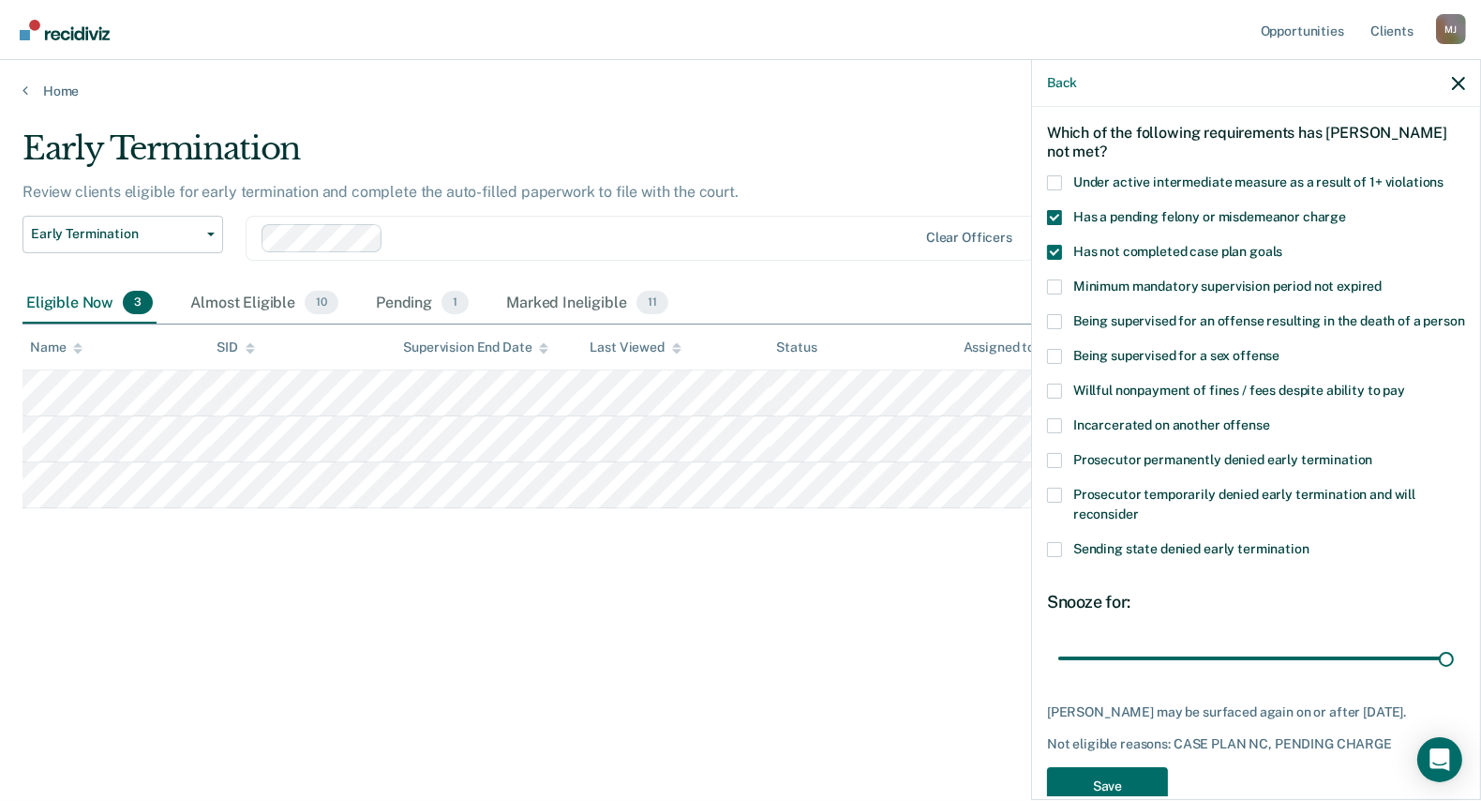
scroll to position [133, 0]
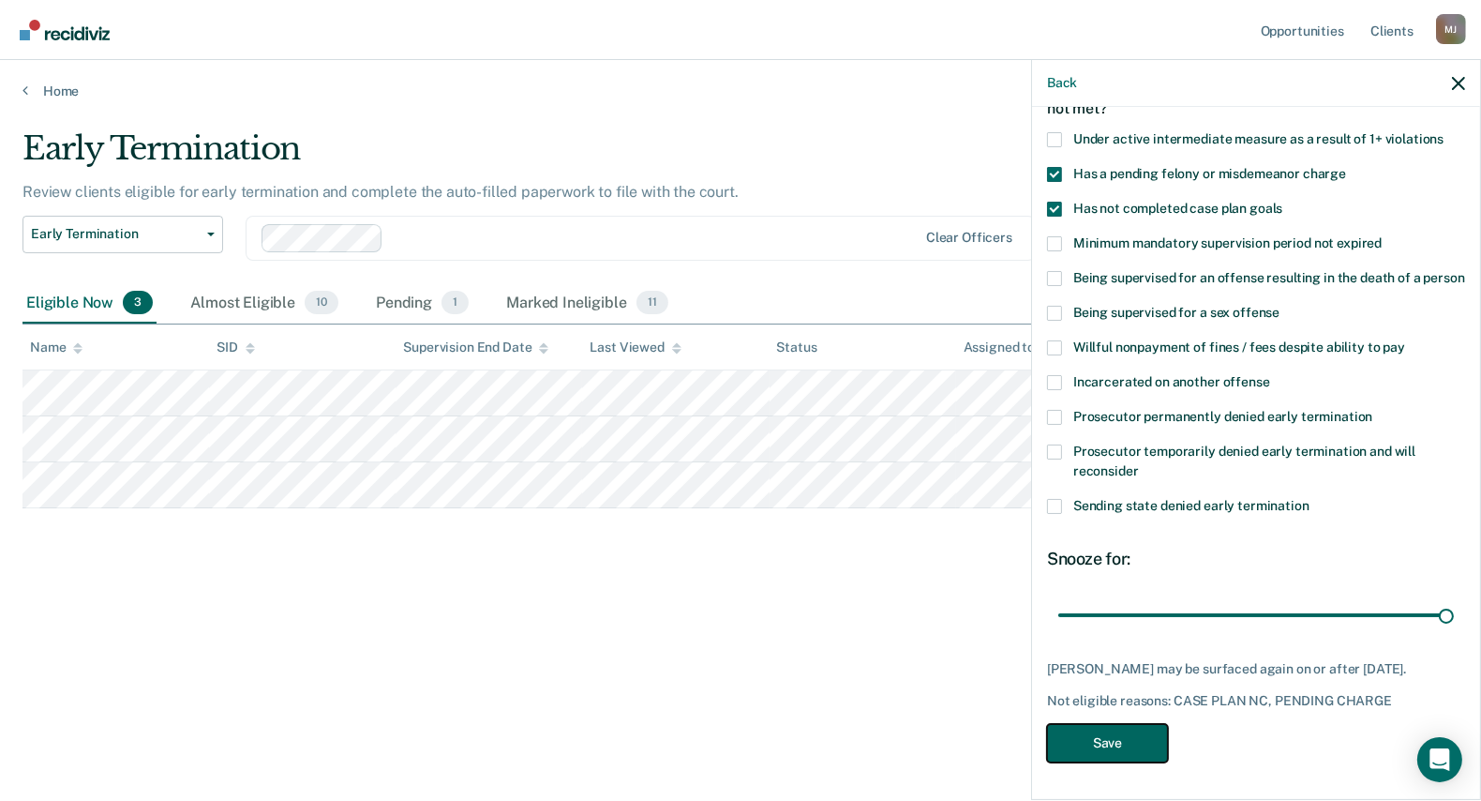
click at [1105, 734] on button "Save" at bounding box center [1107, 743] width 121 height 38
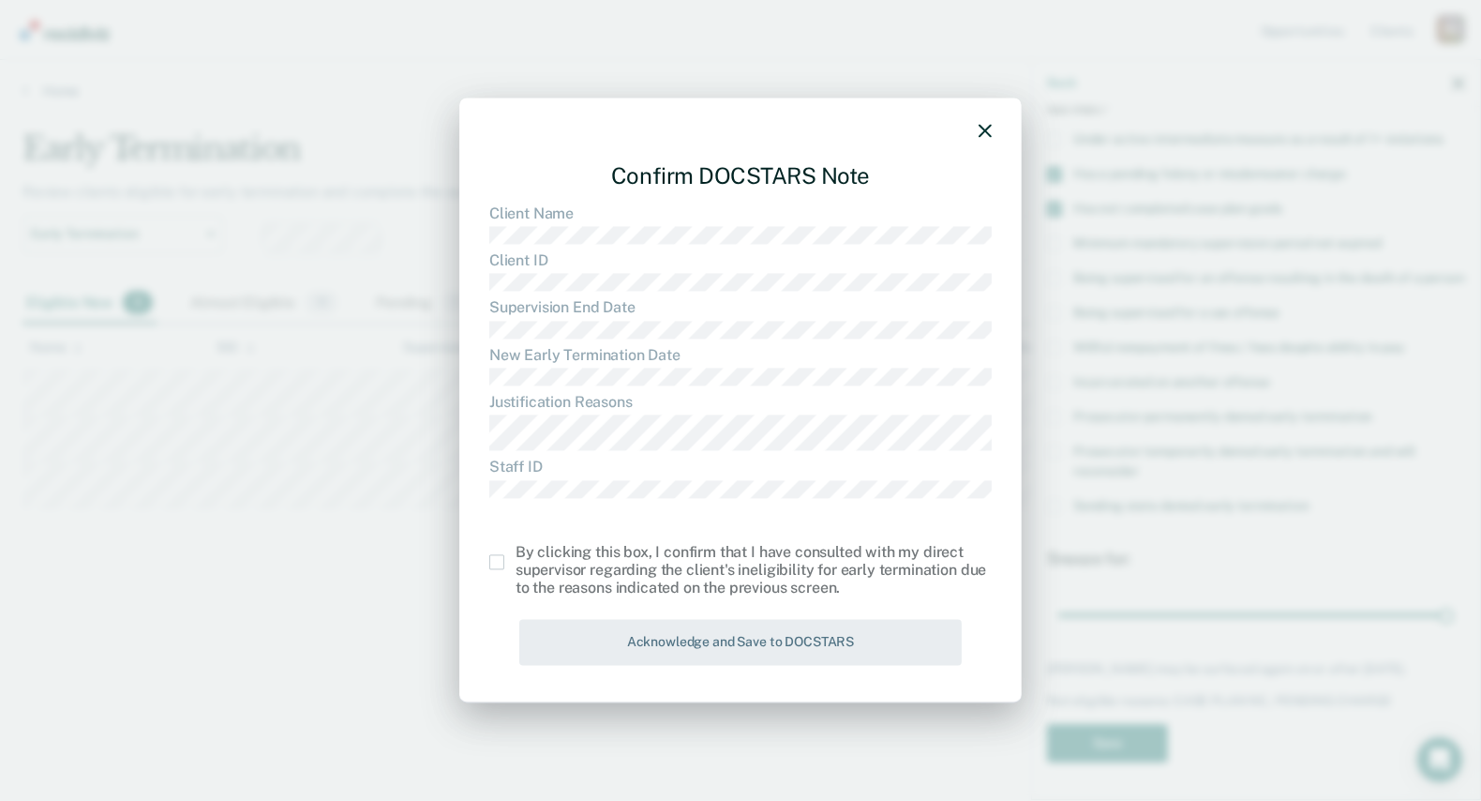
click at [497, 560] on span at bounding box center [496, 562] width 15 height 15
click at [516, 555] on input "checkbox" at bounding box center [516, 555] width 0 height 0
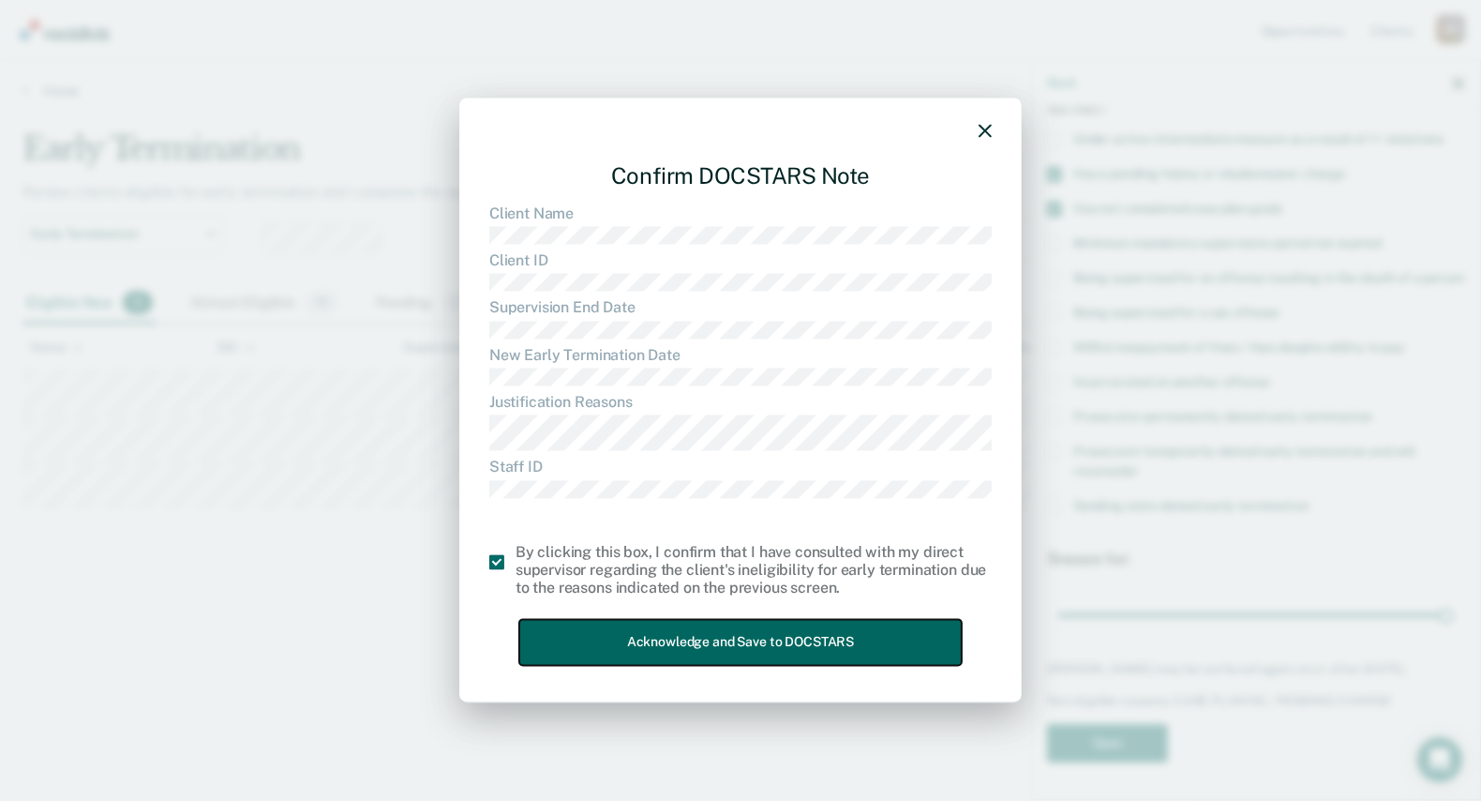
click at [626, 633] on button "Acknowledge and Save to DOCSTARS" at bounding box center [740, 643] width 443 height 46
